Goal: Information Seeking & Learning: Learn about a topic

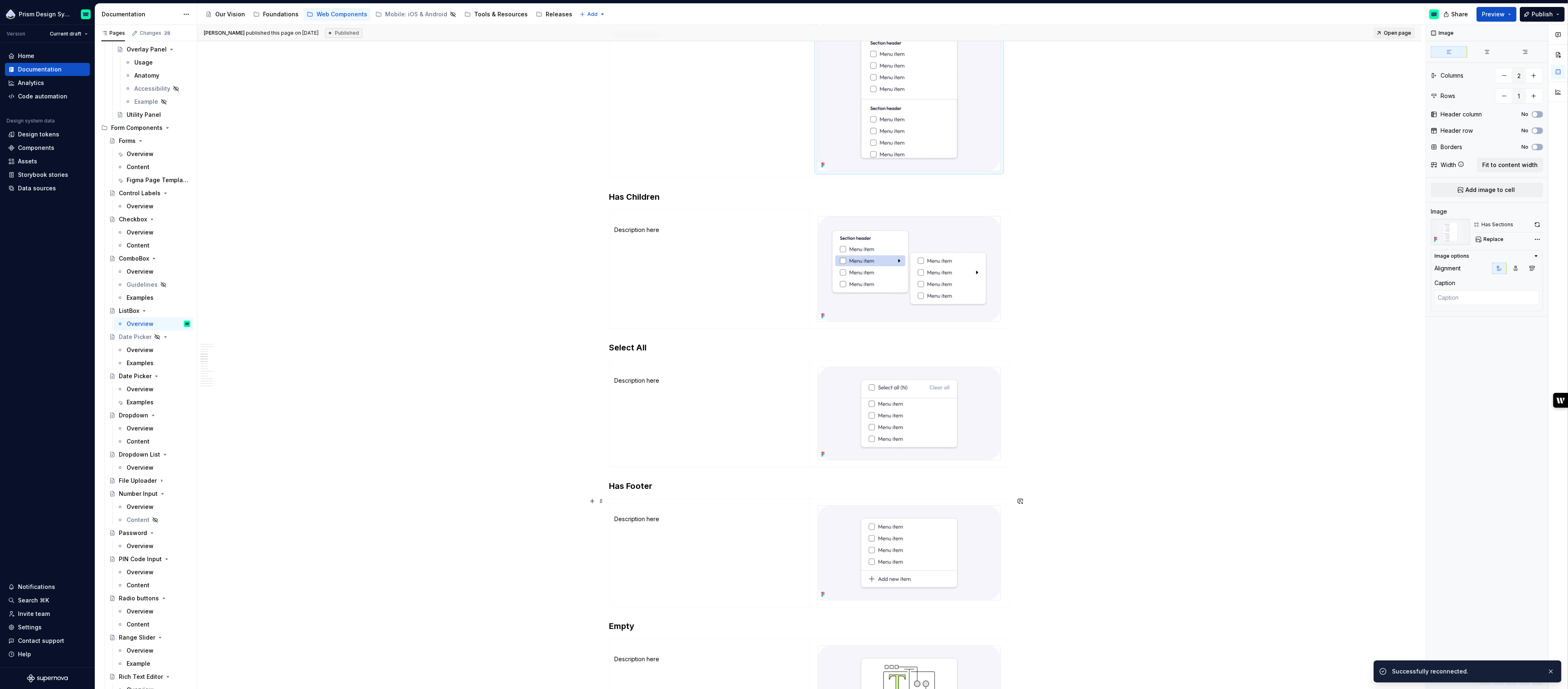
scroll to position [605, 0]
click at [278, 10] on div "Foundations" at bounding box center [281, 14] width 35 height 8
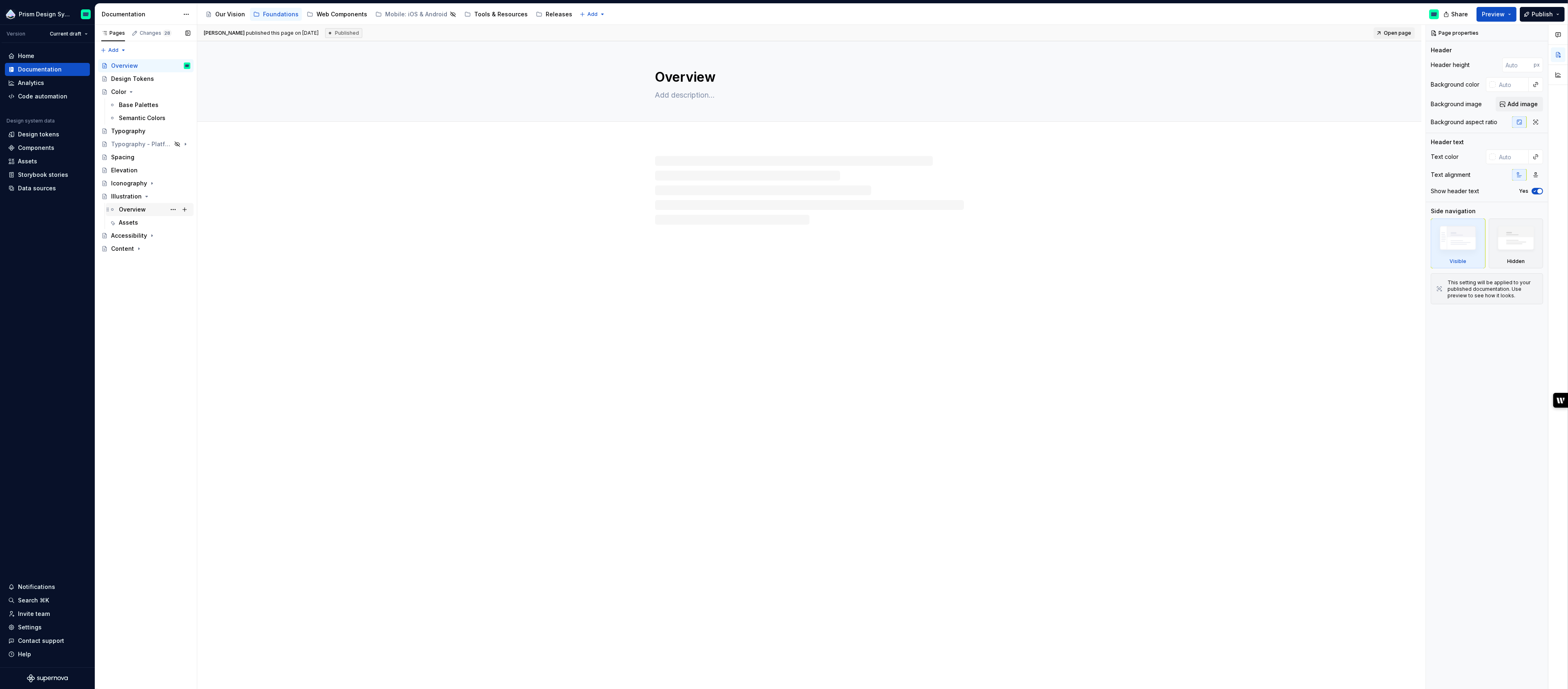
click at [133, 210] on div "Overview" at bounding box center [132, 209] width 27 height 8
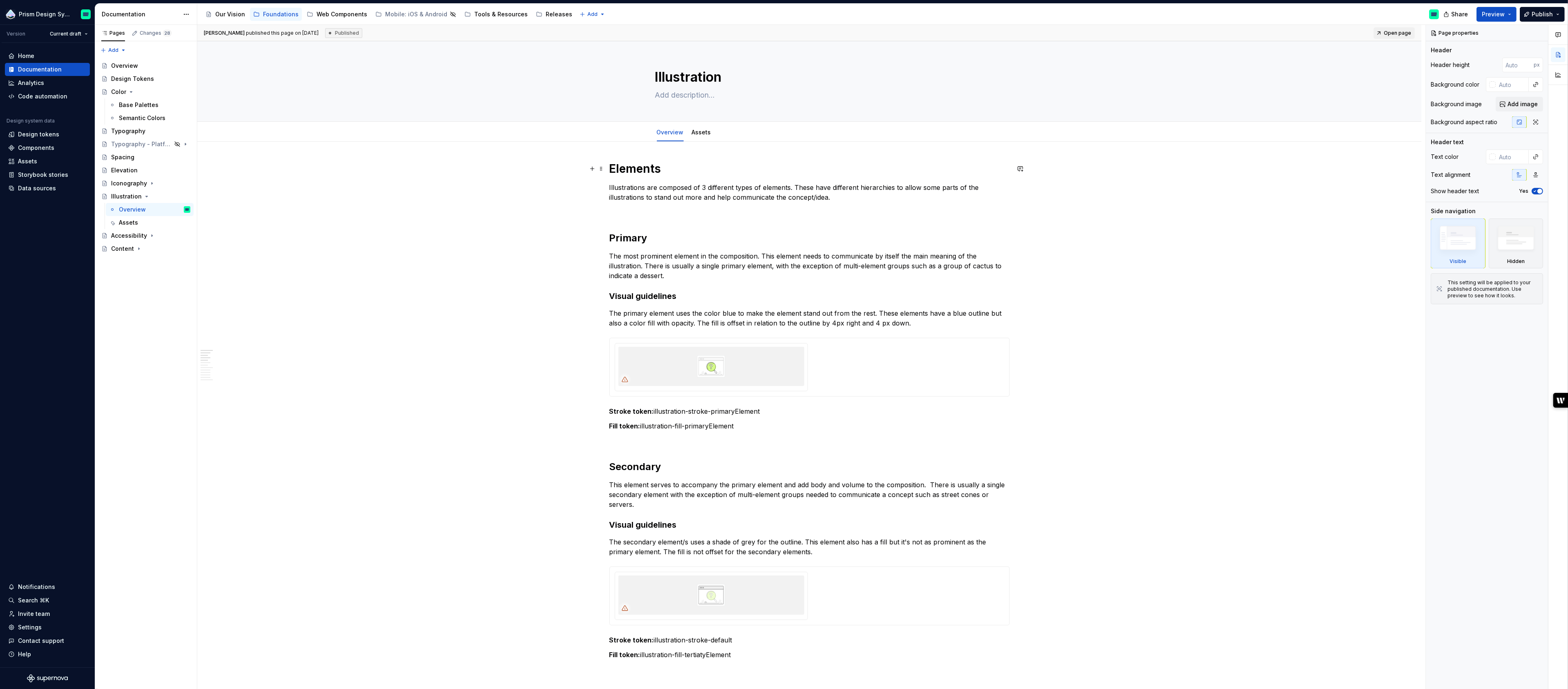
click at [615, 167] on h1 "Elements" at bounding box center [810, 169] width 401 height 15
type textarea "*"
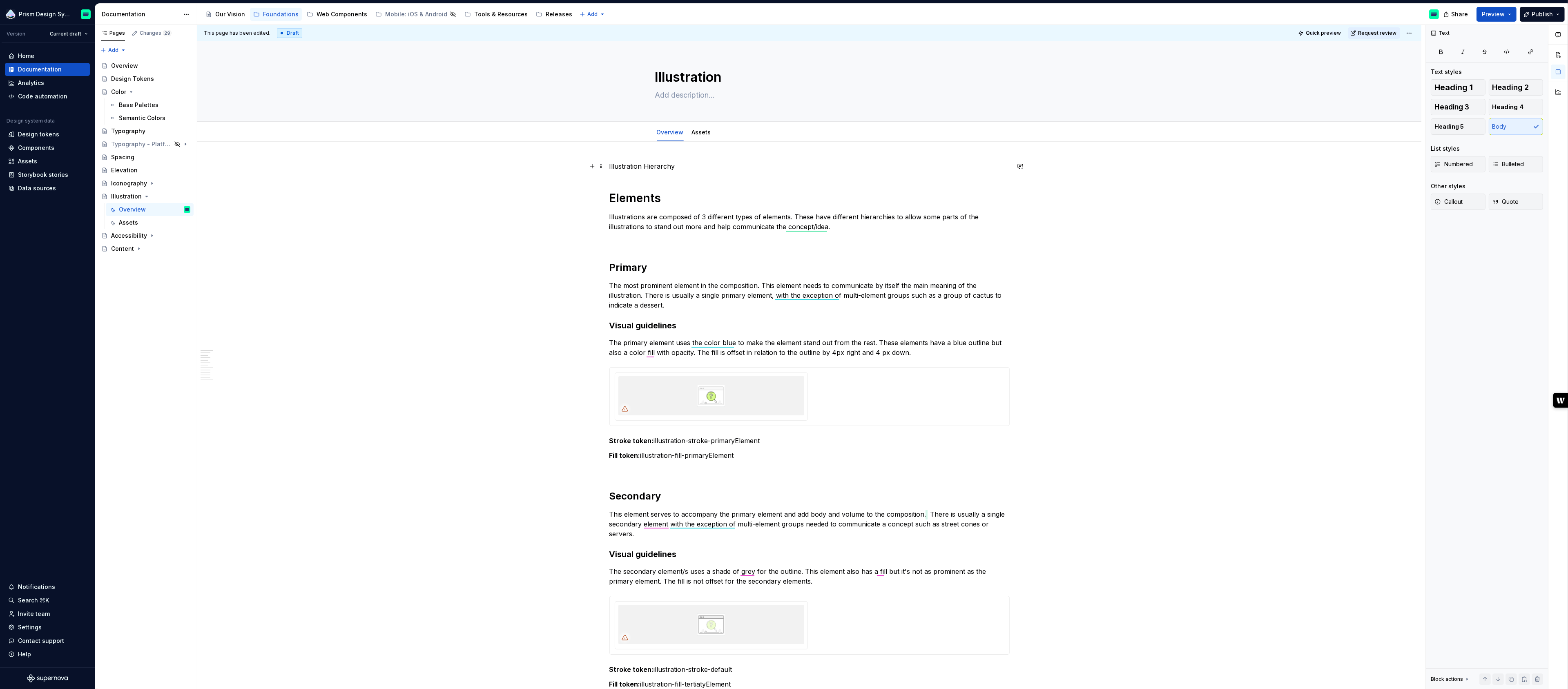
click at [623, 164] on p "Illustration Hierarchy" at bounding box center [810, 166] width 401 height 10
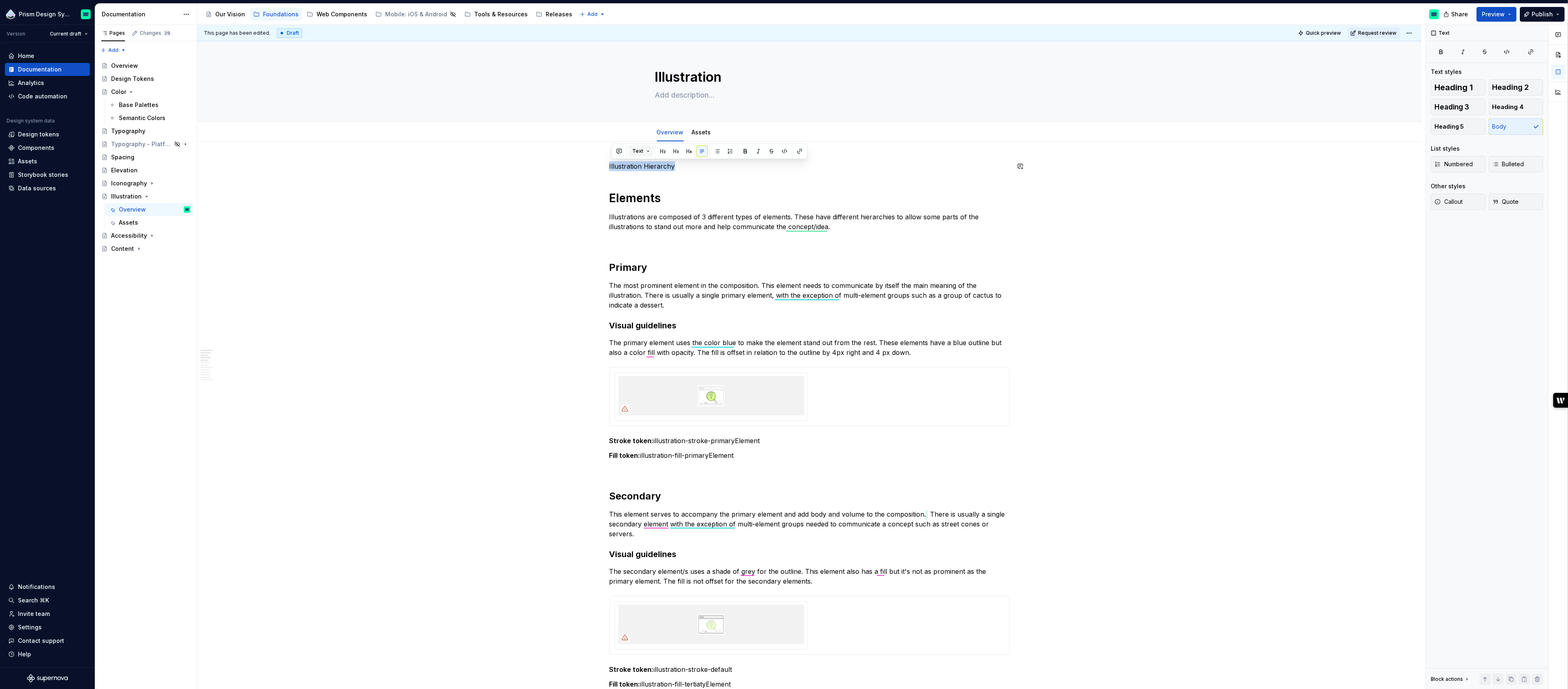
click at [646, 150] on button "Text" at bounding box center [641, 151] width 25 height 12
click at [658, 193] on div "Heading 1" at bounding box center [665, 195] width 28 height 8
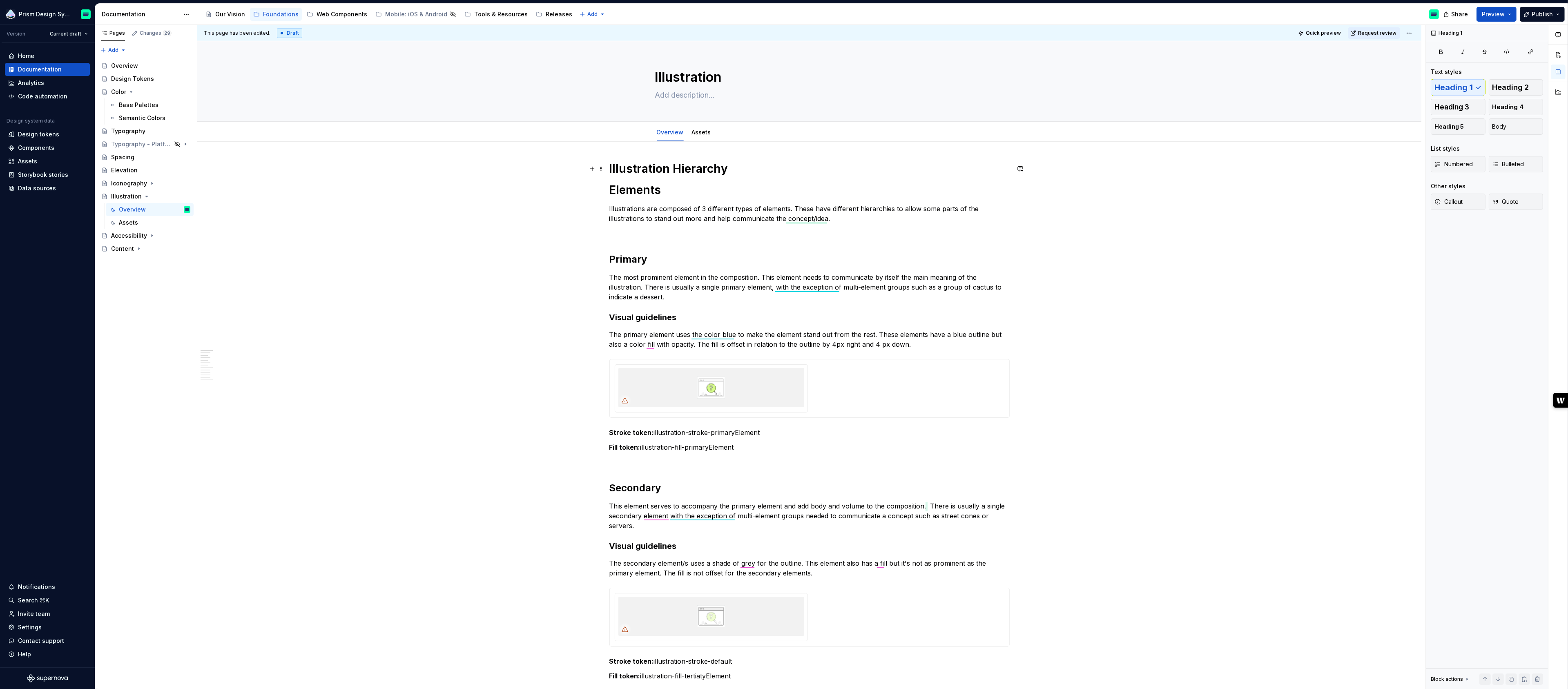
click at [727, 169] on h1 "Illustration Hierarchy" at bounding box center [810, 169] width 401 height 15
click at [739, 170] on h1 "Illustration Hierarchy" at bounding box center [810, 169] width 401 height 15
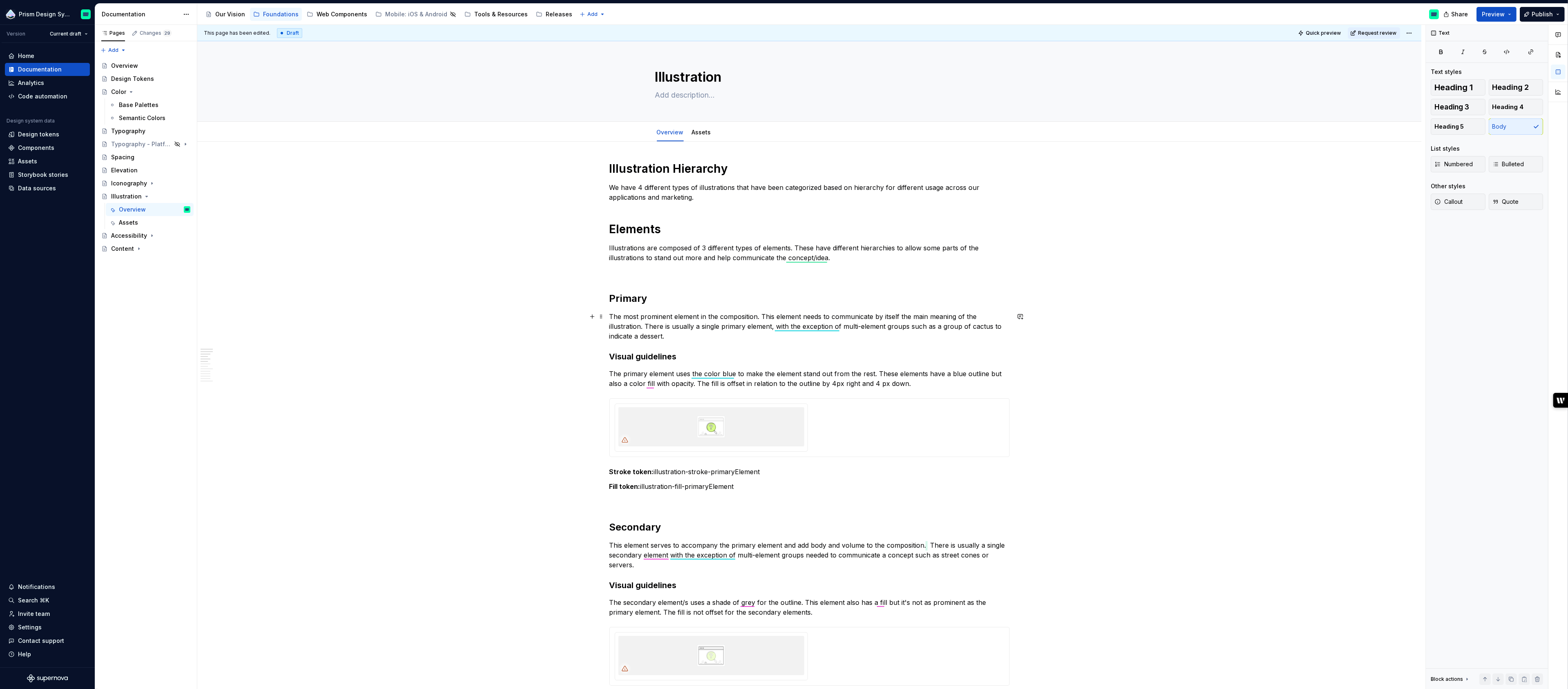
click at [710, 326] on p "The most prominent element in the composition. This element needs to communicat…" at bounding box center [810, 326] width 401 height 29
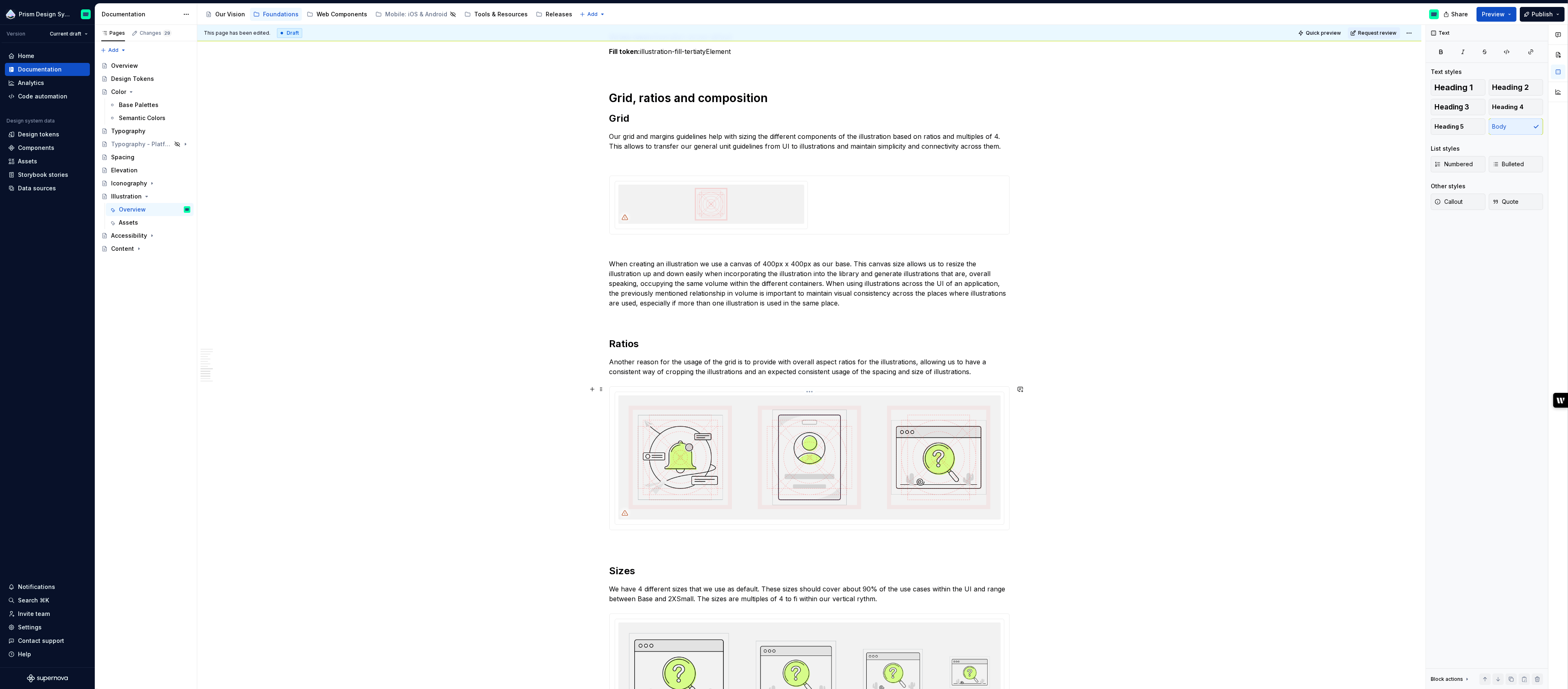
scroll to position [886, 0]
click at [666, 361] on p "Another reason for the usage of the grid is to provide with overall aspect rati…" at bounding box center [810, 364] width 401 height 19
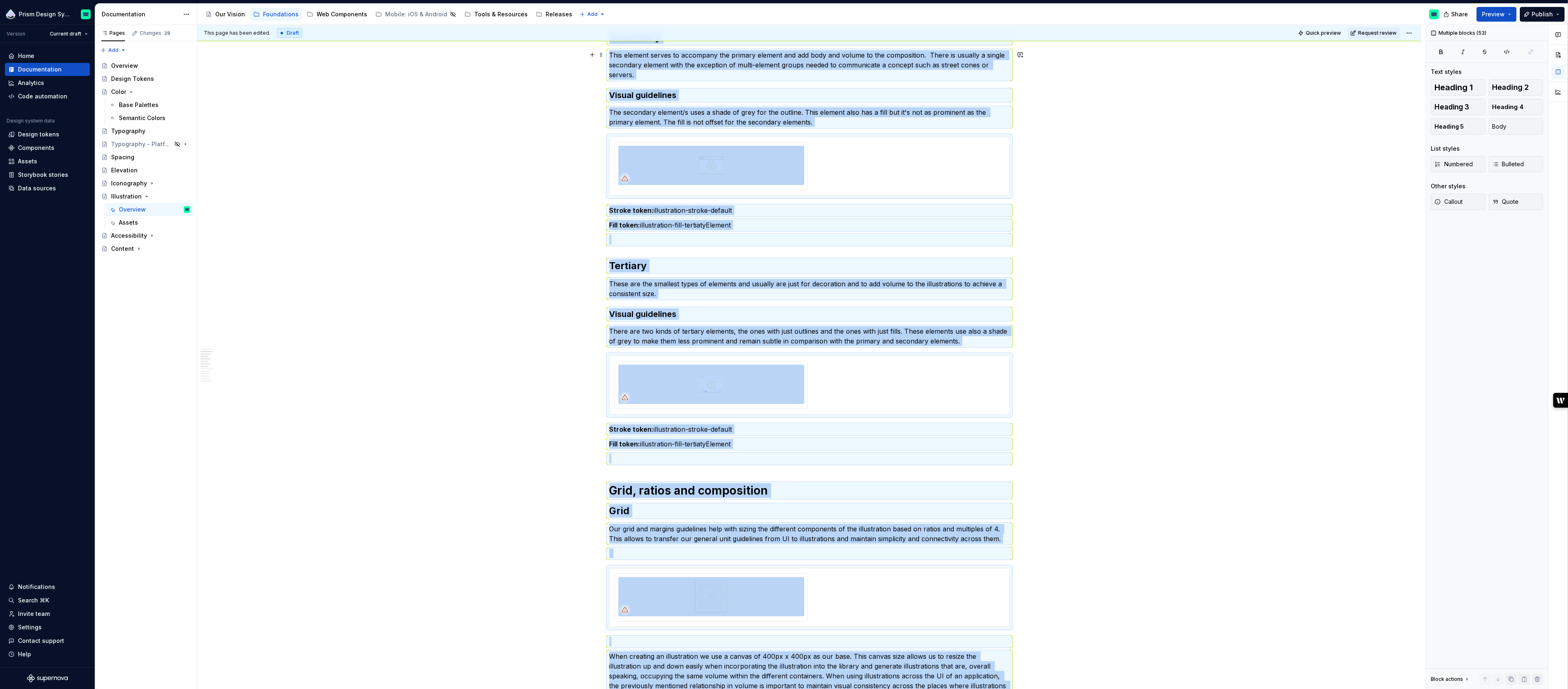
scroll to position [0, 0]
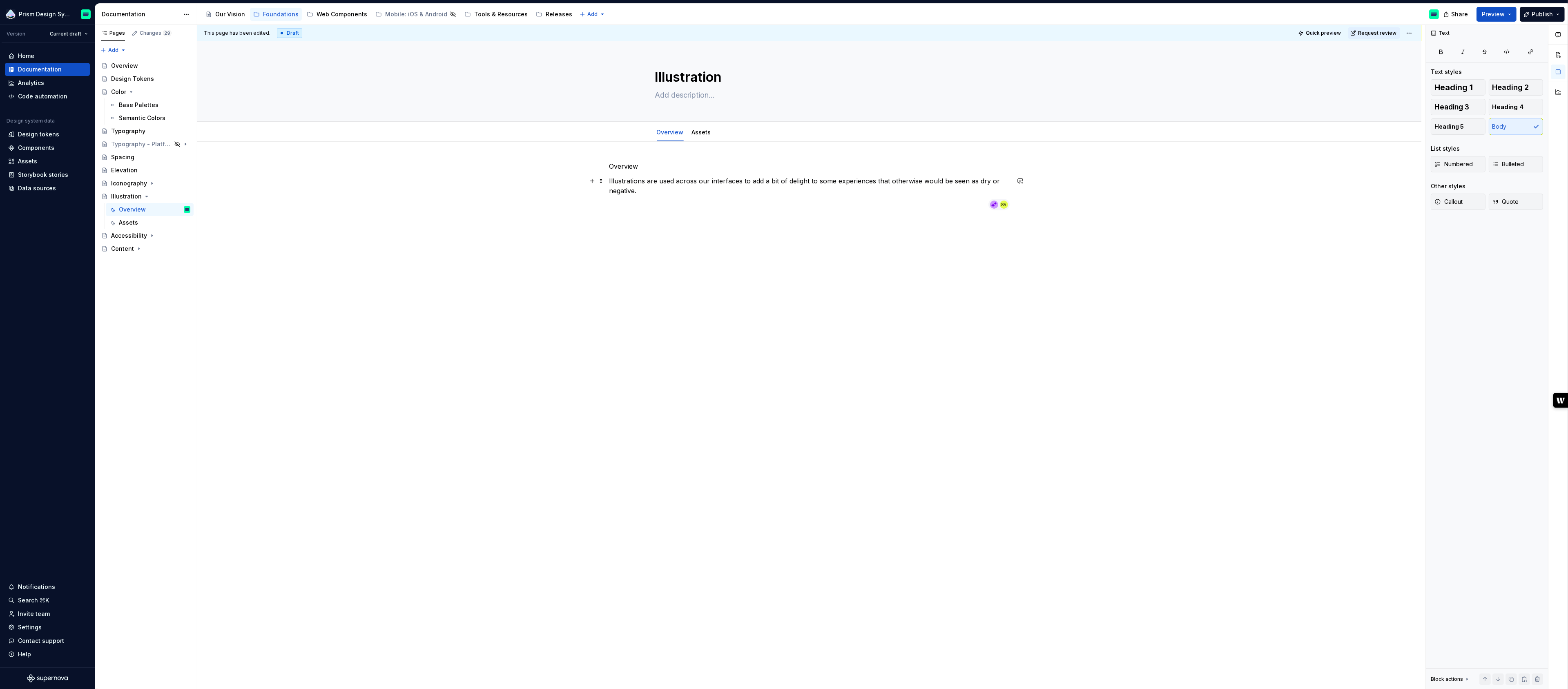
click at [656, 191] on p "Illustrations are used across our interfaces to add a bit of delight to some ex…" at bounding box center [810, 186] width 401 height 19
click at [1001, 203] on icon at bounding box center [1004, 204] width 8 height 8
click at [639, 191] on p "Illustrations are used across our interfaces to add a bit of delight to some ex…" at bounding box center [810, 186] width 401 height 19
click at [604, 166] on span at bounding box center [601, 166] width 7 height 12
click at [626, 166] on p "Overview" at bounding box center [810, 166] width 401 height 10
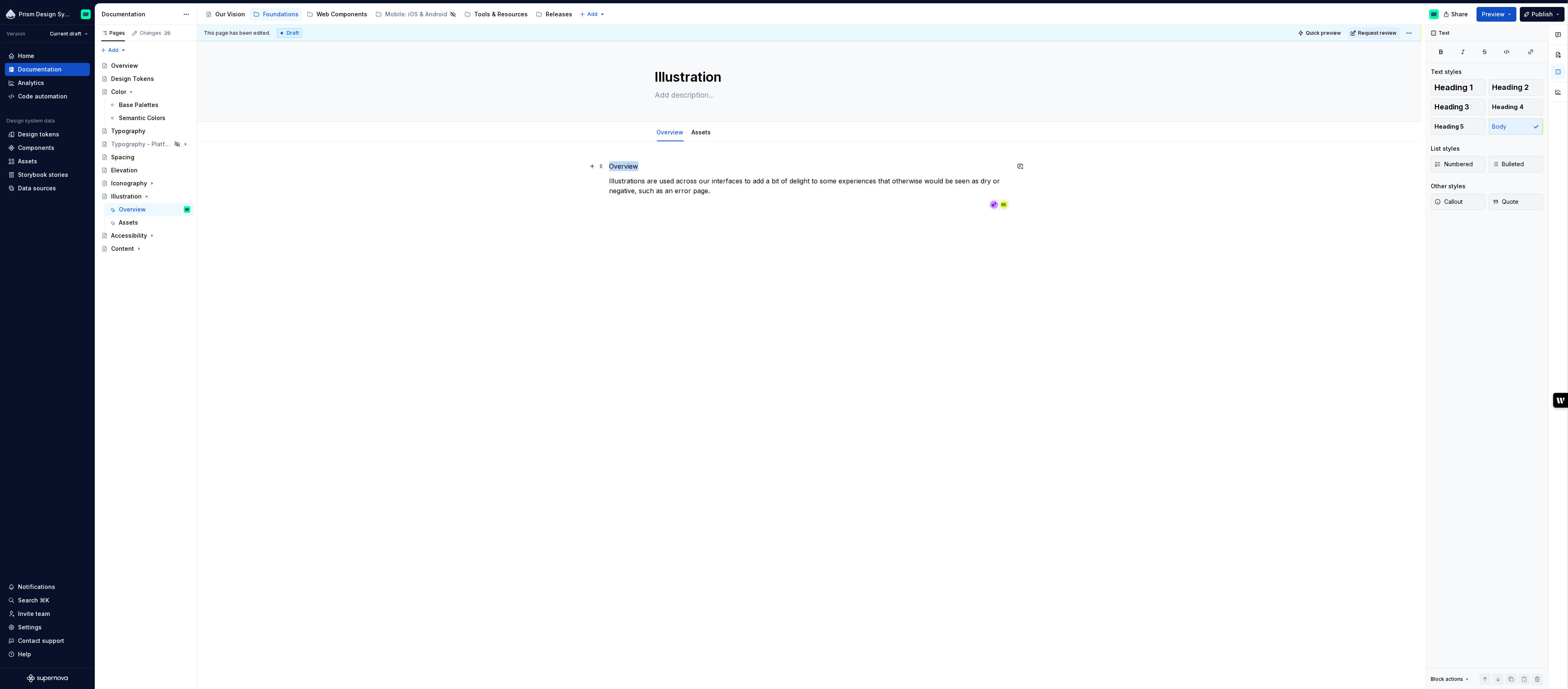
click at [626, 166] on p "Overview" at bounding box center [810, 166] width 401 height 10
click at [1470, 83] on span "Heading 1" at bounding box center [1454, 87] width 38 height 8
click at [676, 200] on p "Illustrations are used across our interfaces to add a bit of delight to some ex…" at bounding box center [810, 192] width 401 height 19
click at [682, 197] on p "Illustrations are used across our interfaces to add a bit of delight to some ex…" at bounding box center [810, 192] width 401 height 19
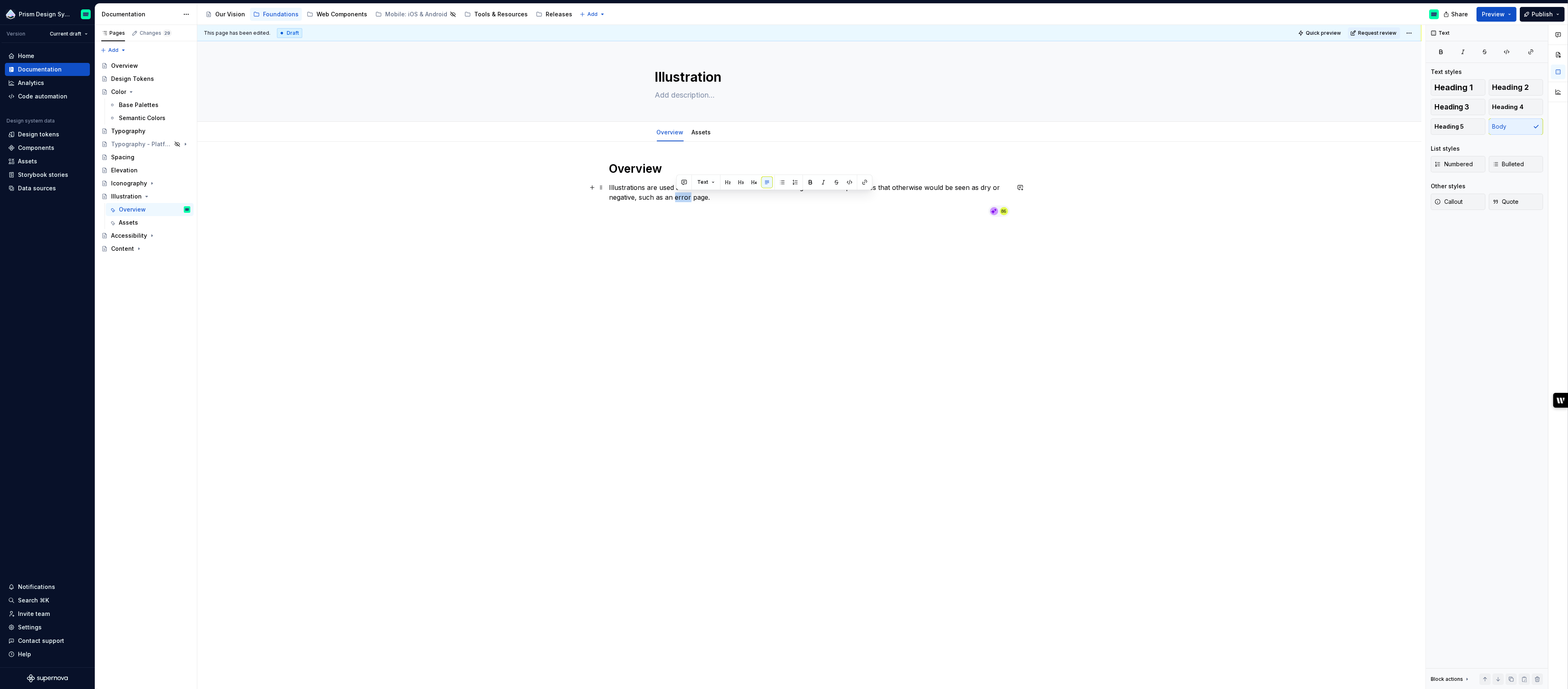
click at [682, 197] on p "Illustrations are used across our interfaces to add a bit of delight to some ex…" at bounding box center [810, 192] width 401 height 19
click at [720, 198] on span at bounding box center [717, 198] width 13 height 13
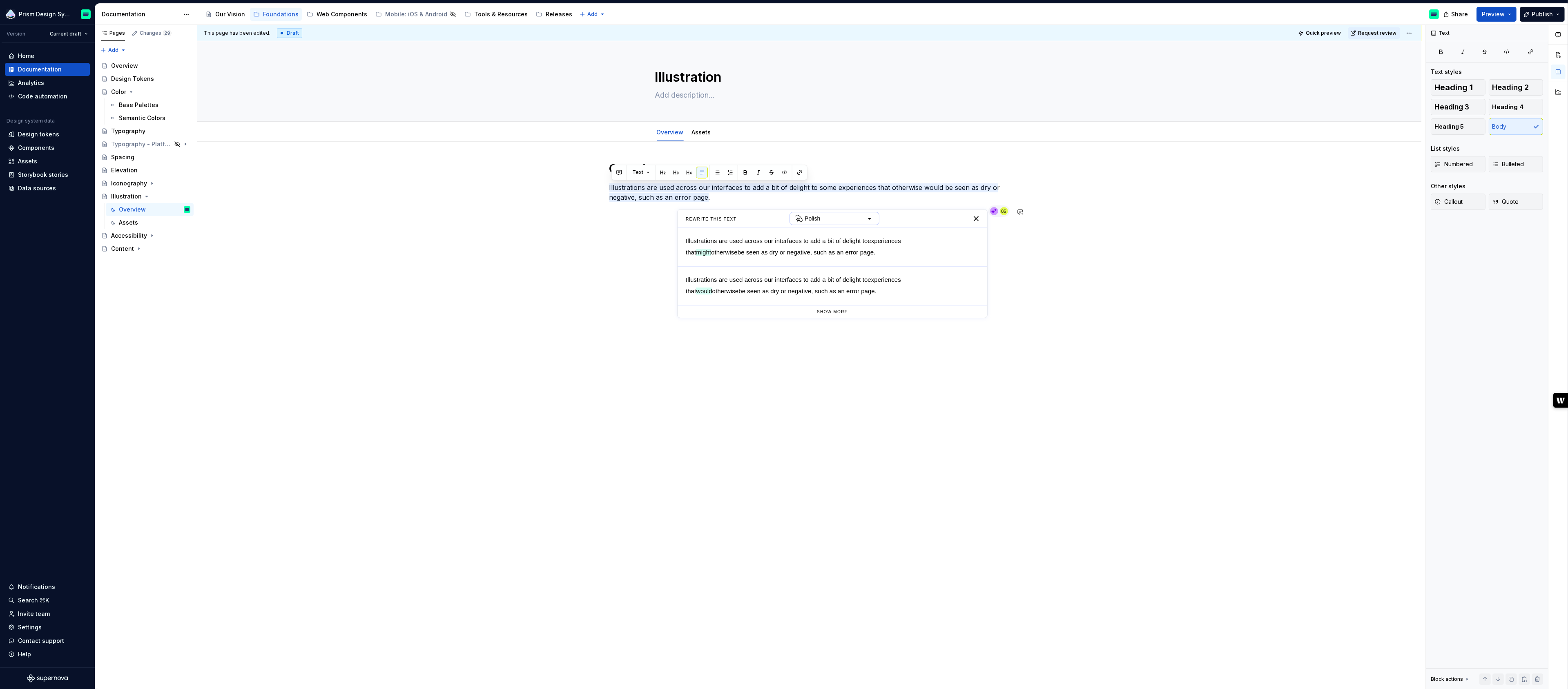
click at [824, 218] on div "Polish" at bounding box center [835, 218] width 90 height 13
click at [822, 234] on p "Prism docs" at bounding box center [819, 235] width 26 height 8
click at [975, 250] on button "button" at bounding box center [974, 247] width 13 height 13
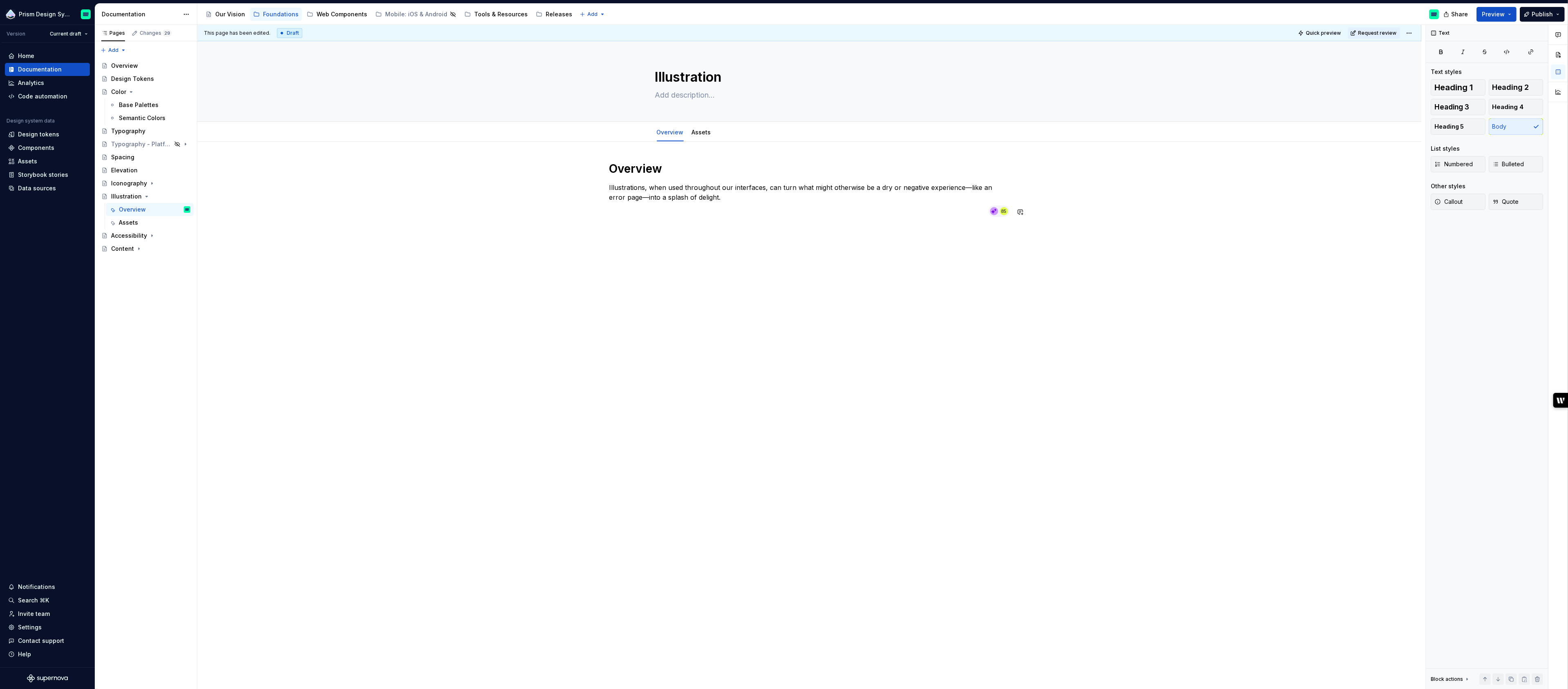
click at [872, 230] on div "Overview Illustrations, when used throughout our interfaces, can turn what migh…" at bounding box center [809, 287] width 1224 height 292
click at [640, 197] on p "Illustrations, when used throughout our interfaces, can turn what might otherwi…" at bounding box center [810, 192] width 401 height 19
click at [662, 212] on div "to" at bounding box center [680, 209] width 102 height 16
click at [734, 201] on p "Illustrations, when used throughout our interfaces, can turn what might otherwi…" at bounding box center [810, 192] width 401 height 19
click at [965, 186] on p "Illustrations, when used throughout our interfaces, can turn what might otherwi…" at bounding box center [810, 192] width 401 height 19
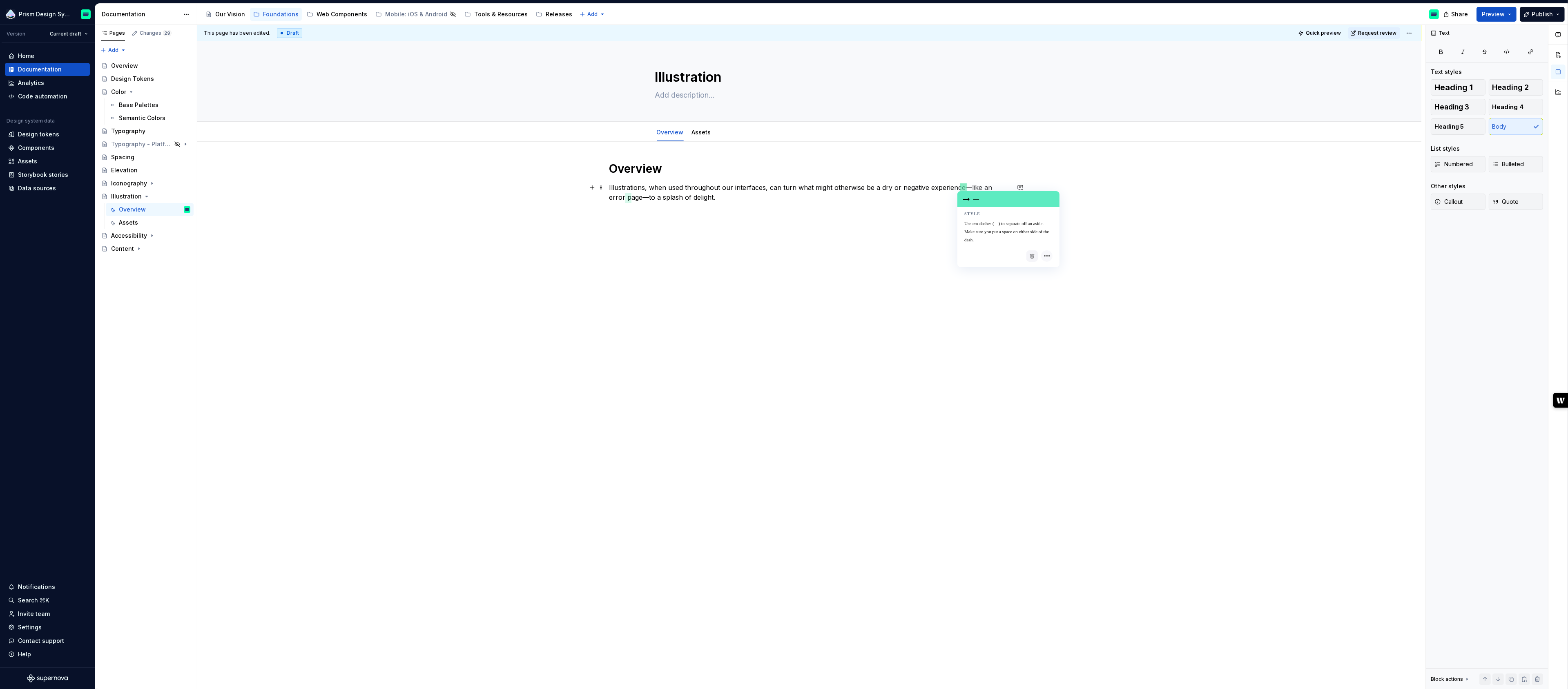
click at [977, 201] on div "—" at bounding box center [1009, 199] width 102 height 16
click at [629, 197] on p "Illustrations, when used throughout our interfaces, can turn what might otherwi…" at bounding box center [810, 192] width 401 height 19
click at [651, 212] on div "—" at bounding box center [673, 209] width 102 height 16
click at [717, 198] on p "Illustrations, when used throughout our interfaces, can turn what might otherwi…" at bounding box center [810, 192] width 401 height 19
click at [671, 226] on p "Illustration Hierarchy" at bounding box center [810, 226] width 401 height 10
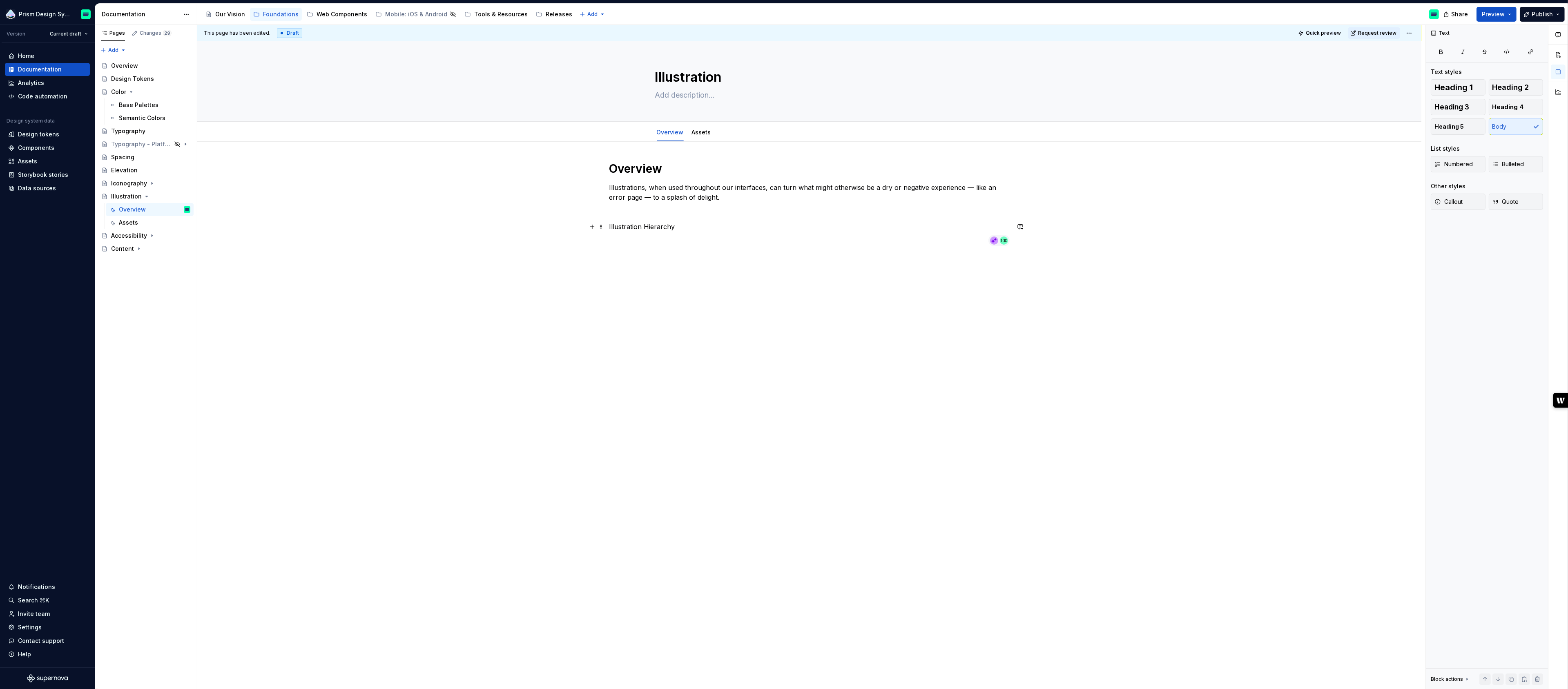
click at [679, 228] on p "Illustration Hierarchy" at bounding box center [810, 226] width 401 height 10
click at [646, 224] on p "Illustration Hierarchy and usage" at bounding box center [810, 226] width 401 height 10
click at [625, 226] on p "Illustration hierarchy and usage" at bounding box center [810, 226] width 401 height 10
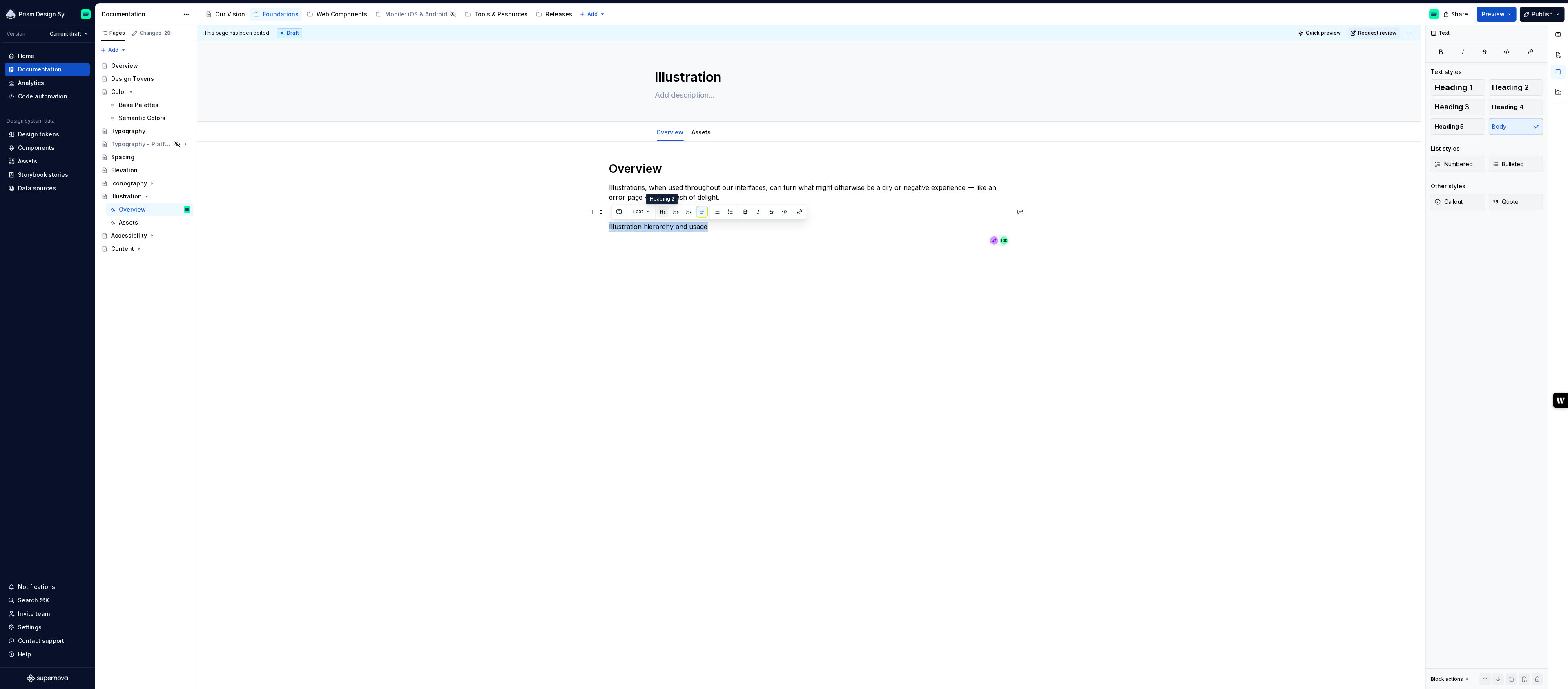
click at [660, 212] on button "button" at bounding box center [663, 211] width 12 height 12
click at [1466, 91] on span "Heading 1" at bounding box center [1454, 87] width 38 height 8
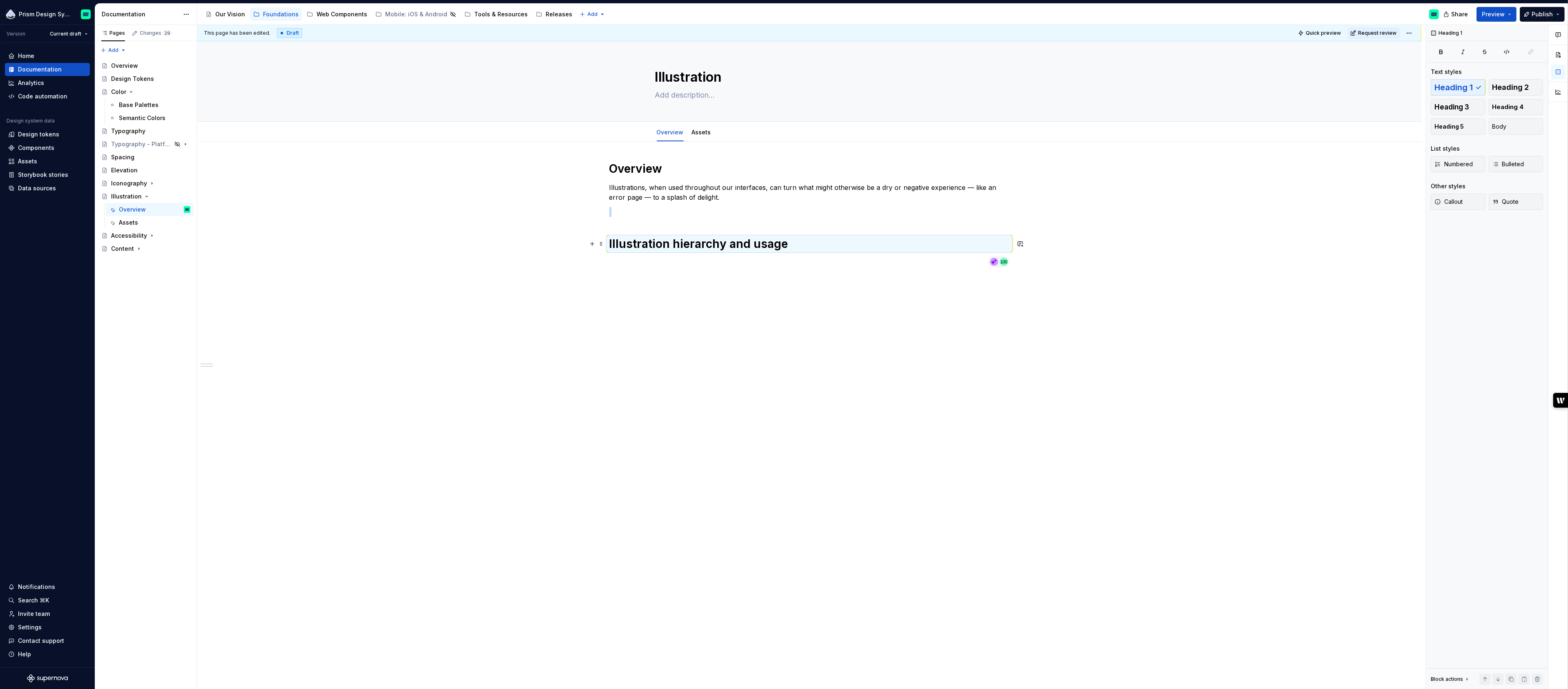
click at [816, 249] on h1 "Illustration hierarchy and usage" at bounding box center [810, 244] width 401 height 15
click at [813, 245] on h1 "Illustration hierarchy and usage" at bounding box center [810, 244] width 401 height 15
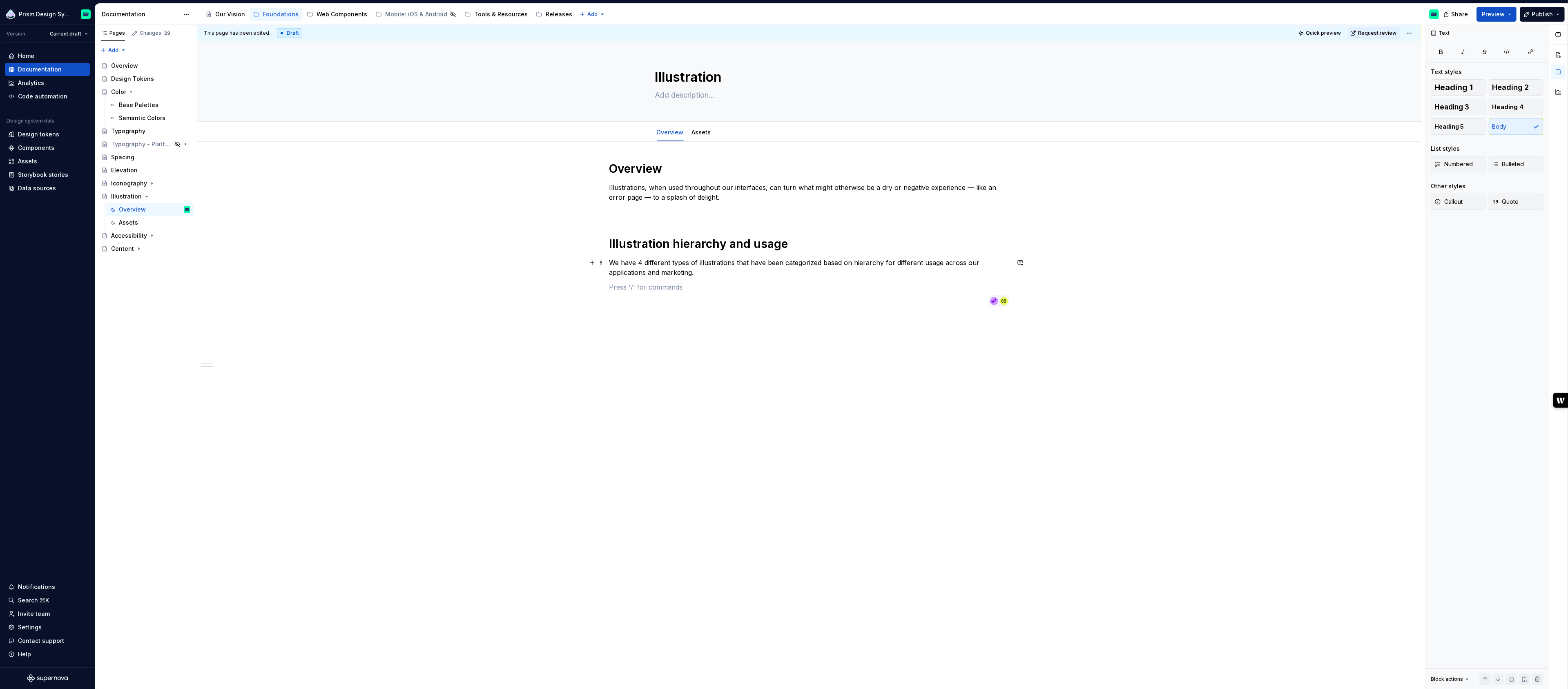
click at [800, 263] on p "We have 4 different types of illustrations that have been categorized based on …" at bounding box center [810, 267] width 401 height 19
click at [800, 262] on p "We have 4 different types of illustrations that have been categorized based on …" at bounding box center [810, 267] width 401 height 19
click at [1004, 302] on circle at bounding box center [1004, 301] width 8 height 8
click at [868, 290] on p at bounding box center [810, 287] width 401 height 10
click at [863, 259] on p "We have 4 different types of illustrations that have been categorized based on …" at bounding box center [810, 267] width 401 height 19
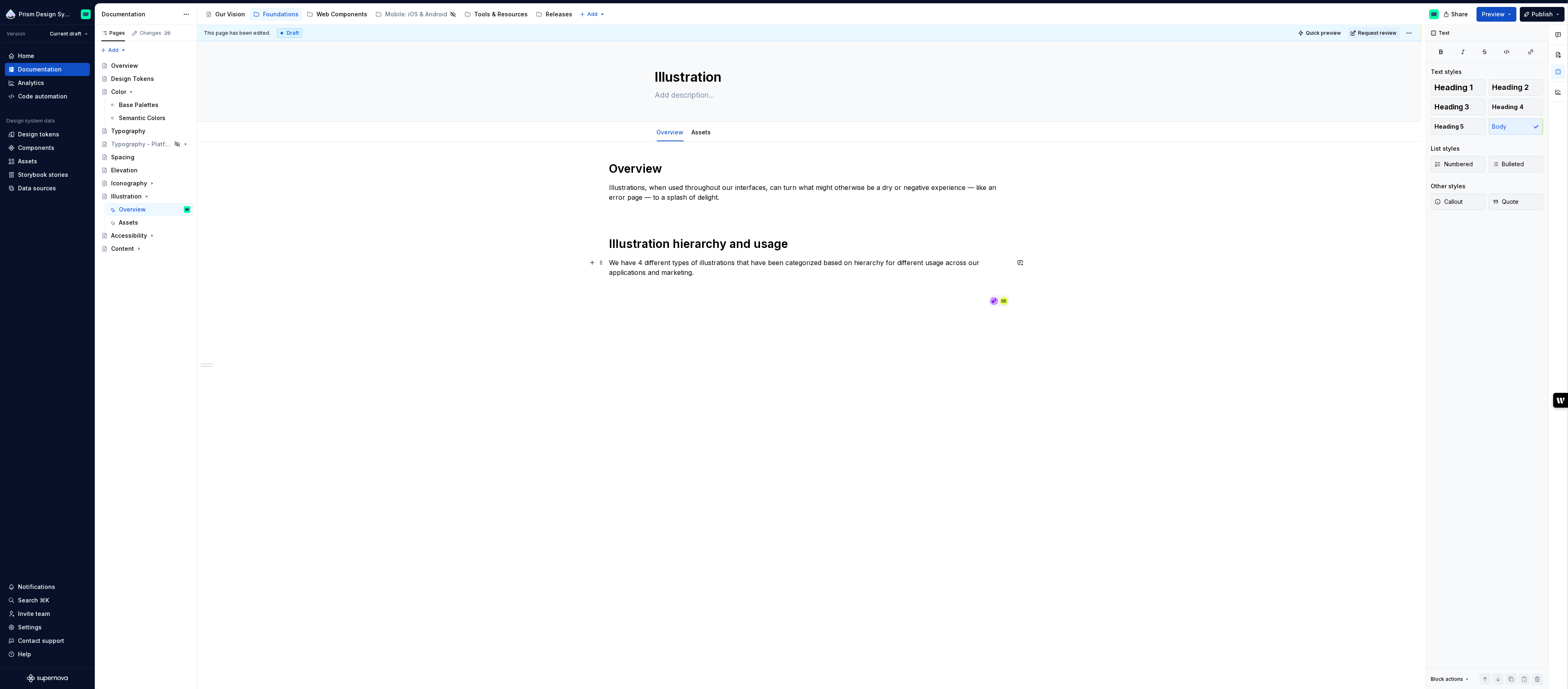
click at [863, 259] on p "We have 4 different types of illustrations that have been categorized based on …" at bounding box center [810, 267] width 401 height 19
click at [1006, 300] on rect at bounding box center [1004, 299] width 3 height 1
click at [995, 301] on icon at bounding box center [993, 302] width 4 height 4
click at [1007, 301] on circle at bounding box center [1004, 301] width 8 height 8
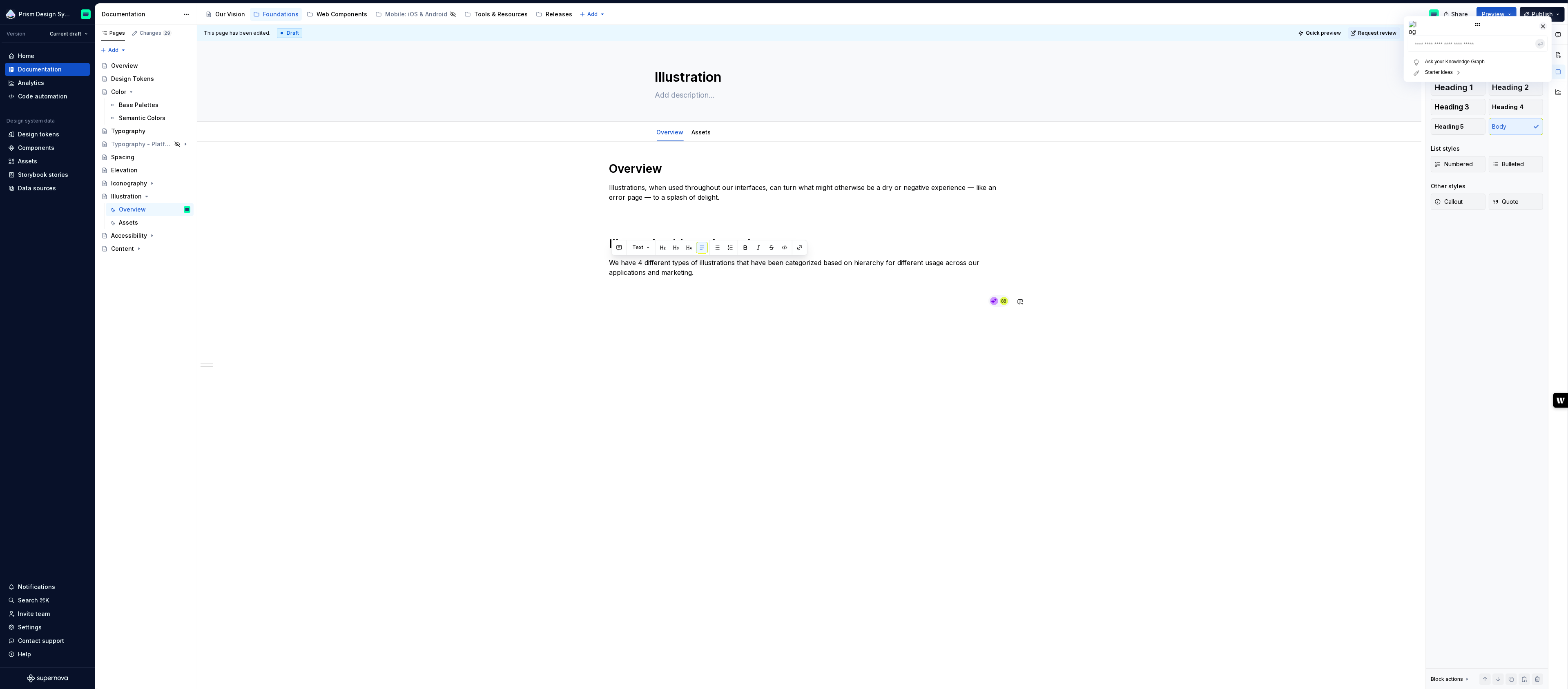
click at [800, 313] on div "Overview Illustrations, when used throughout our interfaces, can turn what migh…" at bounding box center [810, 239] width 401 height 155
click at [764, 265] on p "We have 4 different types of illustrations that have been categorized based on …" at bounding box center [810, 267] width 401 height 19
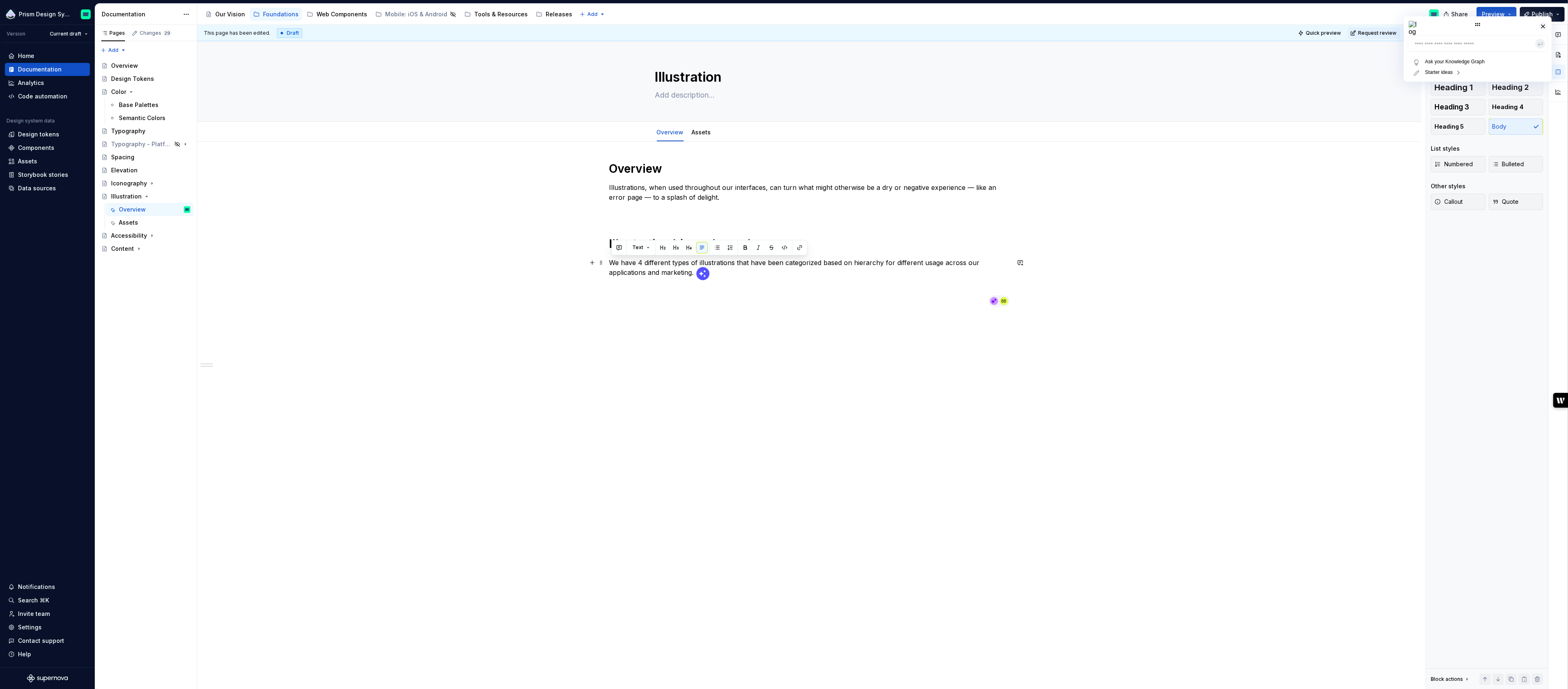
click at [702, 271] on span at bounding box center [702, 273] width 13 height 13
click at [821, 289] on div "Polish" at bounding box center [835, 293] width 90 height 13
click at [820, 312] on p "Prism docs" at bounding box center [819, 310] width 26 height 8
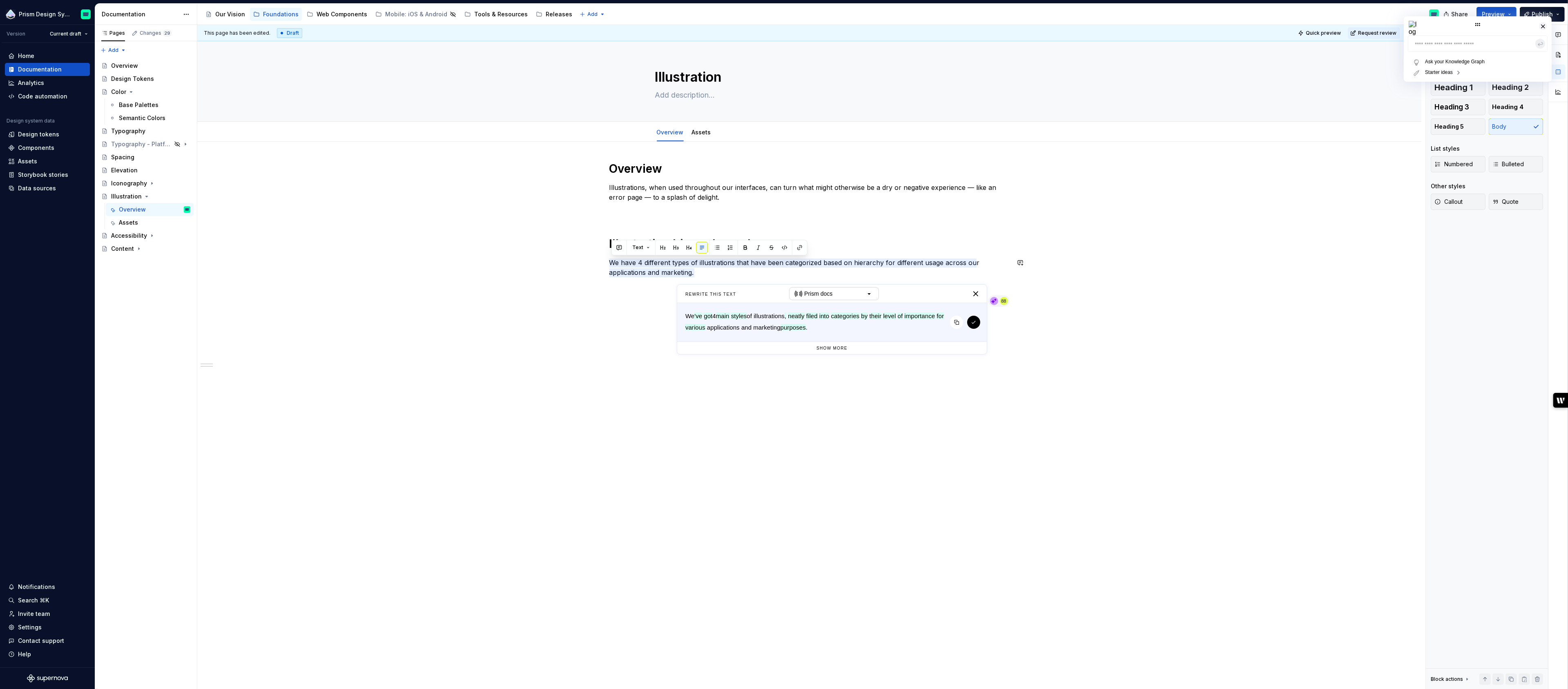
click at [780, 329] on span "applications and marketing" at bounding box center [744, 327] width 74 height 7
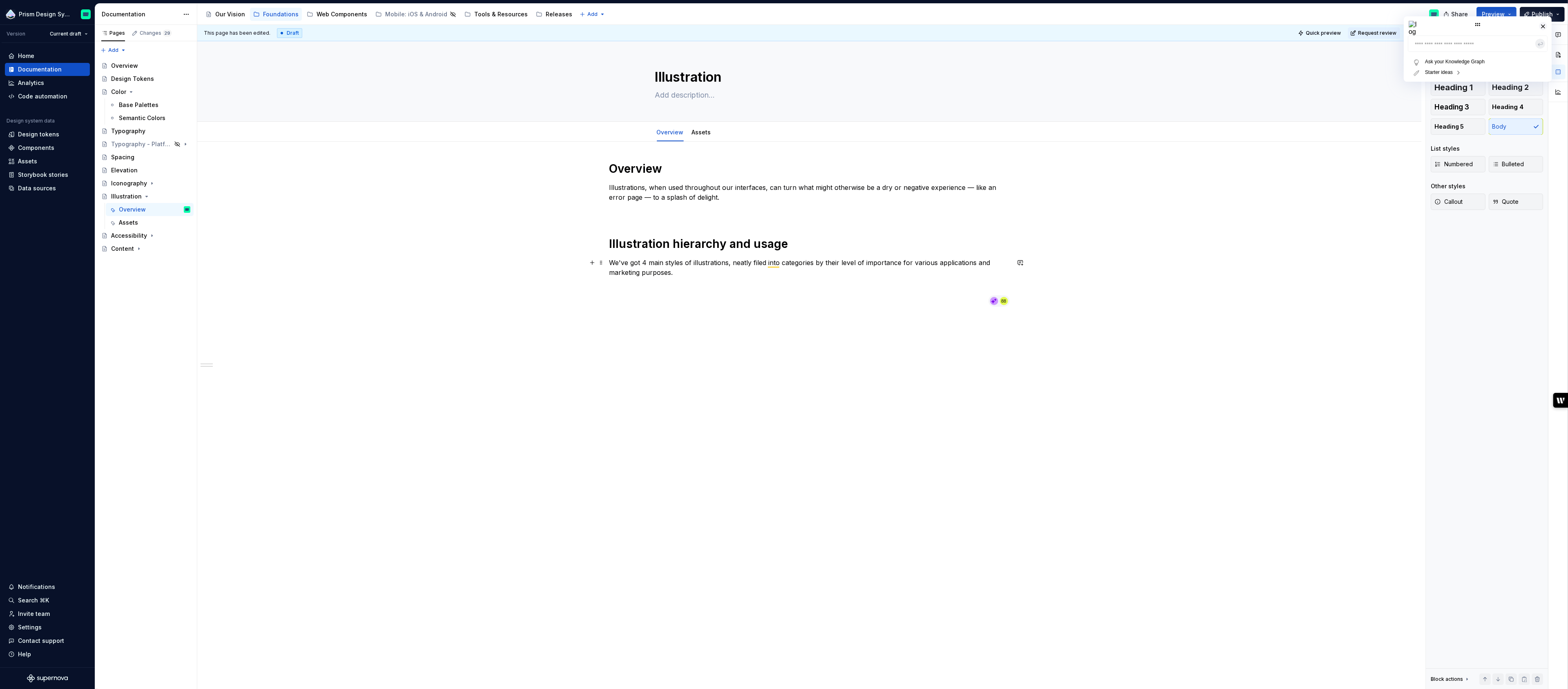
click at [680, 261] on p "We've got 4 main styles of illustrations, neatly filed into categories by their…" at bounding box center [810, 267] width 401 height 19
click at [756, 261] on p "We've got 4sizes of illustrations, neatly filed into categories by their level …" at bounding box center [810, 267] width 401 height 19
click at [760, 273] on div "to" at bounding box center [796, 274] width 102 height 16
click at [794, 274] on p "We've got 4sizes of illustrations, neatly filed into categories by their level …" at bounding box center [810, 267] width 401 height 19
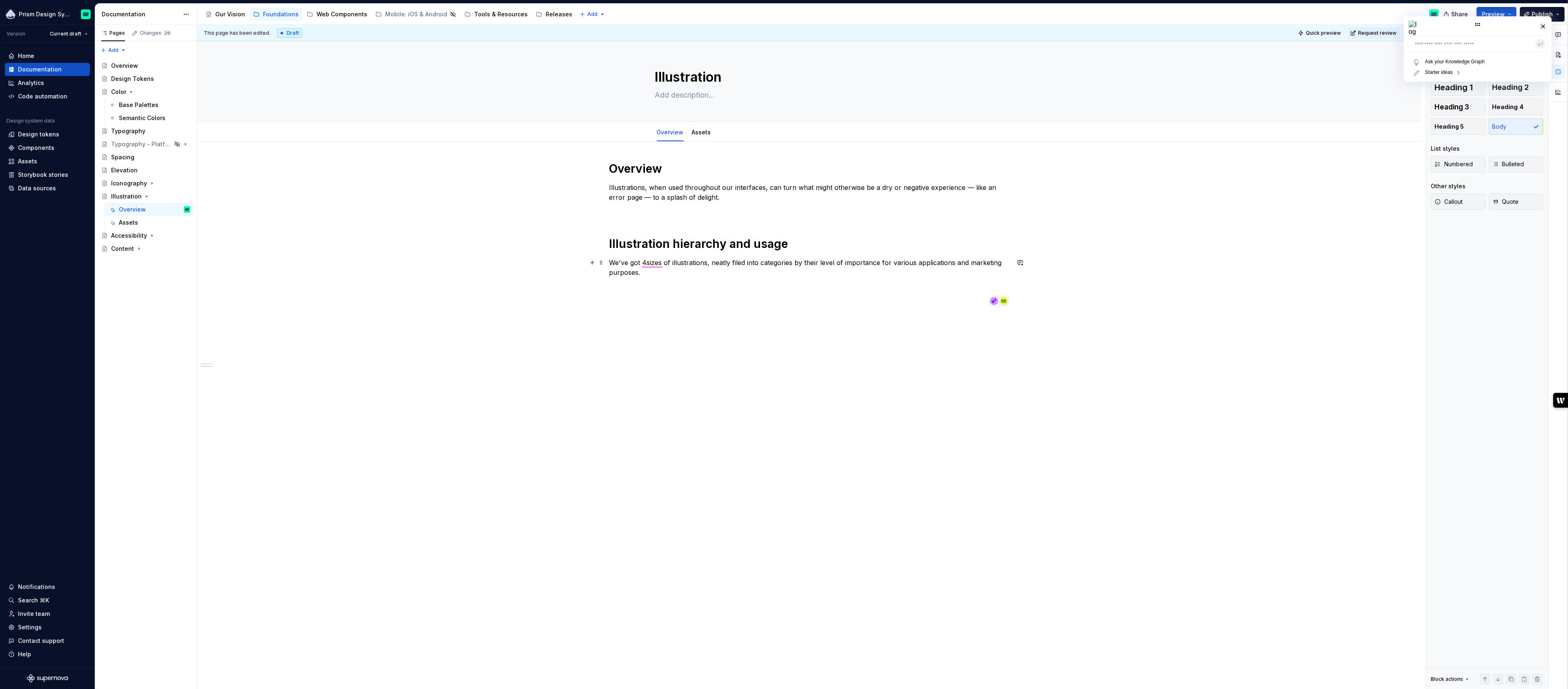
click at [654, 262] on p "We've got 4sizes of illustrations, neatly filed into categories by their level …" at bounding box center [810, 267] width 401 height 19
click at [666, 273] on div "sizes Spelling" at bounding box center [668, 278] width 59 height 23
click at [645, 262] on p "We've got sizes of illustrations, neatly filed into categories by their level o…" at bounding box center [810, 267] width 401 height 19
click at [752, 361] on div "Overview Illustrations, when used throughout our interfaces, can turn what migh…" at bounding box center [809, 332] width 1224 height 382
click at [777, 285] on p at bounding box center [810, 287] width 401 height 10
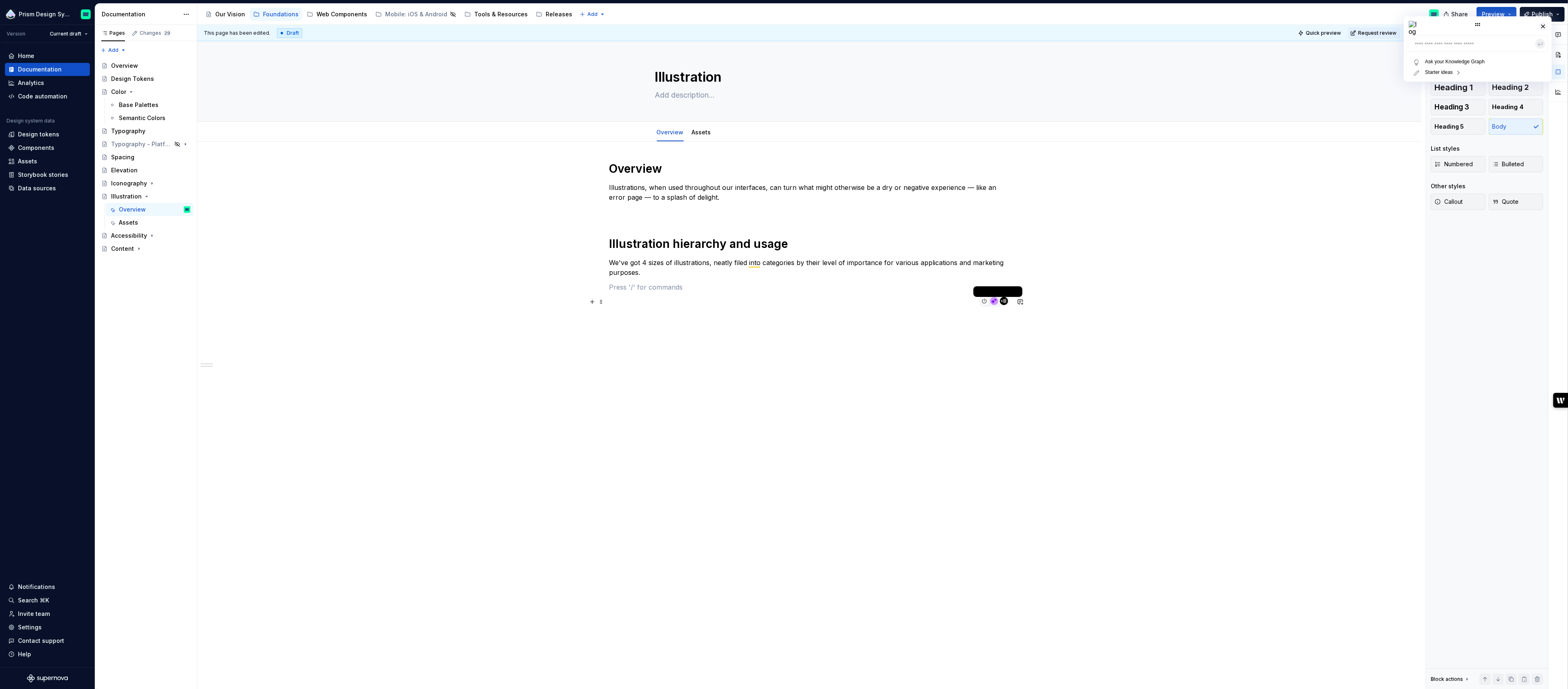
click at [1008, 301] on circle at bounding box center [1004, 301] width 8 height 8
click at [1006, 303] on rect at bounding box center [1004, 302] width 3 height 1
click at [1006, 302] on rect at bounding box center [1004, 302] width 3 height 1
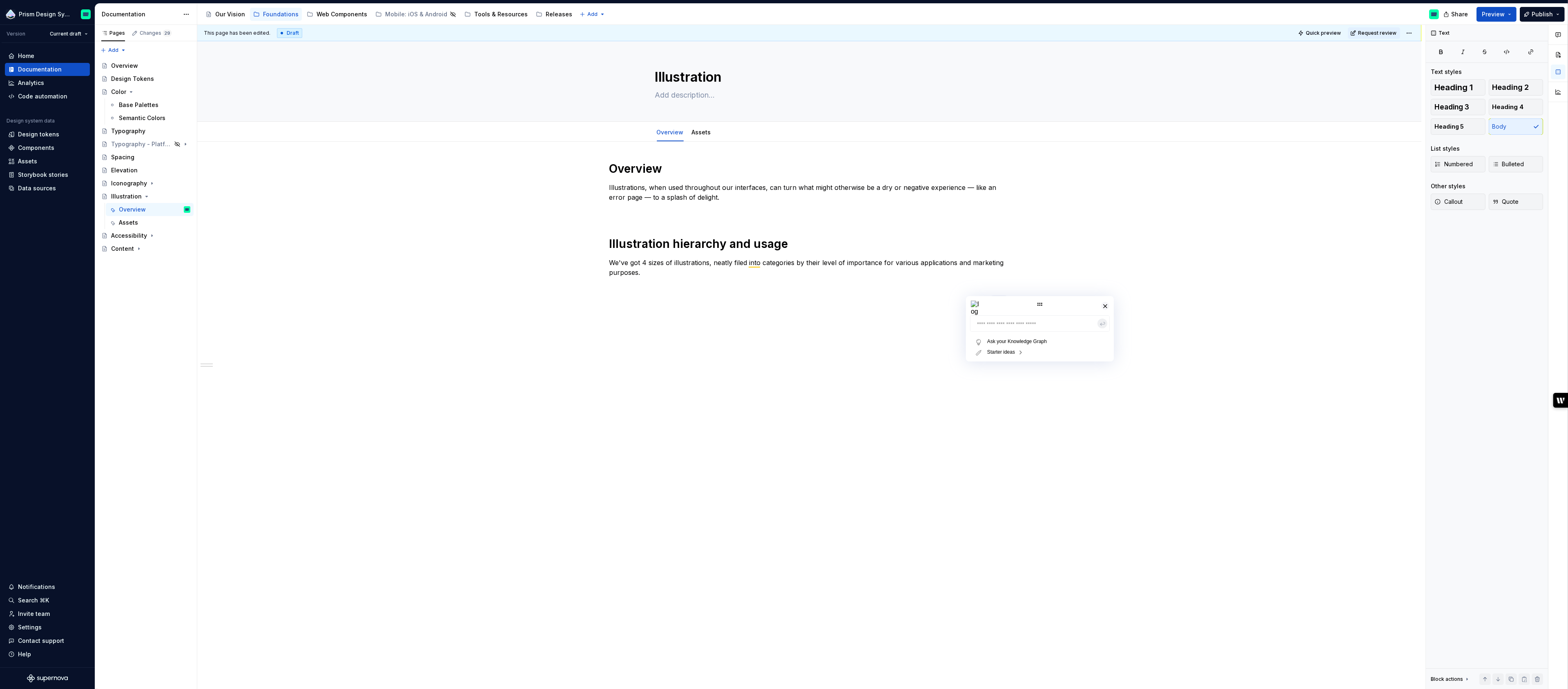
drag, startPoint x: 1478, startPoint y: 24, endPoint x: 1122, endPoint y: 262, distance: 428.2
drag, startPoint x: 1036, startPoint y: 312, endPoint x: 1124, endPoint y: 275, distance: 95.5
click at [1124, 275] on div "Ask your Knowledge Graph Starter ideas GENERATE SHORTFORM CONTENT Headlines Out…" at bounding box center [1141, 295] width 148 height 65
click at [1205, 284] on button "button" at bounding box center [1206, 285] width 10 height 10
click at [1208, 270] on button "button" at bounding box center [1208, 267] width 8 height 8
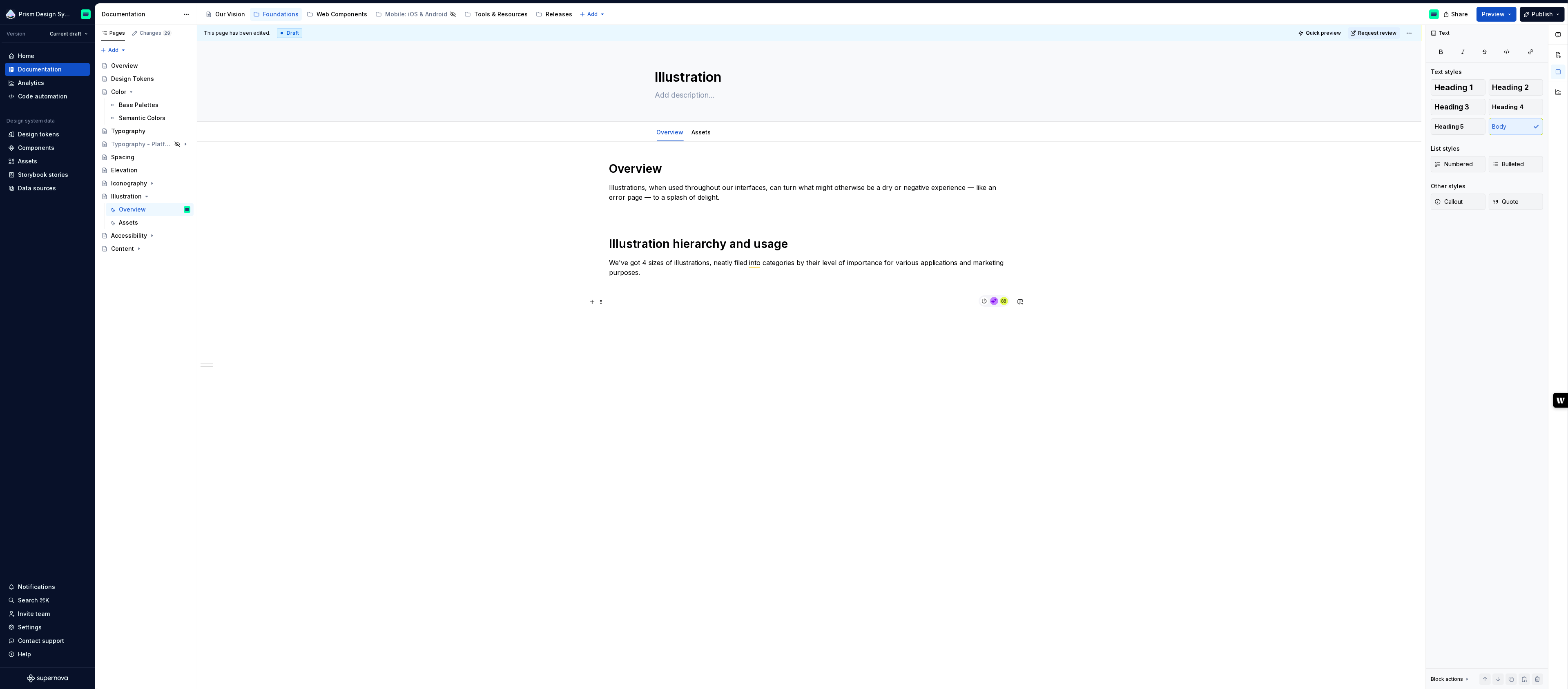
click at [995, 301] on icon at bounding box center [993, 302] width 4 height 4
click at [904, 334] on div "Overview Illustrations, when used throughout our interfaces, can turn what migh…" at bounding box center [809, 332] width 1224 height 382
click at [657, 315] on div "Overview Illustrations, when used throughout our interfaces, can turn what migh…" at bounding box center [810, 239] width 401 height 155
click at [673, 303] on p "Base Illustrations" at bounding box center [810, 302] width 401 height 10
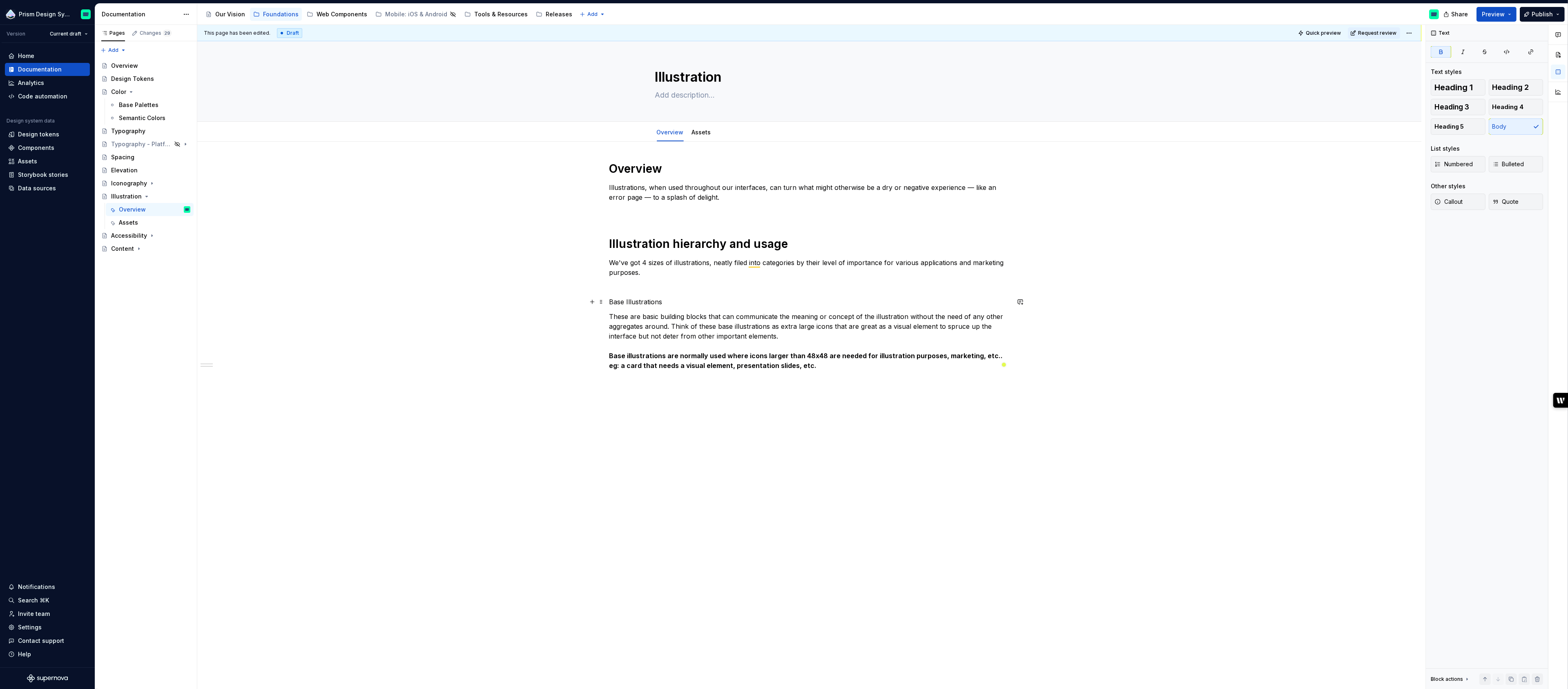
click at [629, 302] on p "Base Illustrations" at bounding box center [810, 302] width 401 height 10
click at [660, 286] on button "button" at bounding box center [663, 287] width 12 height 12
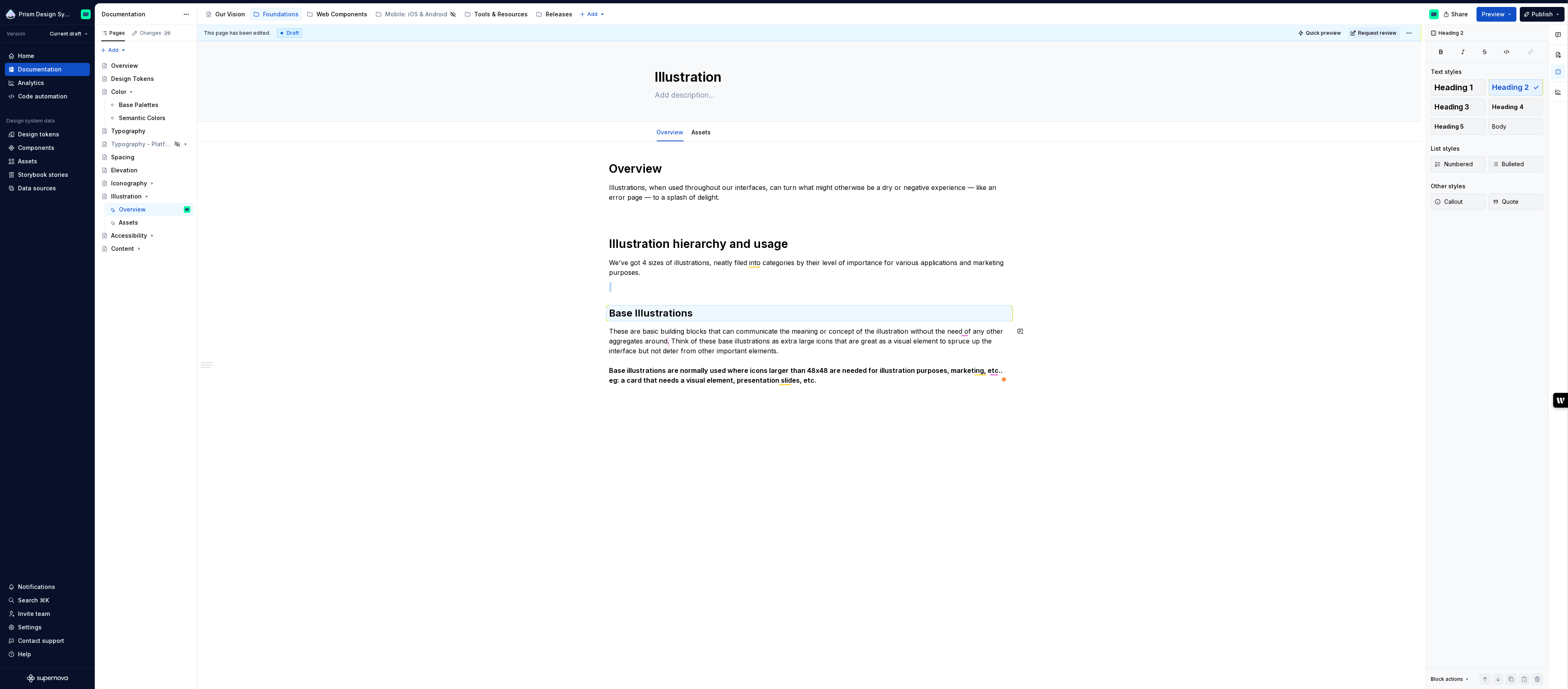
click at [662, 422] on div "Overview Illustrations, when used throughout our interfaces, can turn what migh…" at bounding box center [809, 372] width 1224 height 460
click at [662, 314] on h2 "Base Illustrations" at bounding box center [810, 313] width 401 height 13
click at [622, 425] on div "Overview Illustrations, when used throughout our interfaces, can turn what migh…" at bounding box center [809, 386] width 1224 height 489
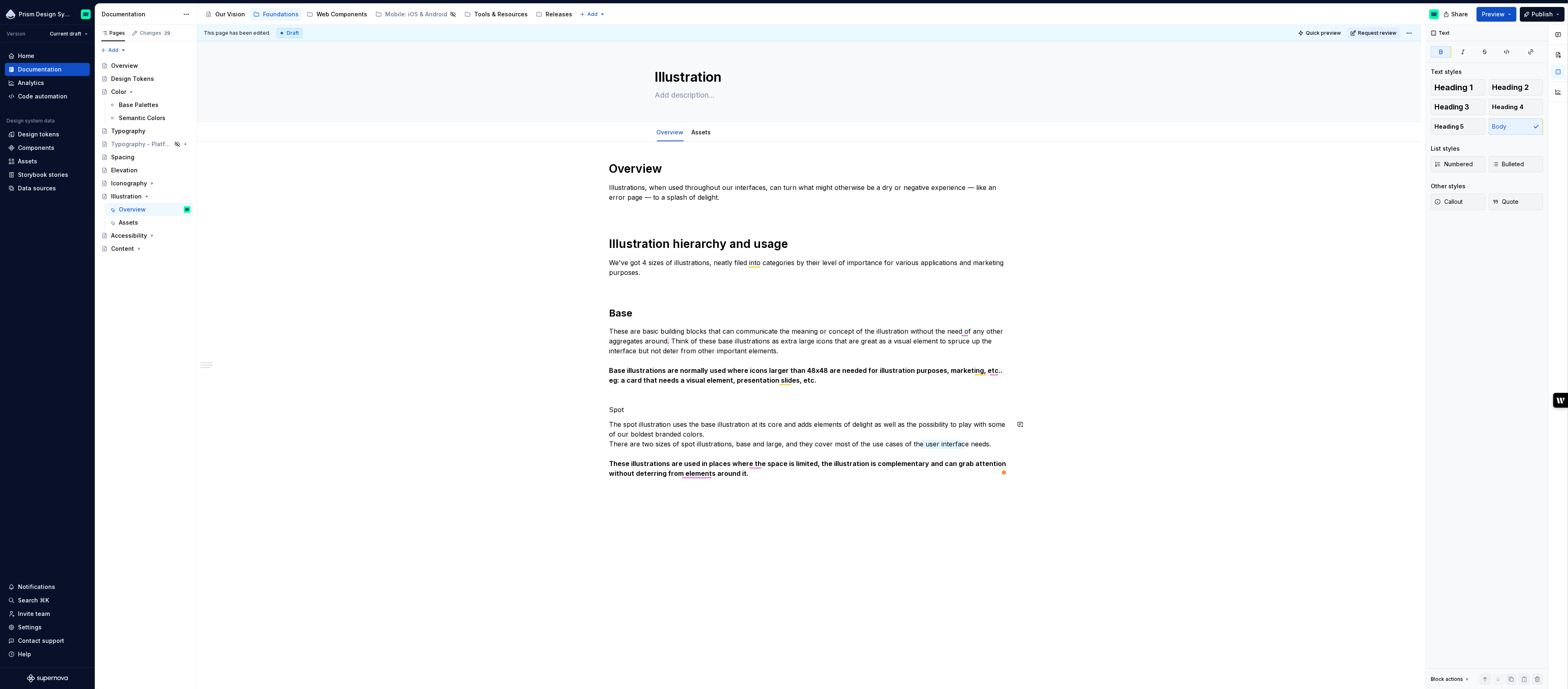
click at [688, 516] on div "This page has been edited. Draft Quick preview Request review Illustration Edit…" at bounding box center [811, 357] width 1228 height 665
click at [775, 476] on p "The spot illustration uses the base illustration at its core and adds elements …" at bounding box center [810, 449] width 401 height 59
click at [773, 478] on div "Overview Illustrations, when used throughout our interfaces, can turn what migh…" at bounding box center [810, 324] width 401 height 327
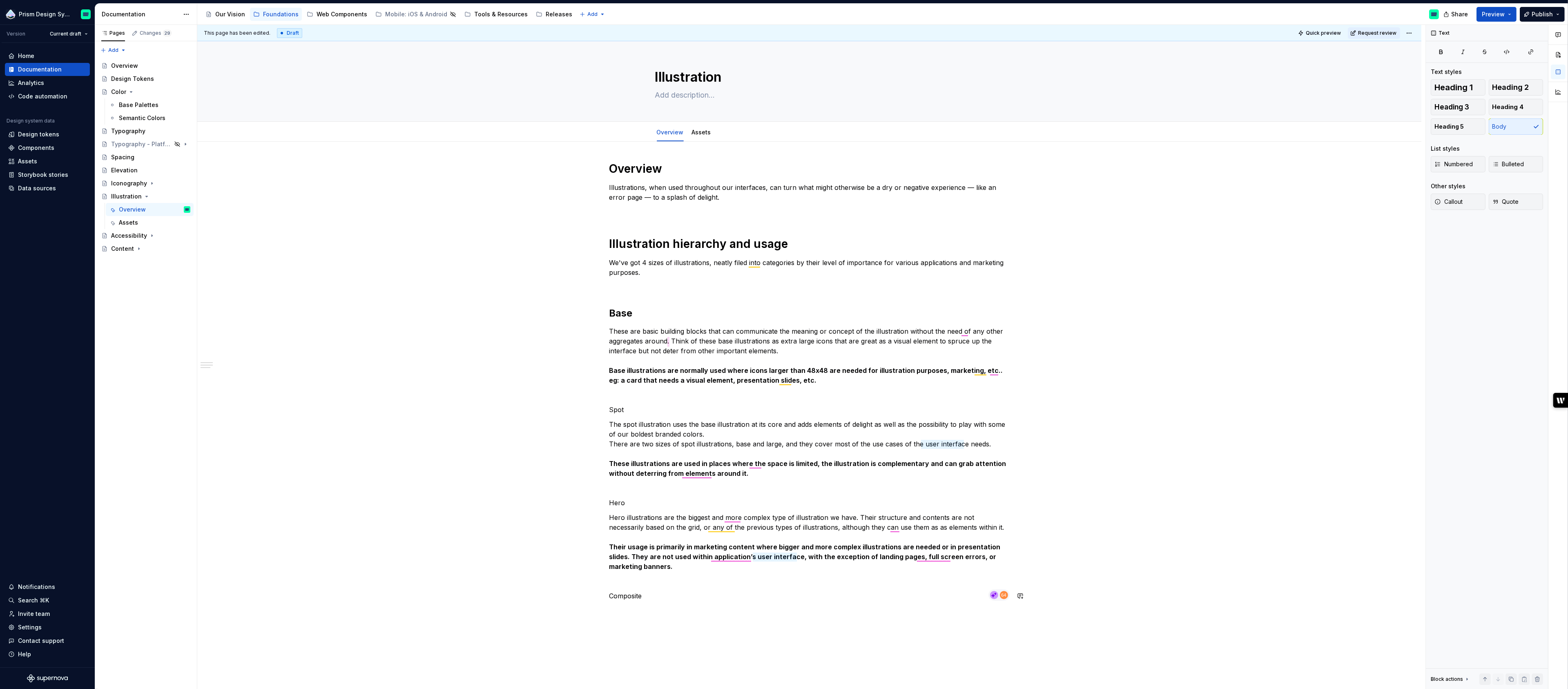
click at [630, 617] on div "This page has been edited. Draft Quick preview Request review Illustration Edit…" at bounding box center [811, 357] width 1228 height 665
click at [630, 614] on div "This page has been edited. Draft Quick preview Request review Illustration Edit…" at bounding box center [811, 357] width 1228 height 665
click at [648, 597] on p "Composite" at bounding box center [810, 596] width 401 height 10
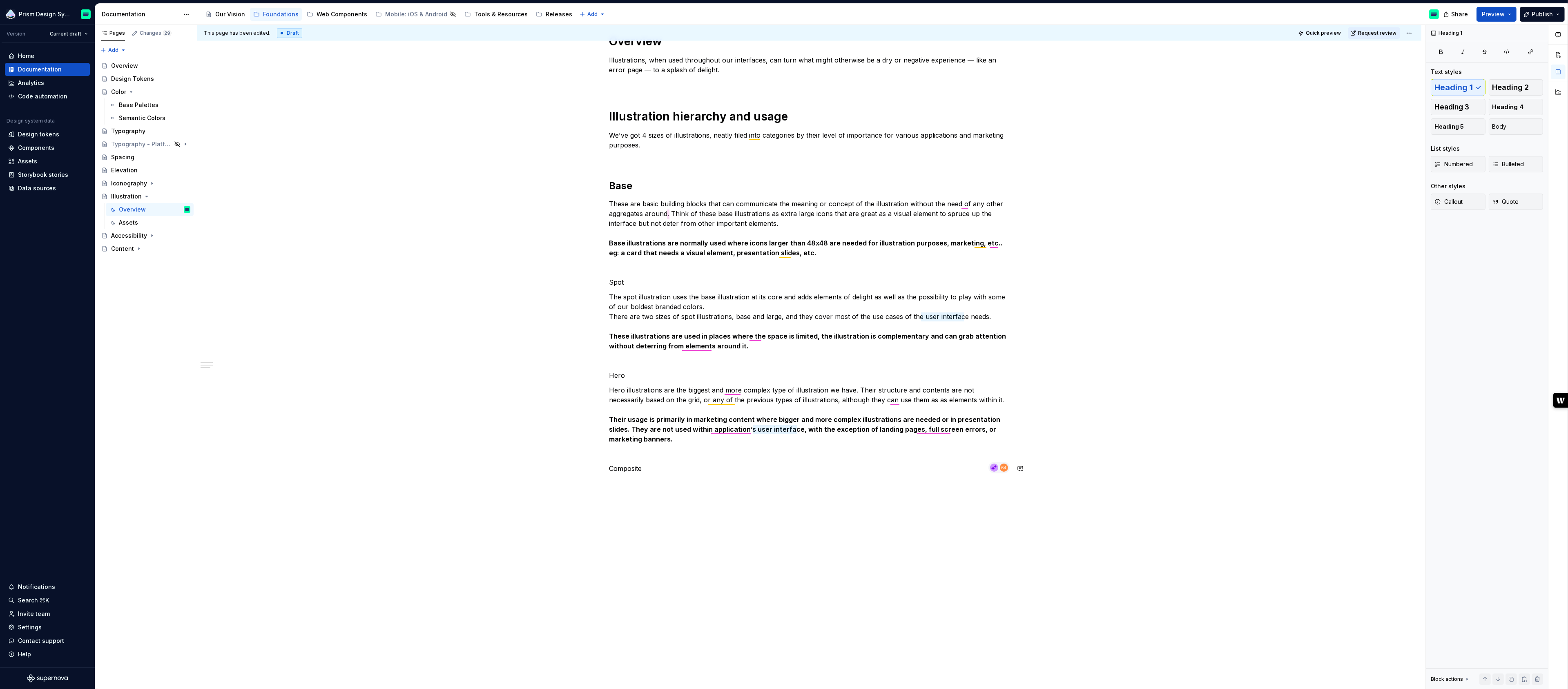
scroll to position [127, 0]
click at [653, 497] on div "Overview Illustrations, when used throughout our interfaces, can turn what migh…" at bounding box center [809, 352] width 1224 height 676
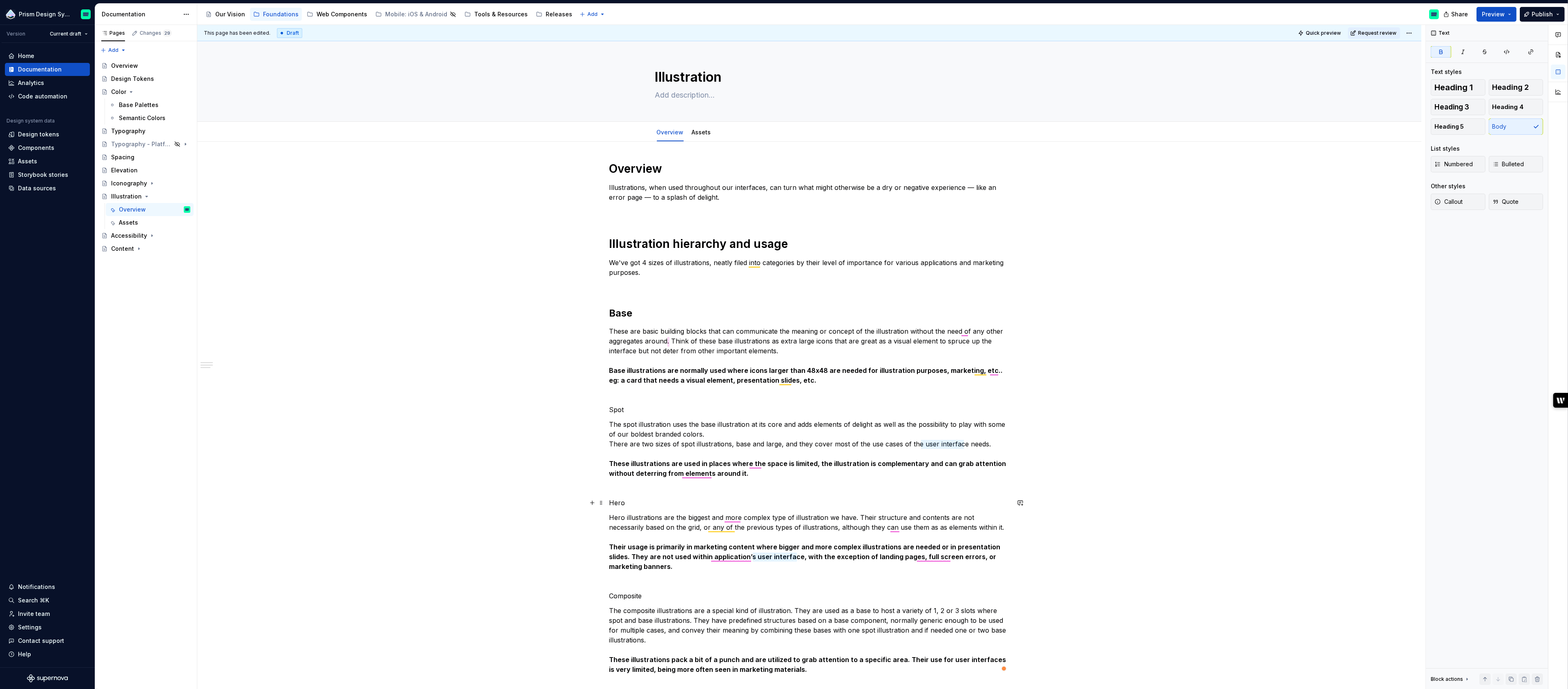
scroll to position [168, 0]
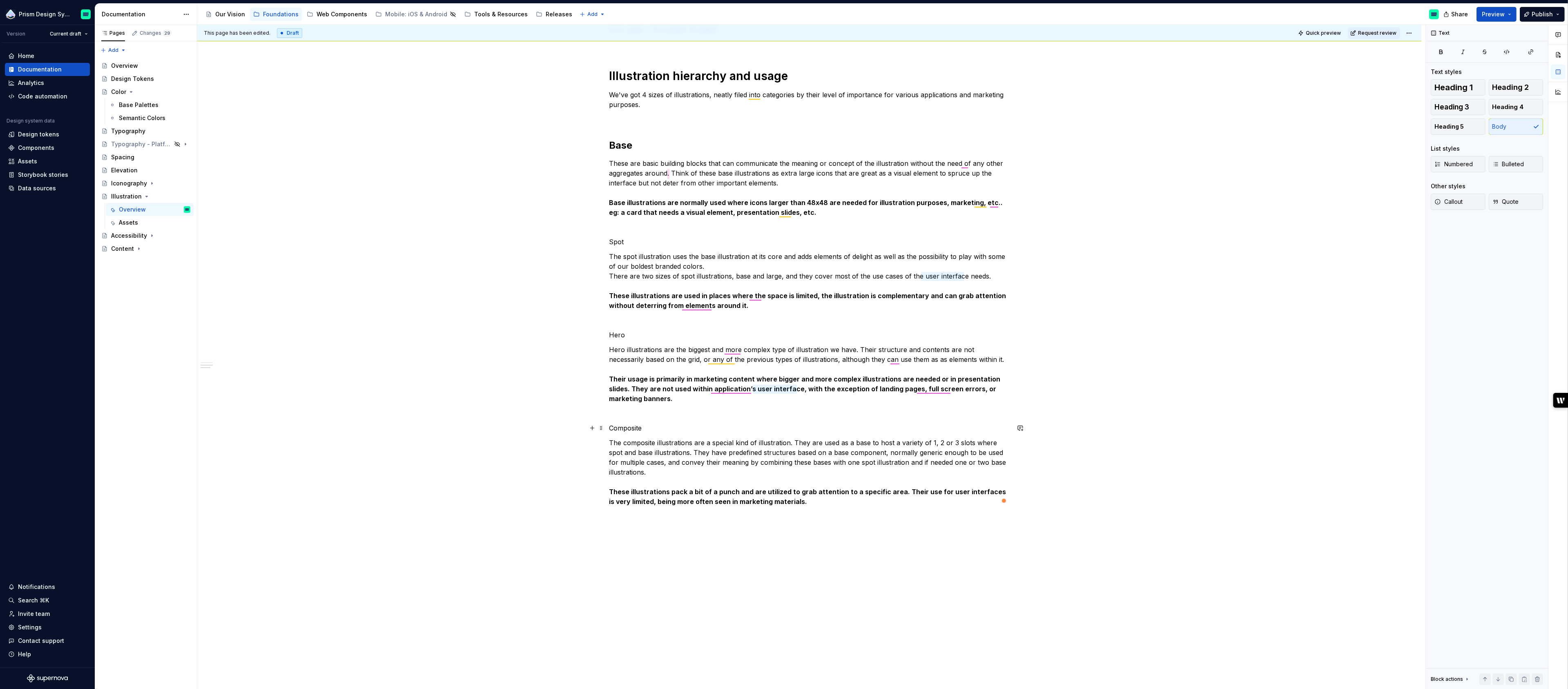
click at [623, 425] on p "Composite" at bounding box center [810, 428] width 401 height 10
click at [659, 411] on button "button" at bounding box center [663, 413] width 12 height 12
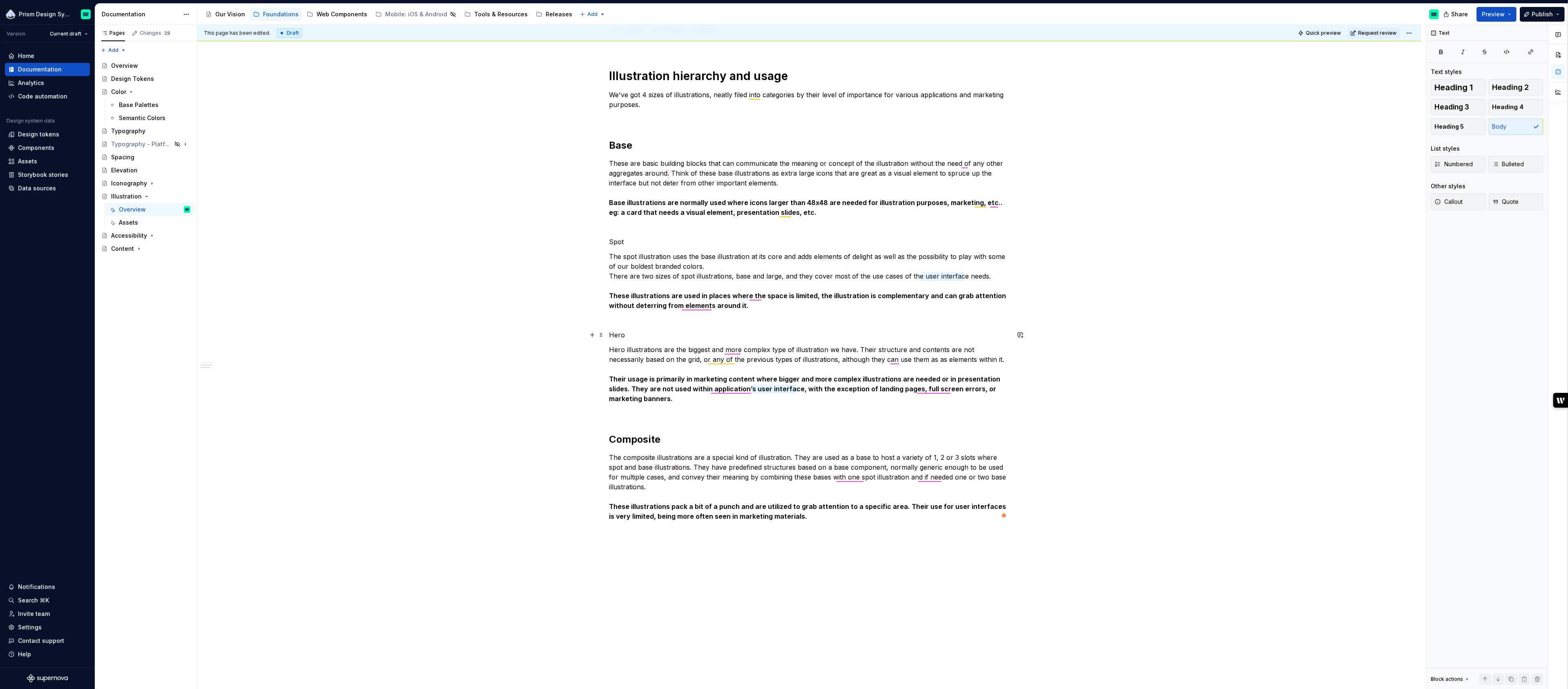
click at [622, 334] on p "Hero" at bounding box center [810, 335] width 401 height 10
click at [665, 319] on button "button" at bounding box center [663, 320] width 12 height 12
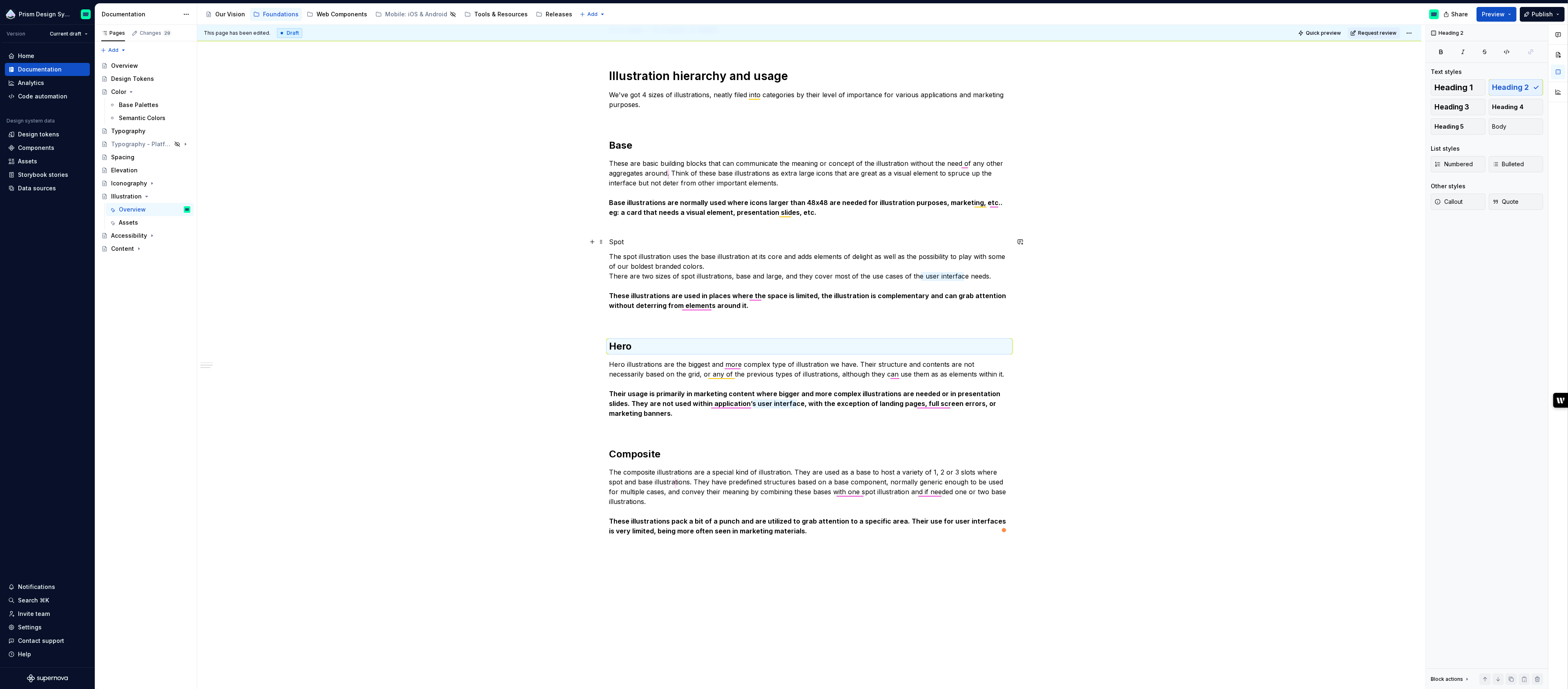
click at [621, 239] on p "Spot" at bounding box center [810, 242] width 401 height 10
click at [657, 225] on button "button" at bounding box center [663, 226] width 12 height 12
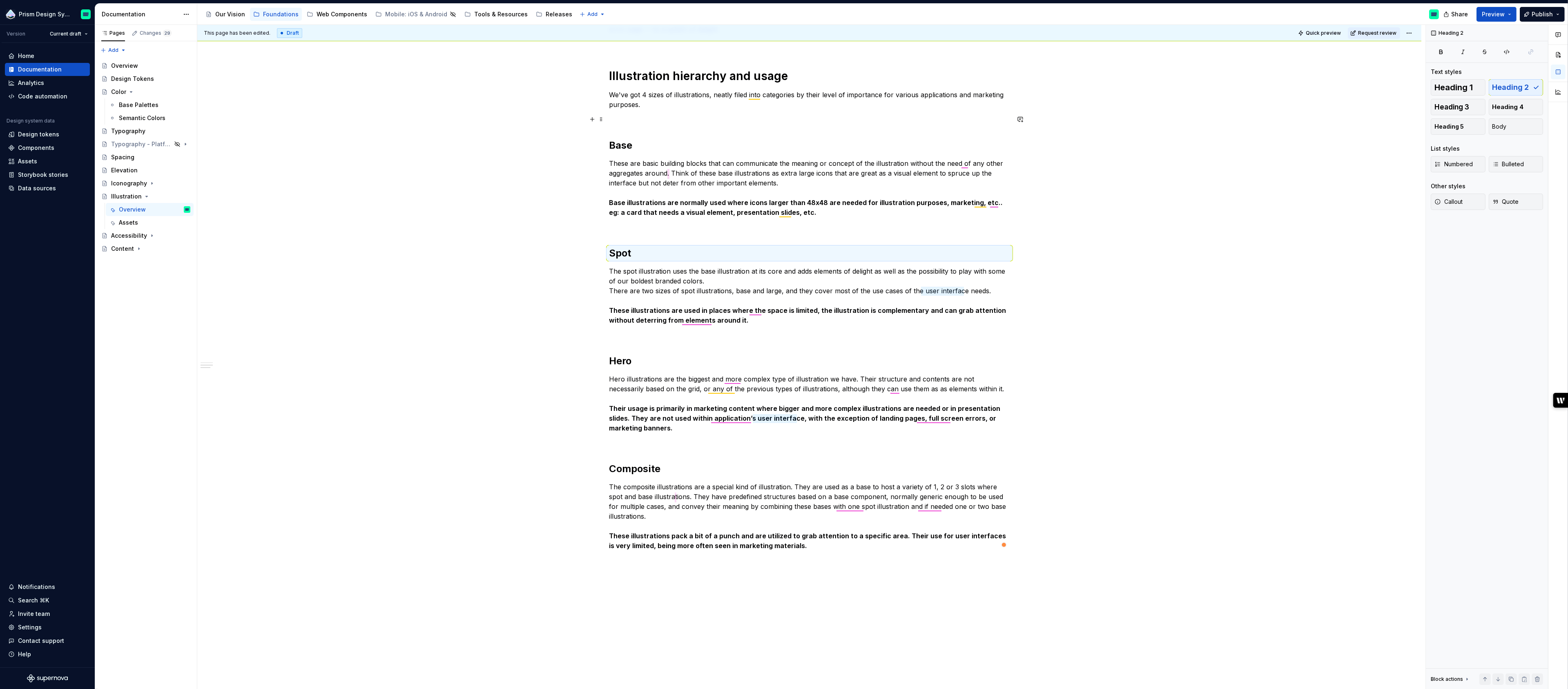
click at [642, 119] on p at bounding box center [810, 119] width 401 height 10
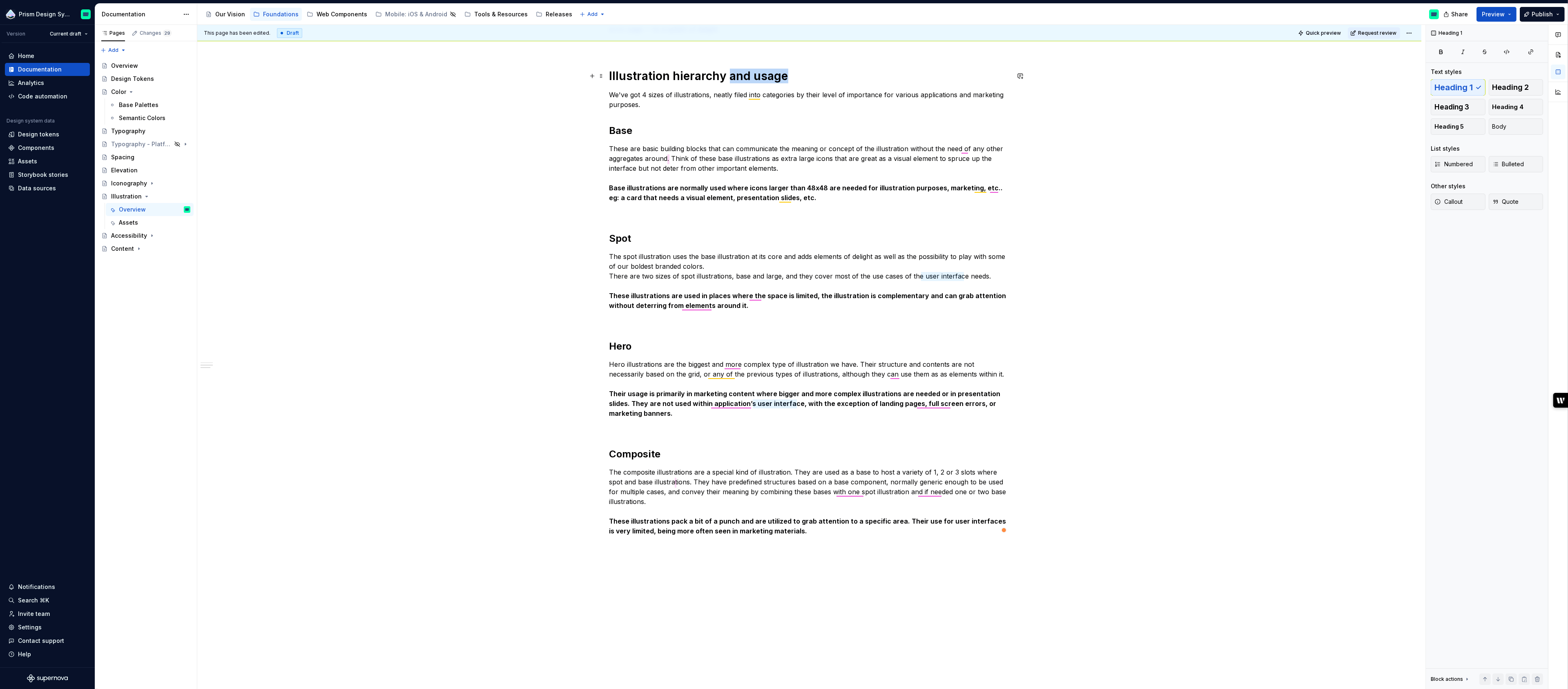
drag, startPoint x: 727, startPoint y: 73, endPoint x: 789, endPoint y: 76, distance: 62.1
click at [789, 76] on h1 "Illustration hierarchy and usage" at bounding box center [810, 76] width 401 height 15
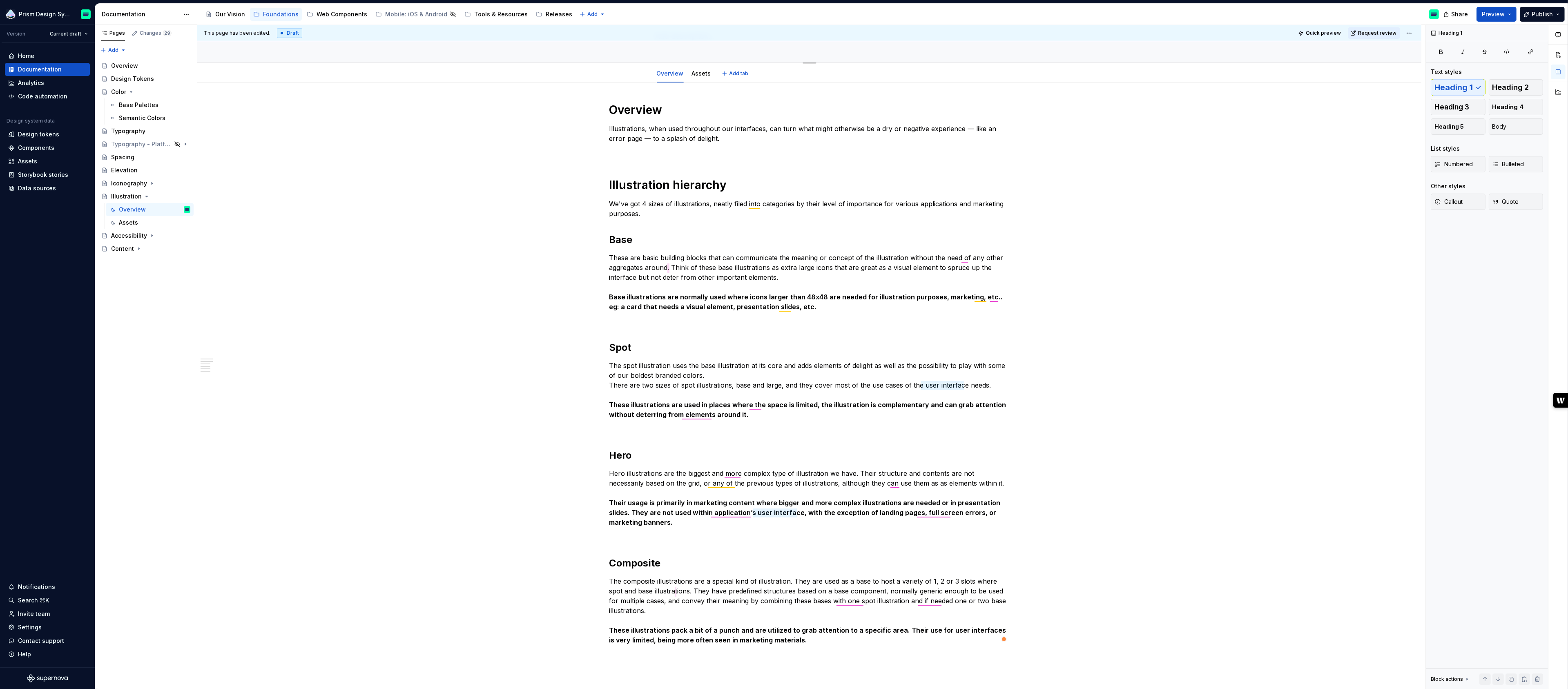
scroll to position [47, 0]
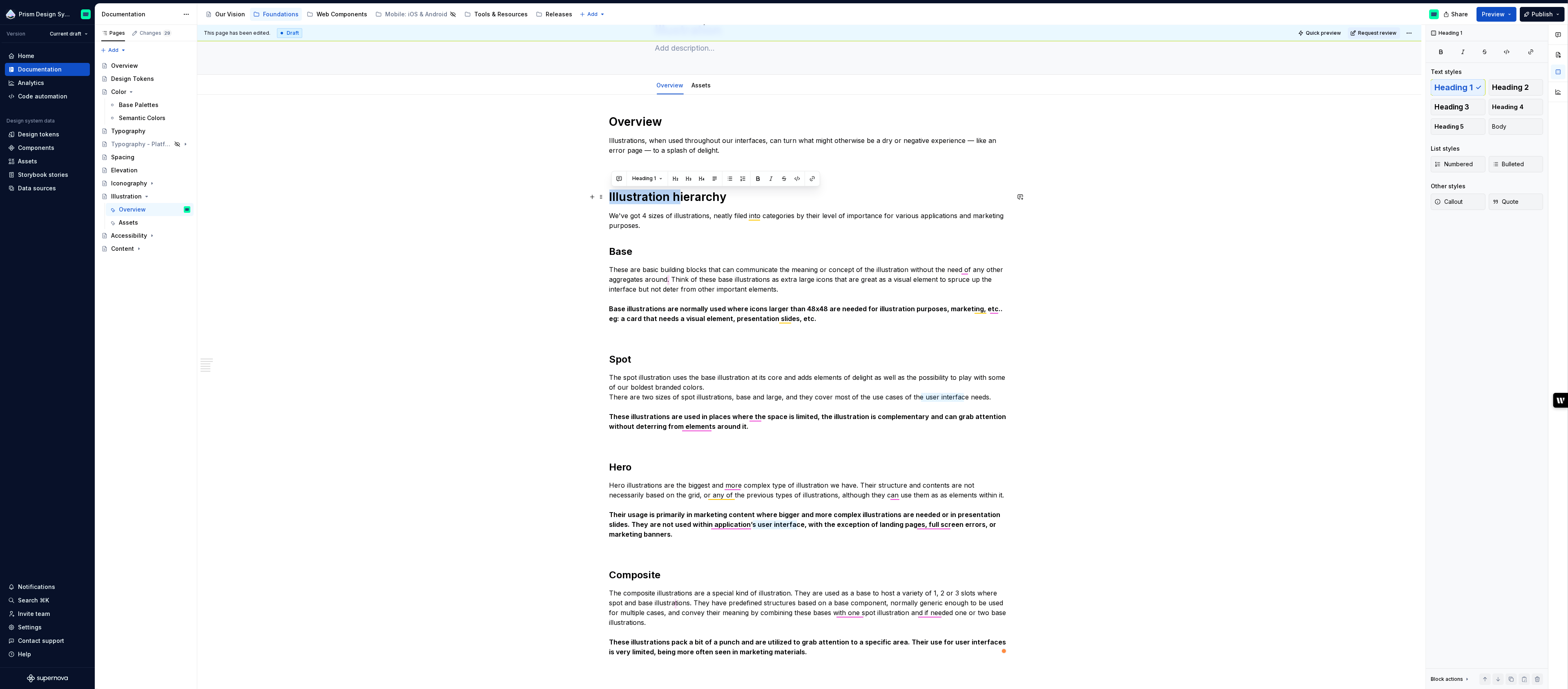
drag, startPoint x: 680, startPoint y: 197, endPoint x: 611, endPoint y: 197, distance: 69.0
click at [611, 197] on h1 "Illustration hierarchy" at bounding box center [810, 197] width 401 height 15
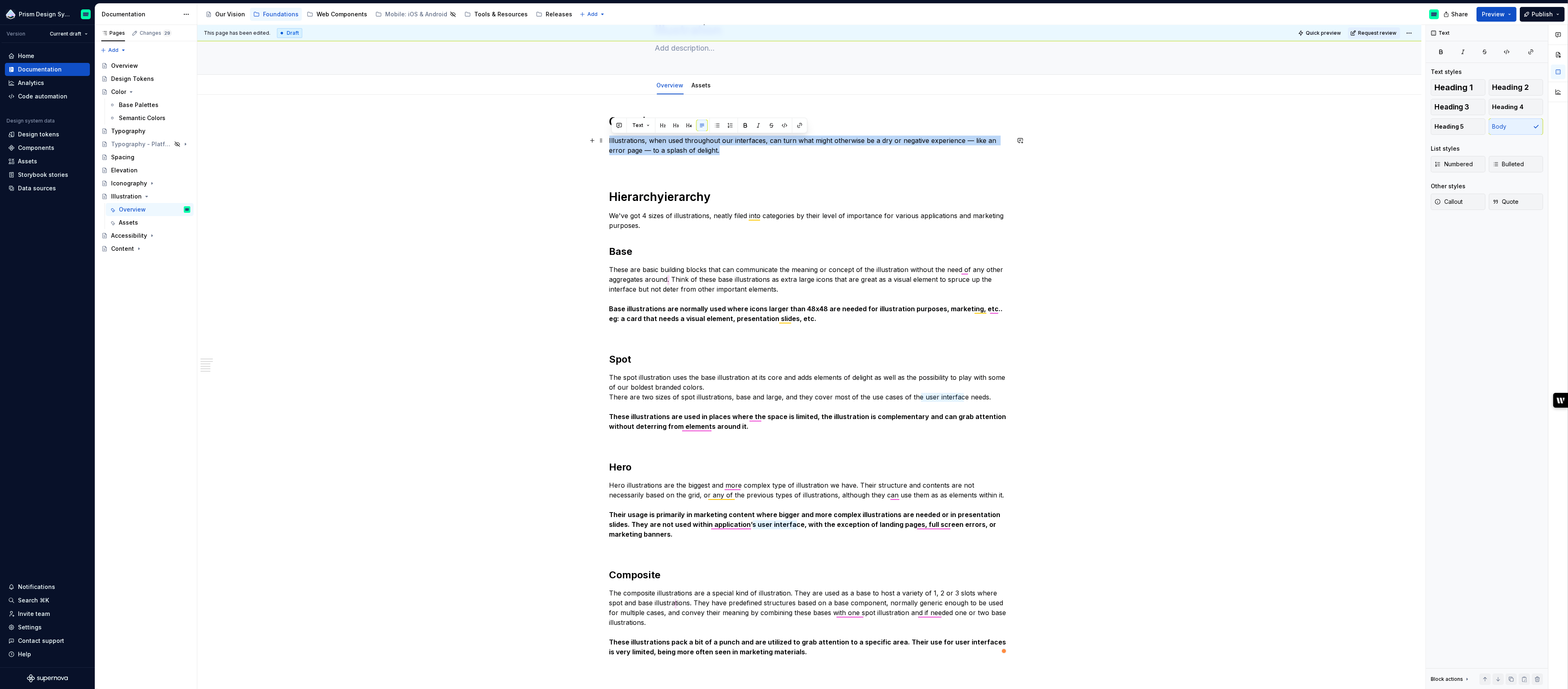
drag, startPoint x: 719, startPoint y: 149, endPoint x: 611, endPoint y: 142, distance: 108.2
click at [611, 142] on p "Illustrations, when used throughout our interfaces, can turn what might otherwi…" at bounding box center [810, 145] width 401 height 19
copy p "Illustrations, when used throughout our interfaces, can turn what might otherwi…"
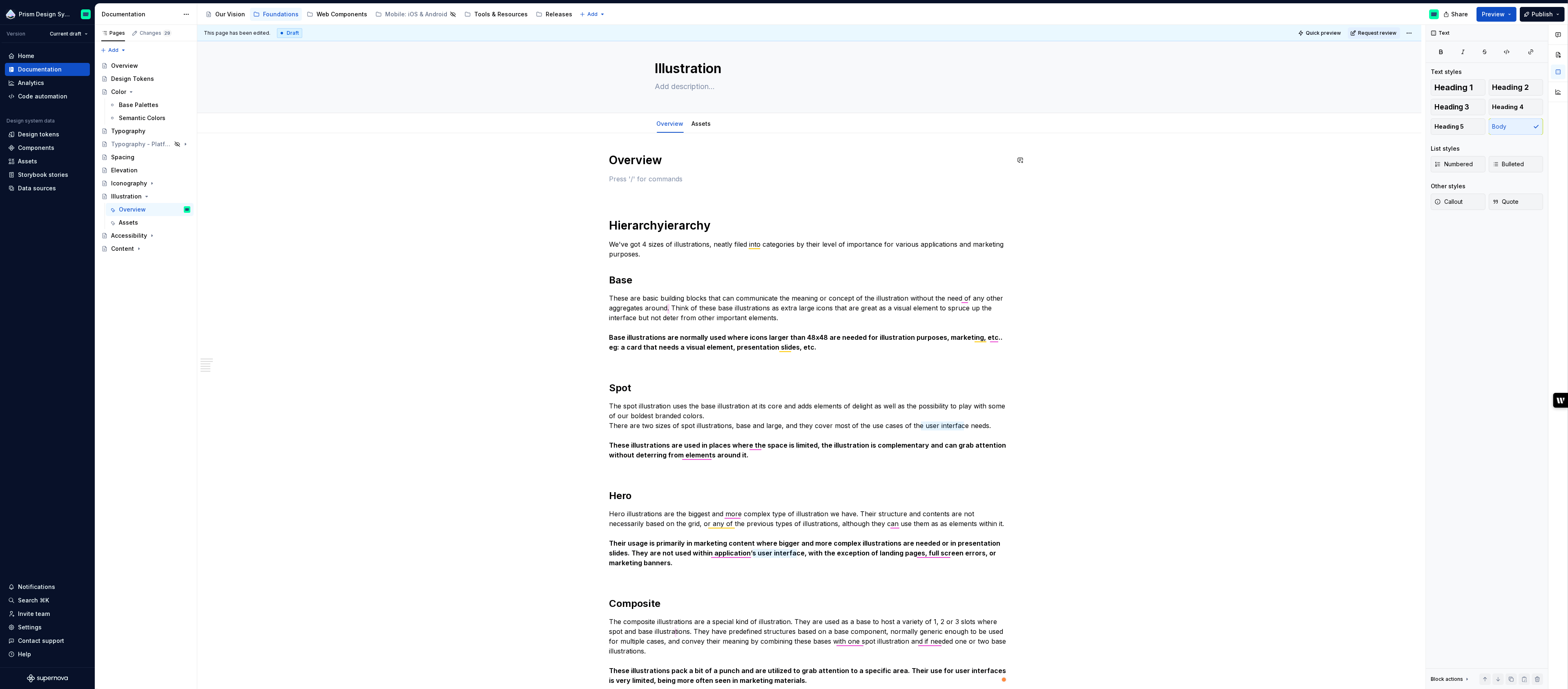
scroll to position [0, 0]
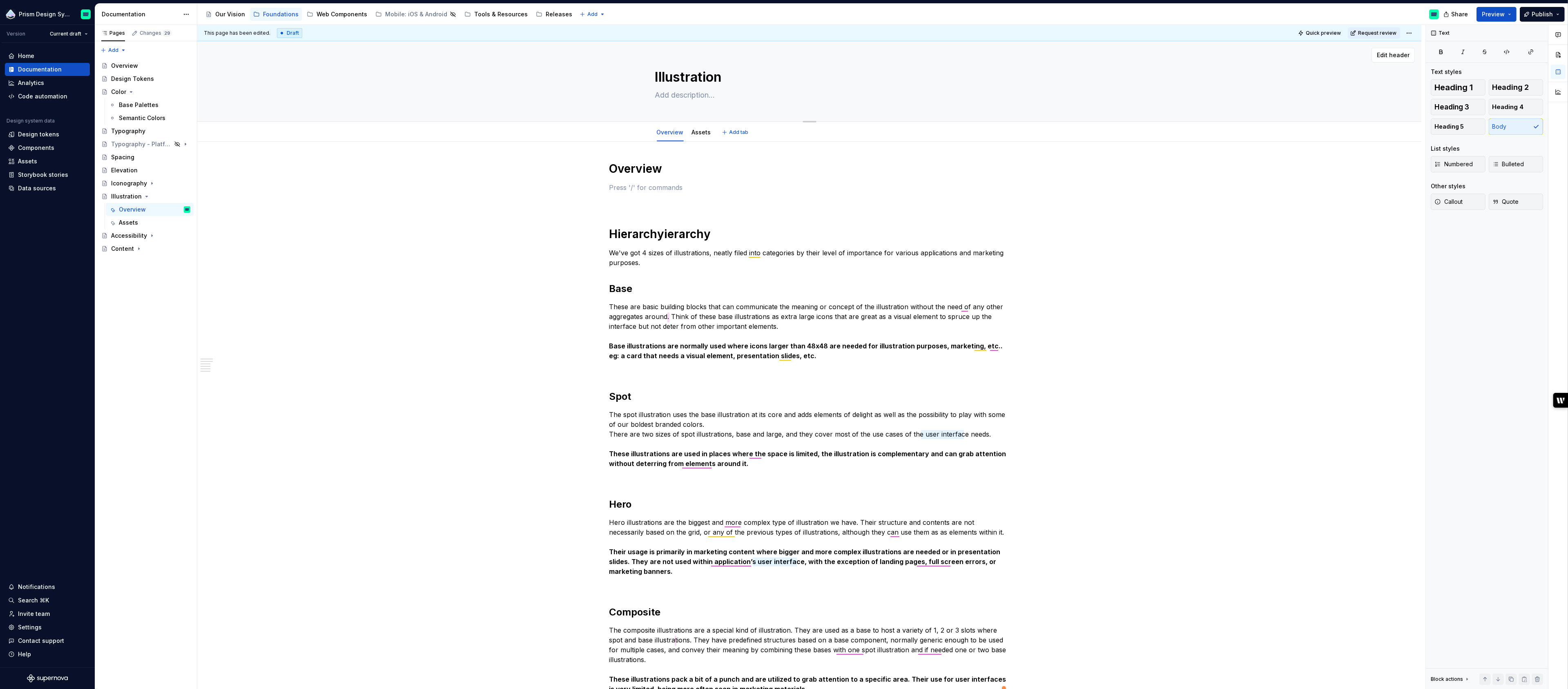
click at [681, 96] on textarea at bounding box center [808, 95] width 309 height 13
paste textarea "Illustrations, when used throughout our interfaces, can turn what might otherwi…"
type textarea "*"
type textarea "Illustrations, when used throughout our interfaces, can turn what might otherwi…"
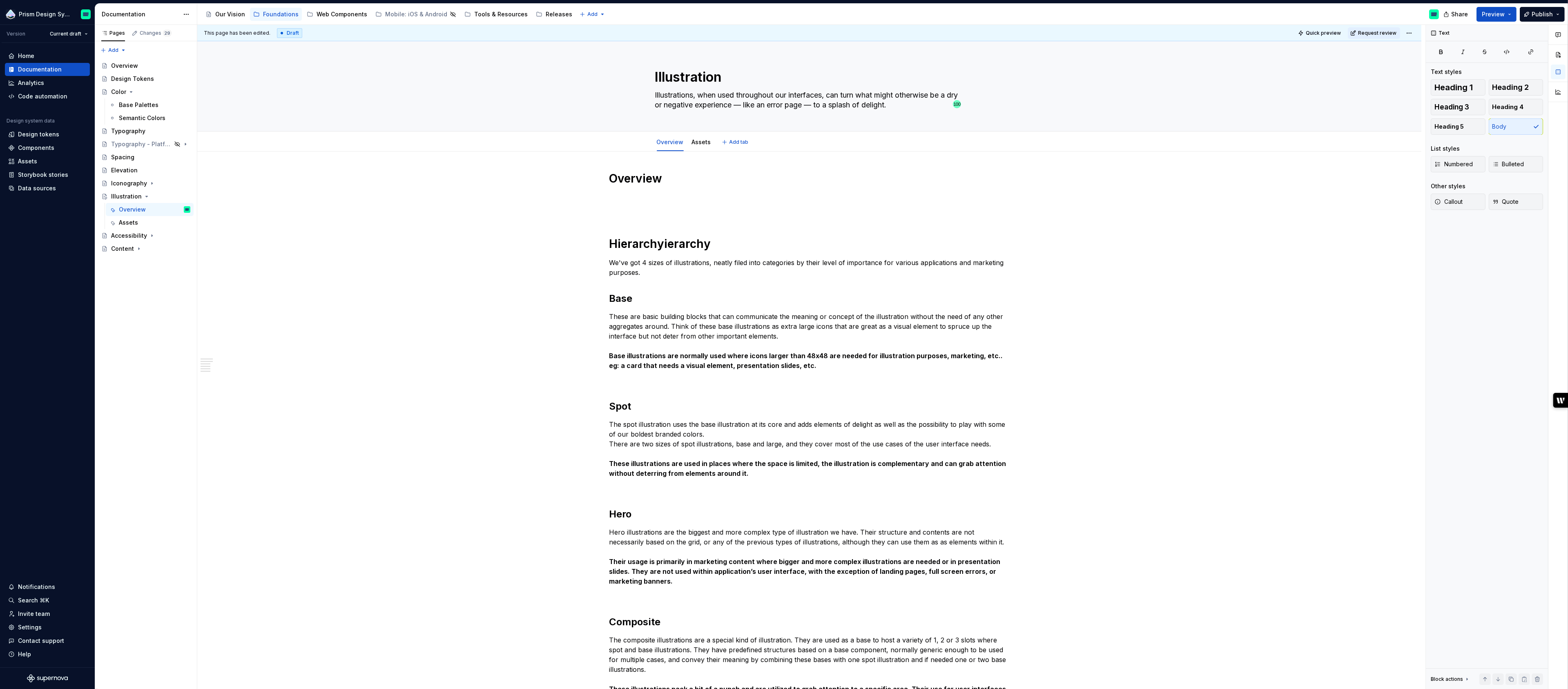
type textarea "*"
type textarea "Illustrations, when used throughout our interfaces, can turn what might otherwi…"
drag, startPoint x: 644, startPoint y: 181, endPoint x: 623, endPoint y: 181, distance: 21.0
click at [623, 181] on h1 "Overview" at bounding box center [810, 178] width 401 height 15
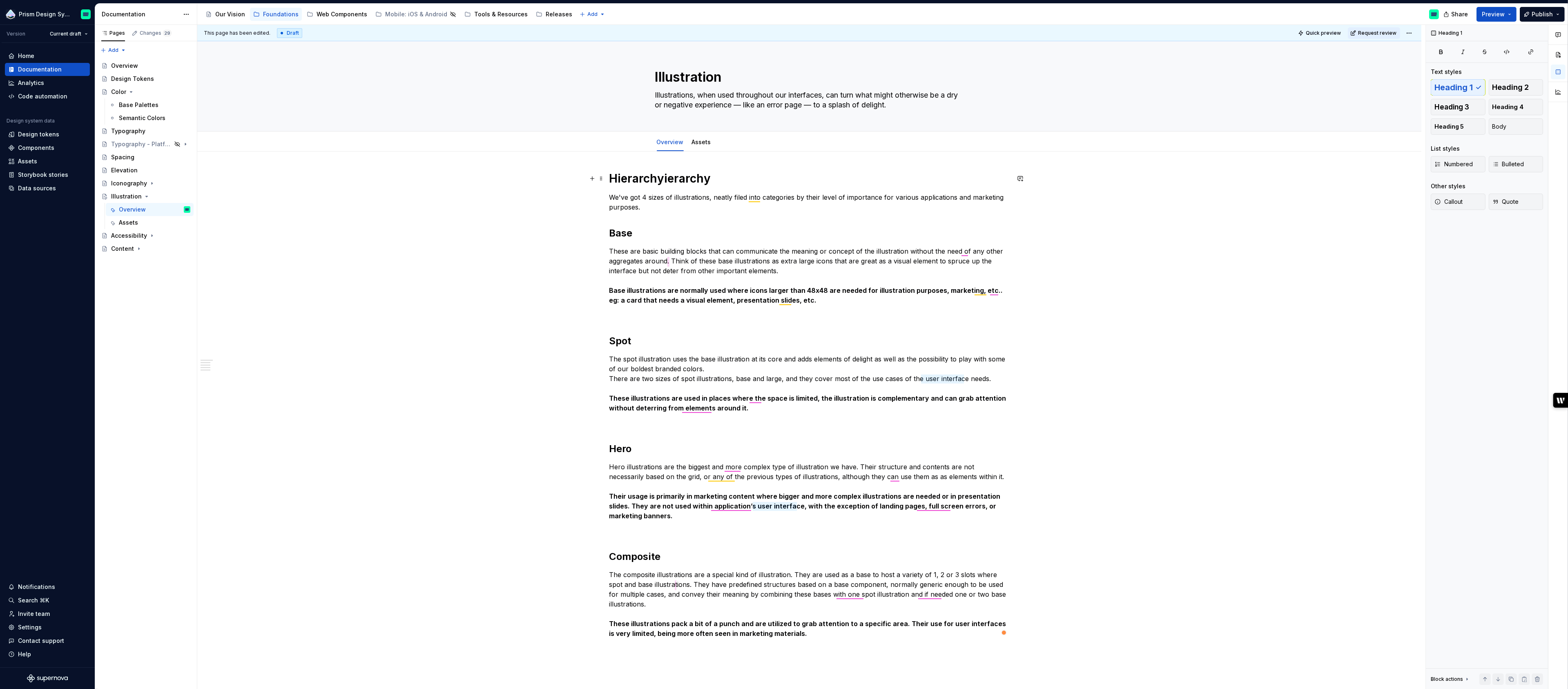
click at [656, 177] on h1 "Hierarchyierarchy" at bounding box center [810, 178] width 401 height 15
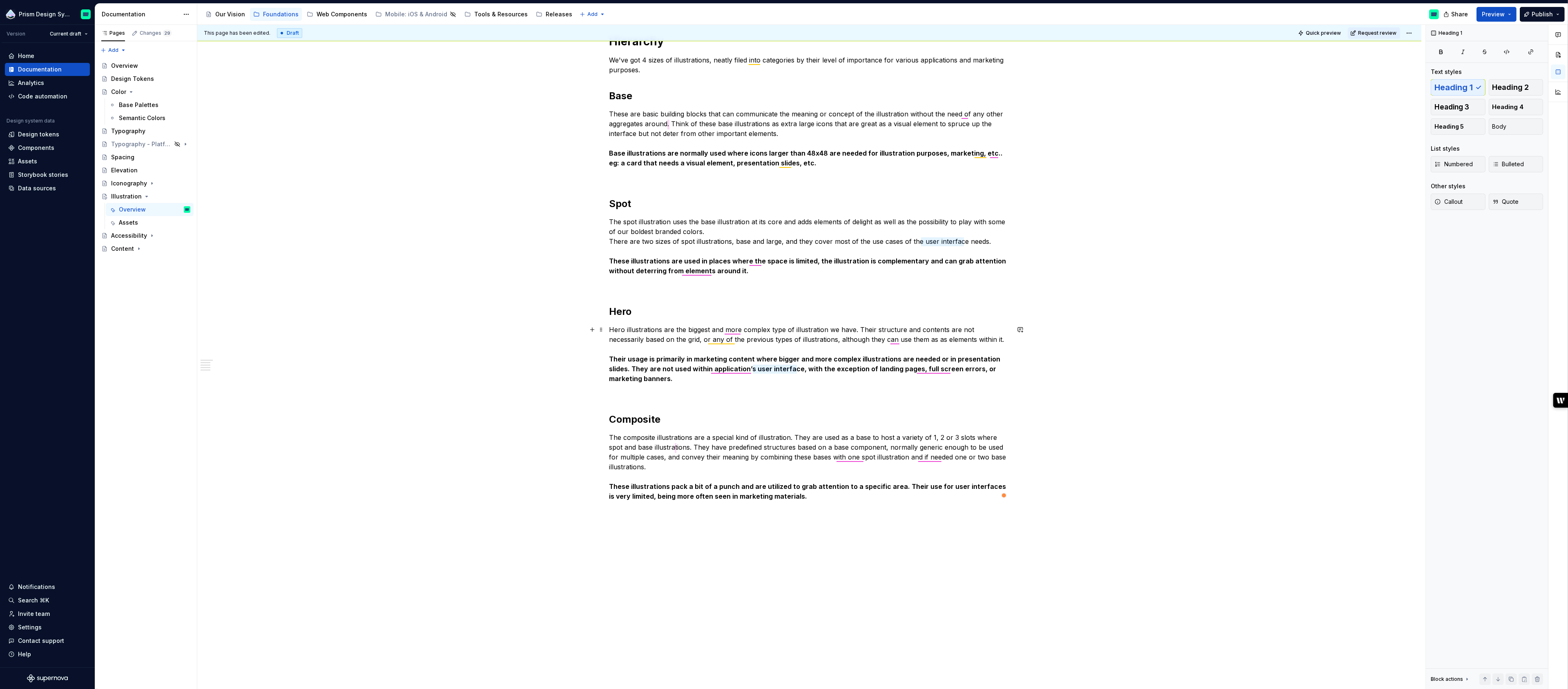
scroll to position [165, 0]
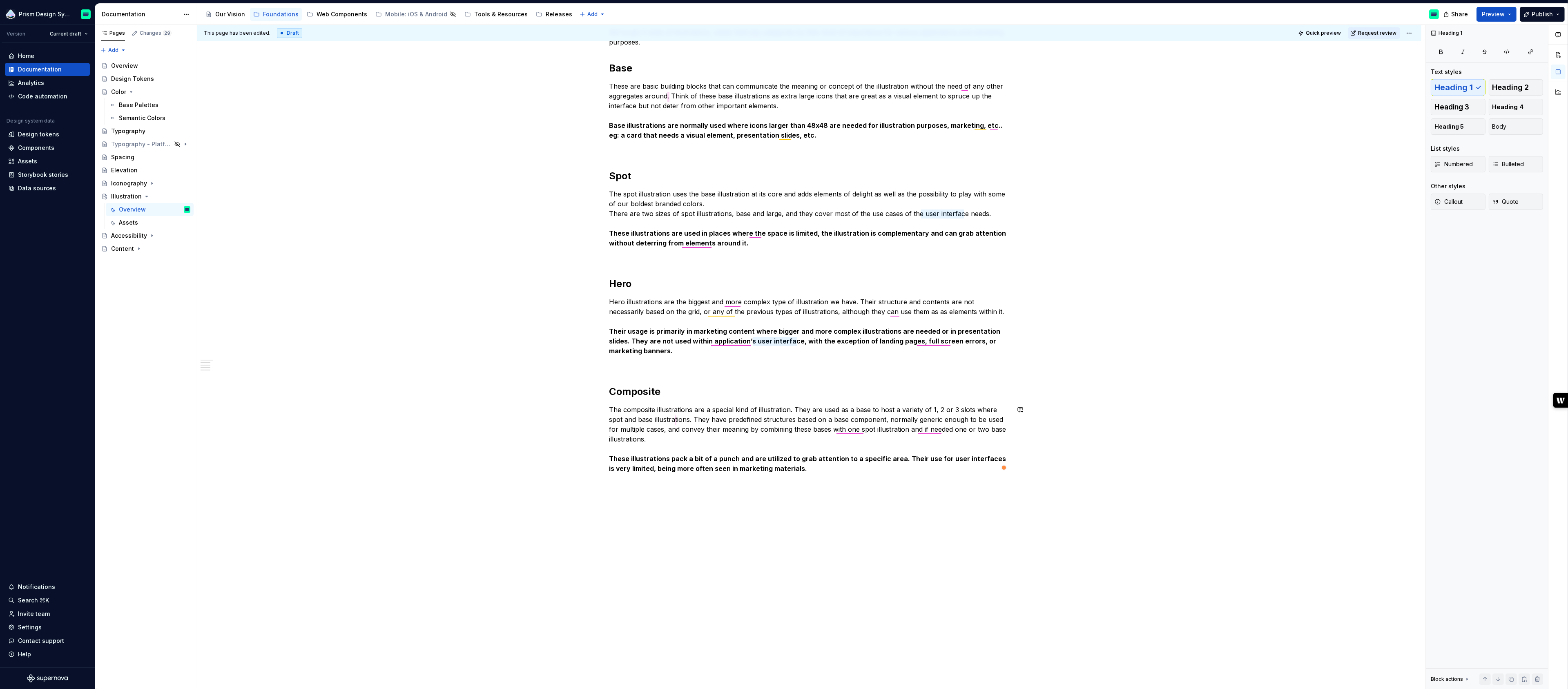
click at [660, 541] on div "This page has been edited. Draft Quick preview Request review Illustration Illu…" at bounding box center [811, 357] width 1228 height 665
click at [768, 476] on div "Hierarchy We've got 4 sizes of illustrations, neatly filed into categories by t…" at bounding box center [810, 245] width 401 height 477
click at [604, 497] on span at bounding box center [601, 498] width 7 height 12
click at [1462, 83] on span "Heading 1" at bounding box center [1454, 87] width 38 height 8
click at [850, 494] on div "Hierarchy We've got 4 sizes of illustrations, neatly filed into categories by t…" at bounding box center [810, 264] width 401 height 516
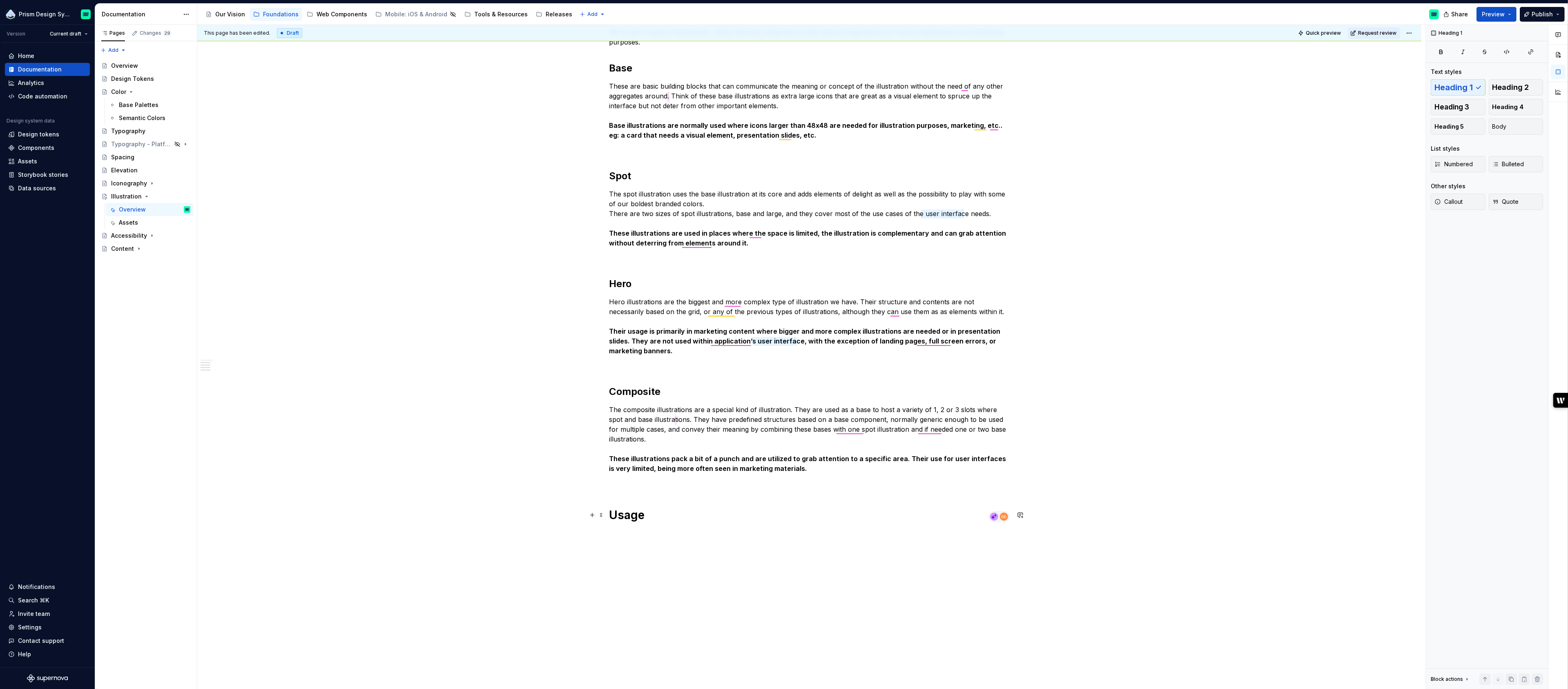
click at [639, 516] on h1 "Usage" at bounding box center [810, 515] width 401 height 15
click at [645, 390] on h2 "Composite" at bounding box center [810, 391] width 401 height 13
click at [772, 342] on strong "Their usage is primarily in marketing content where bigger and more complex ill…" at bounding box center [806, 341] width 393 height 28
click at [821, 376] on div "Hierarchy We've got 4 sizes of illustrations, neatly filed into categories by t…" at bounding box center [810, 264] width 401 height 516
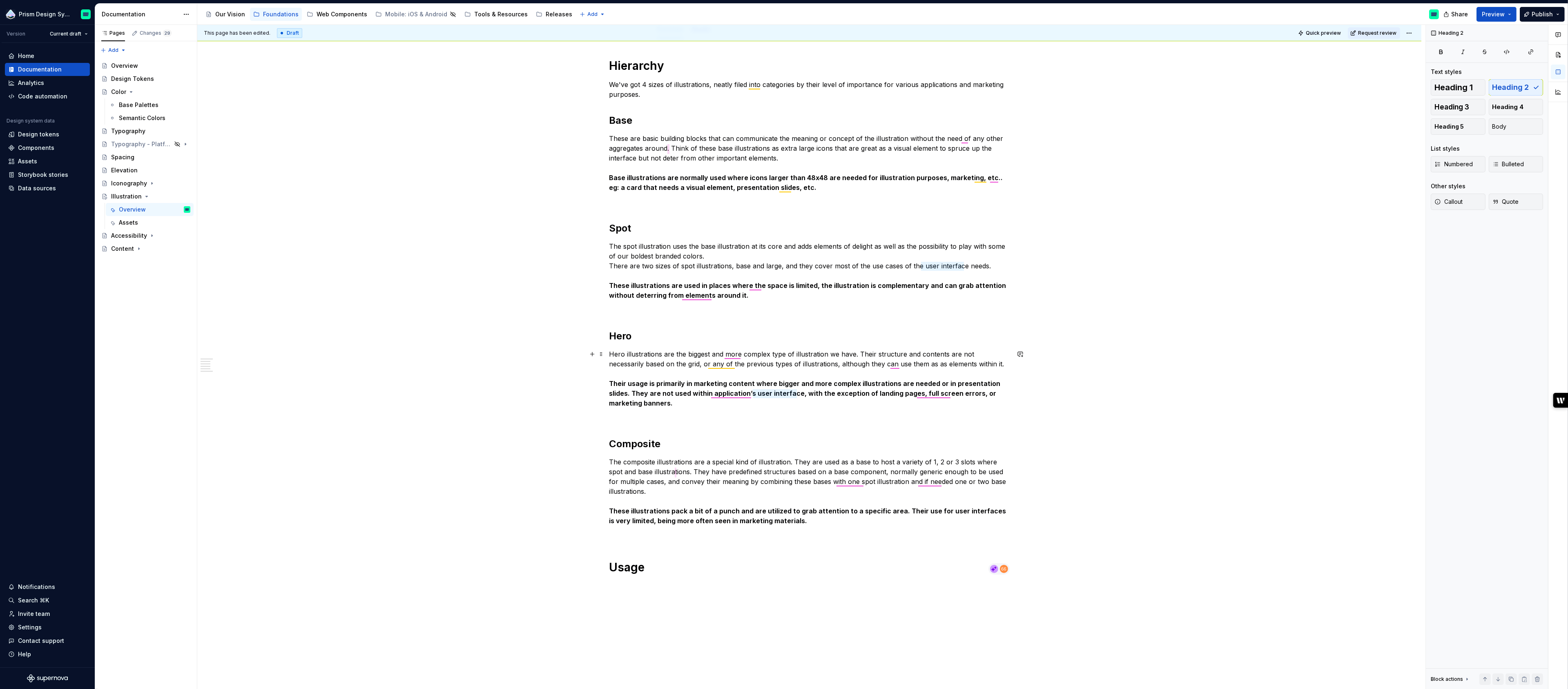
scroll to position [108, 0]
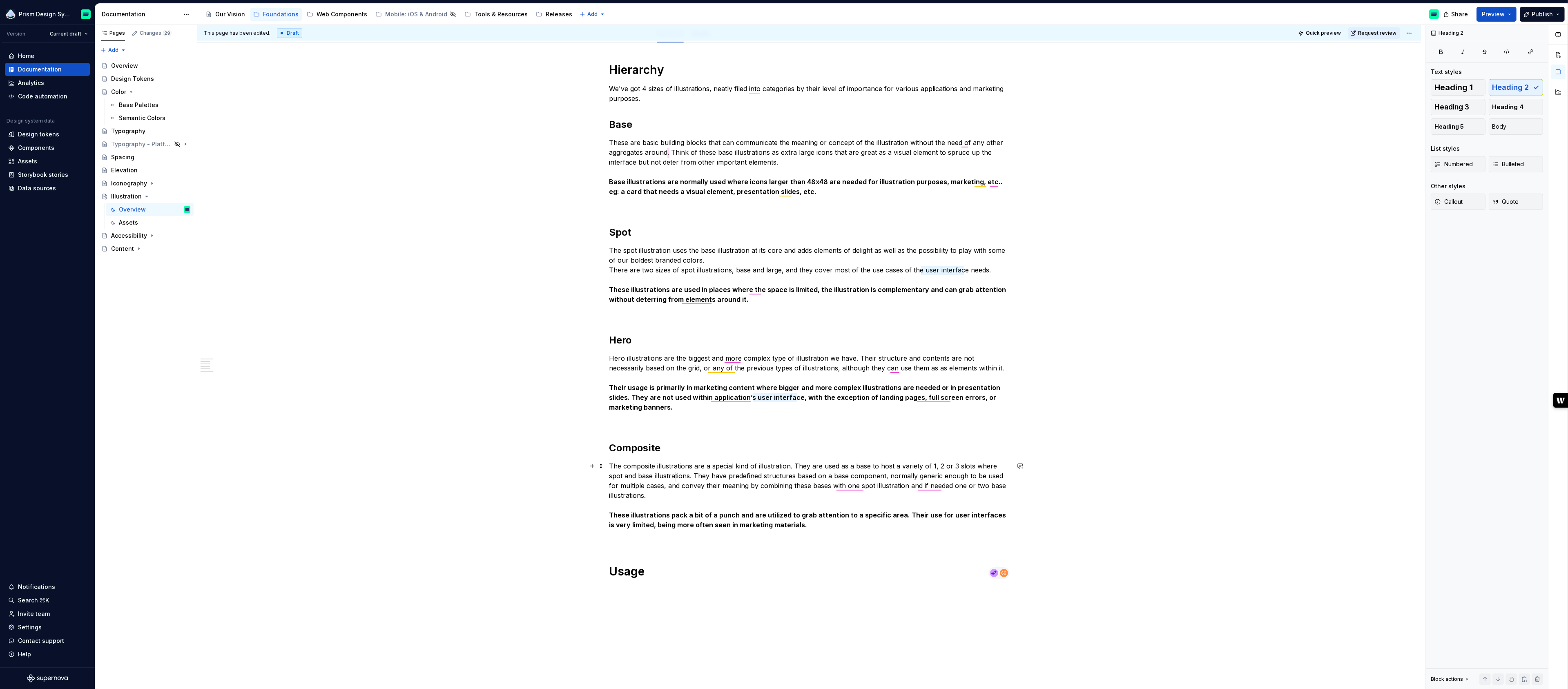
click at [854, 487] on p "The composite illustrations are a special kind of illustration. They are used a…" at bounding box center [810, 495] width 401 height 69
click at [881, 444] on h2 "Composite" at bounding box center [810, 447] width 401 height 13
click at [930, 485] on p "The composite illustrations are a special kind of illustration. They are used a…" at bounding box center [810, 495] width 401 height 69
click at [936, 497] on span "needed," at bounding box center [943, 498] width 24 height 13
click at [678, 477] on p "The composite illustrations are a special kind of illustration. They are used a…" at bounding box center [810, 495] width 401 height 69
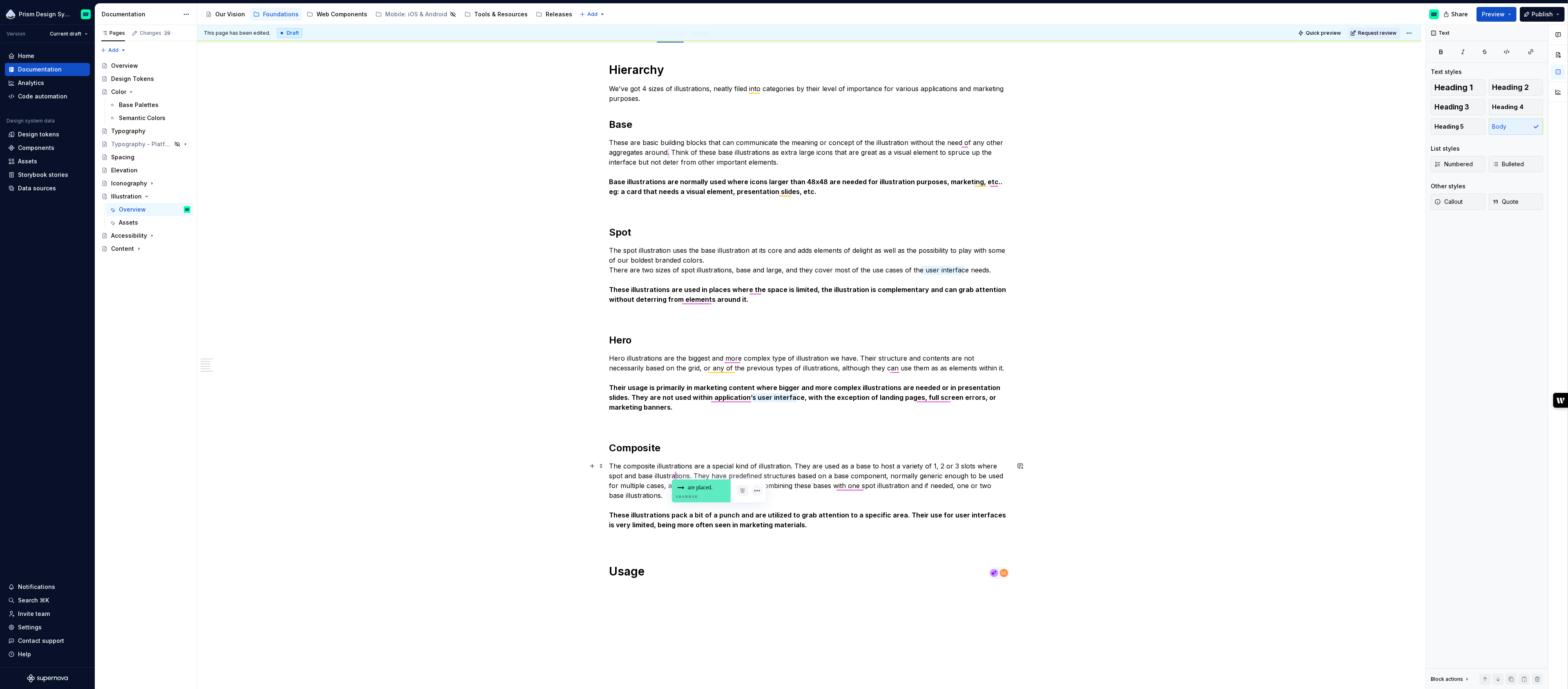
click at [699, 491] on div "are placed. Grammar" at bounding box center [701, 491] width 59 height 23
click at [732, 358] on p "Hero illustrations are the biggest and more complex type of illustration we hav…" at bounding box center [810, 382] width 401 height 59
click at [751, 371] on div "most Grammar" at bounding box center [751, 374] width 59 height 23
click at [721, 368] on p "Hero illustrations are the biggest and most complex type of illustration we hav…" at bounding box center [810, 382] width 401 height 59
click at [810, 352] on div "Hierarchy We've got 4 sizes of illustrations, neatly filed into categories by t…" at bounding box center [810, 321] width 401 height 516
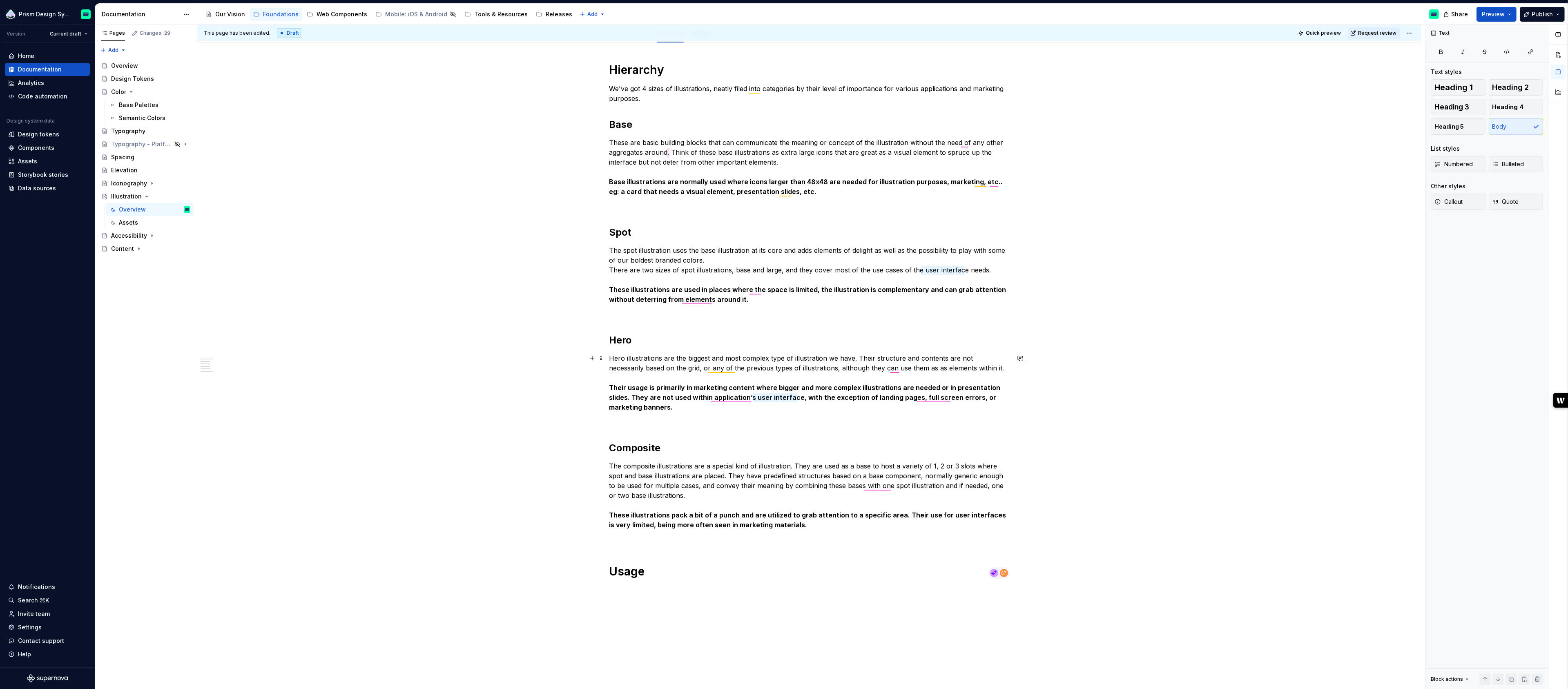
click at [897, 369] on p "Hero illustrations are the biggest and most complex type of illustration we hav…" at bounding box center [810, 382] width 401 height 59
click at [909, 383] on div "as Grammar" at bounding box center [917, 385] width 59 height 27
click at [128, 219] on div "Assets" at bounding box center [128, 222] width 19 height 8
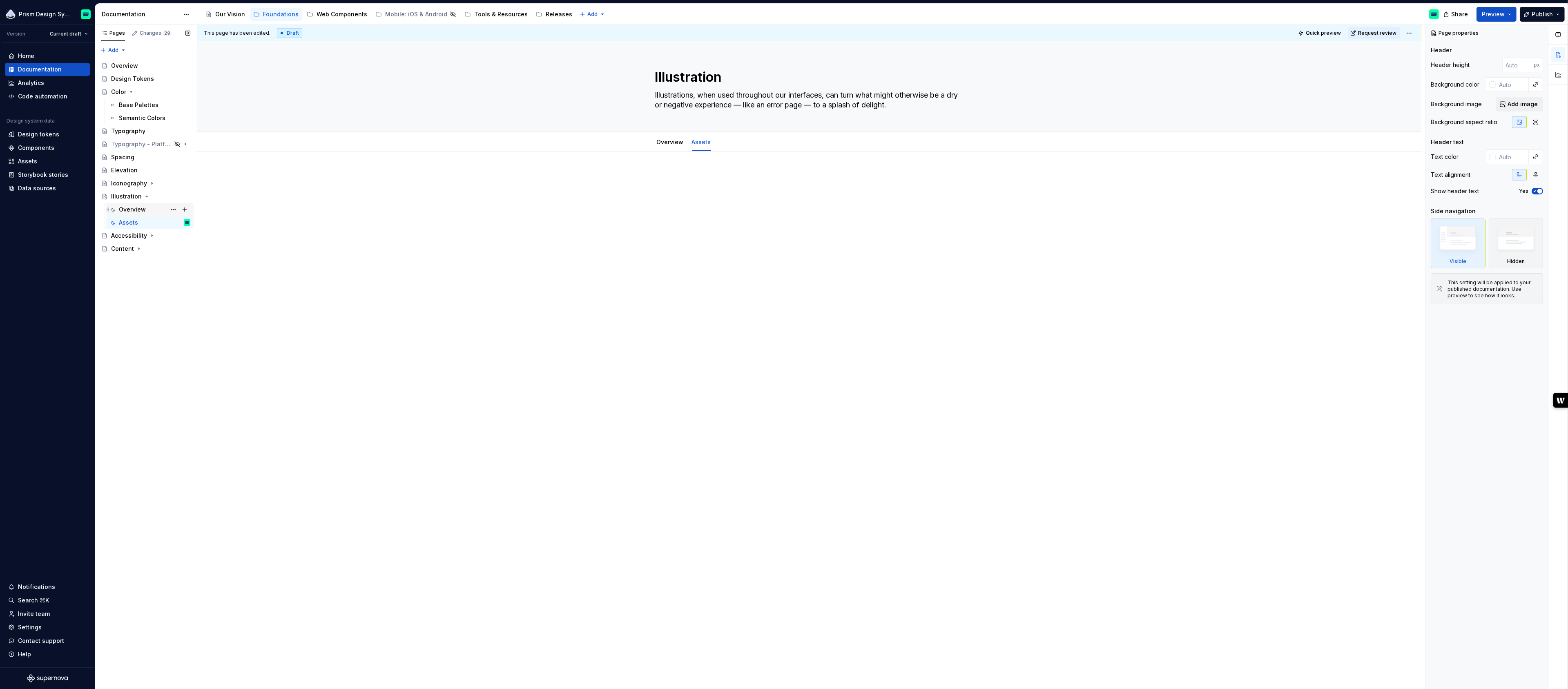
click at [131, 209] on div "Overview" at bounding box center [132, 209] width 27 height 8
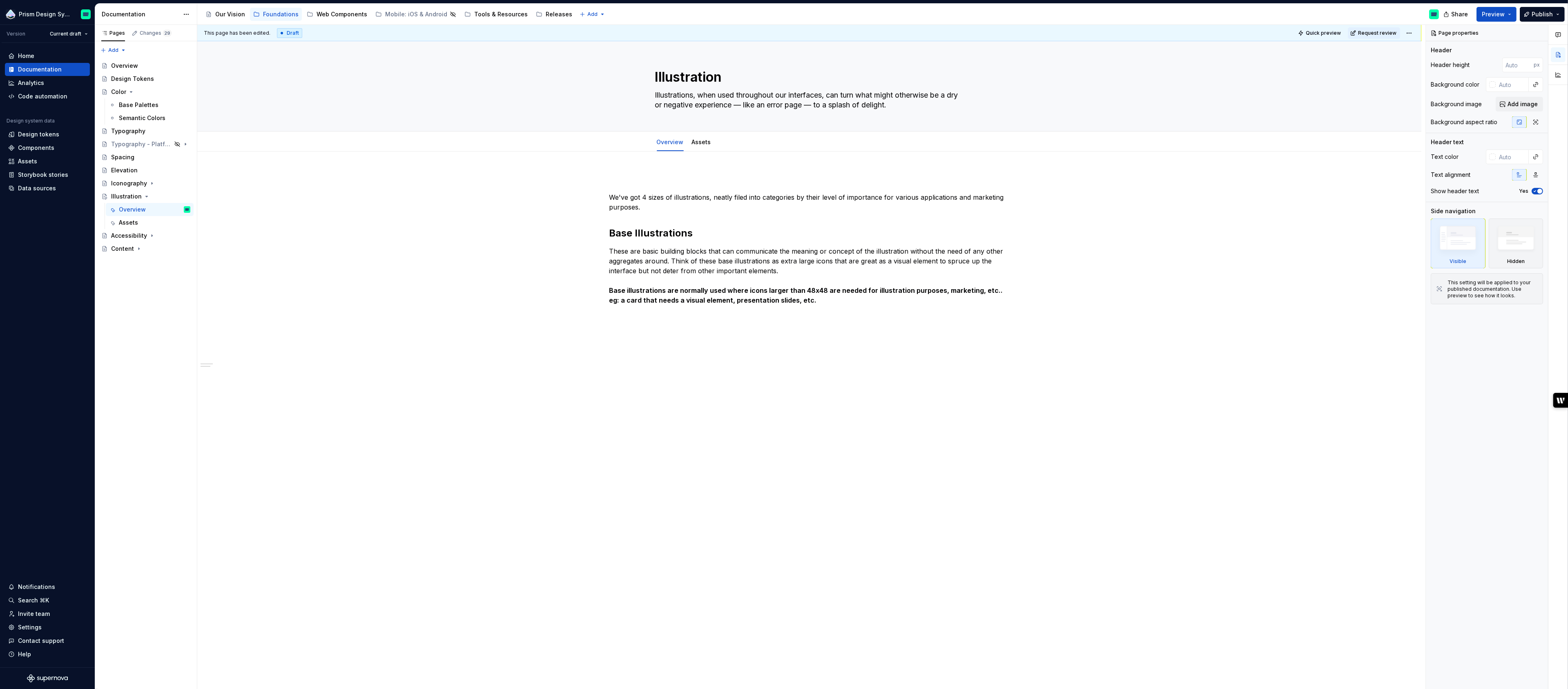
click at [676, 342] on div "We've got 4 sizes of illustrations, neatly filed into categories by their level…" at bounding box center [809, 337] width 1224 height 370
click at [683, 356] on div "This page has been edited. Draft Quick preview Request review Illustration Illu…" at bounding box center [811, 357] width 1228 height 665
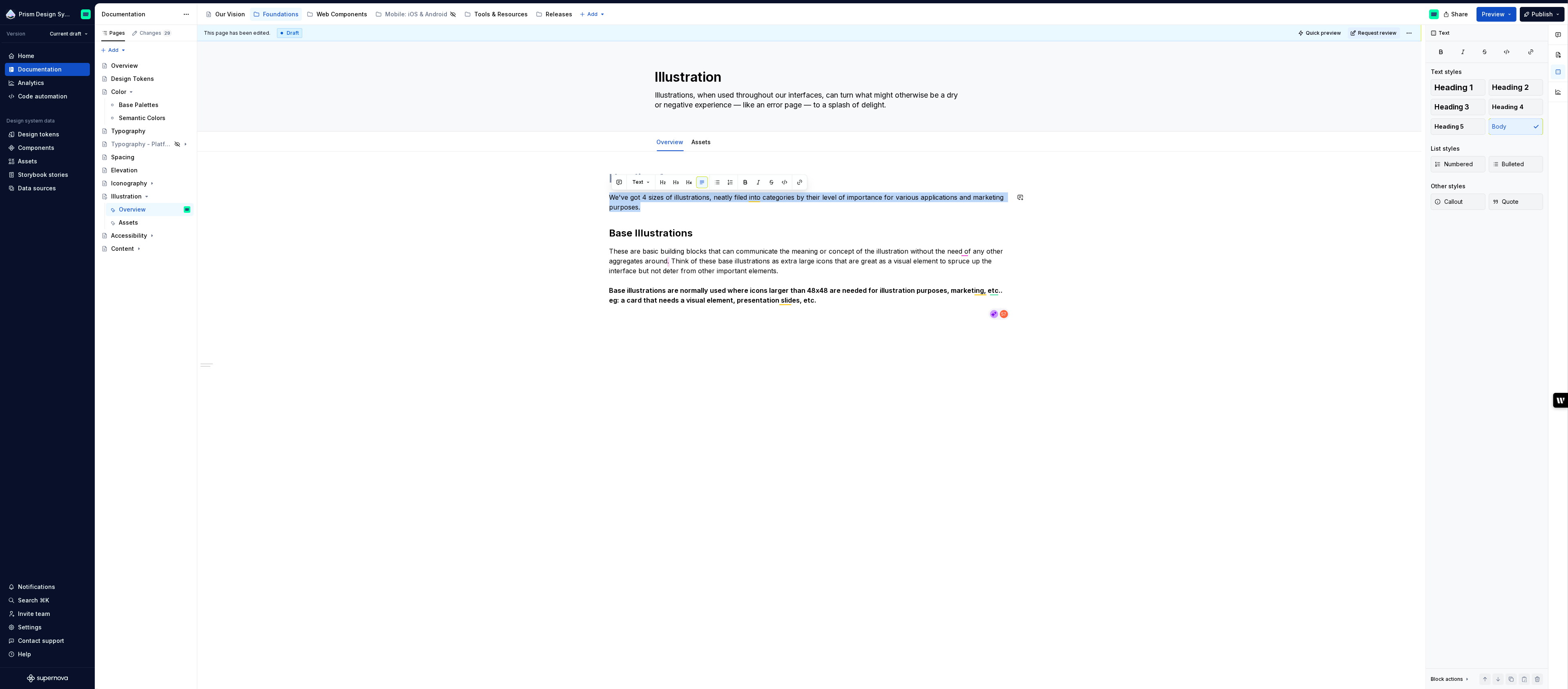
drag, startPoint x: 650, startPoint y: 211, endPoint x: 611, endPoint y: 191, distance: 43.8
click at [611, 191] on div "We've got 4 sizes of illustrations, neatly filed into categories by their level…" at bounding box center [810, 245] width 401 height 149
click at [684, 349] on div "We've got 4 sizes of illustrations, neatly filed into categories by their level…" at bounding box center [809, 344] width 1224 height 385
click at [640, 175] on h1 at bounding box center [810, 178] width 401 height 15
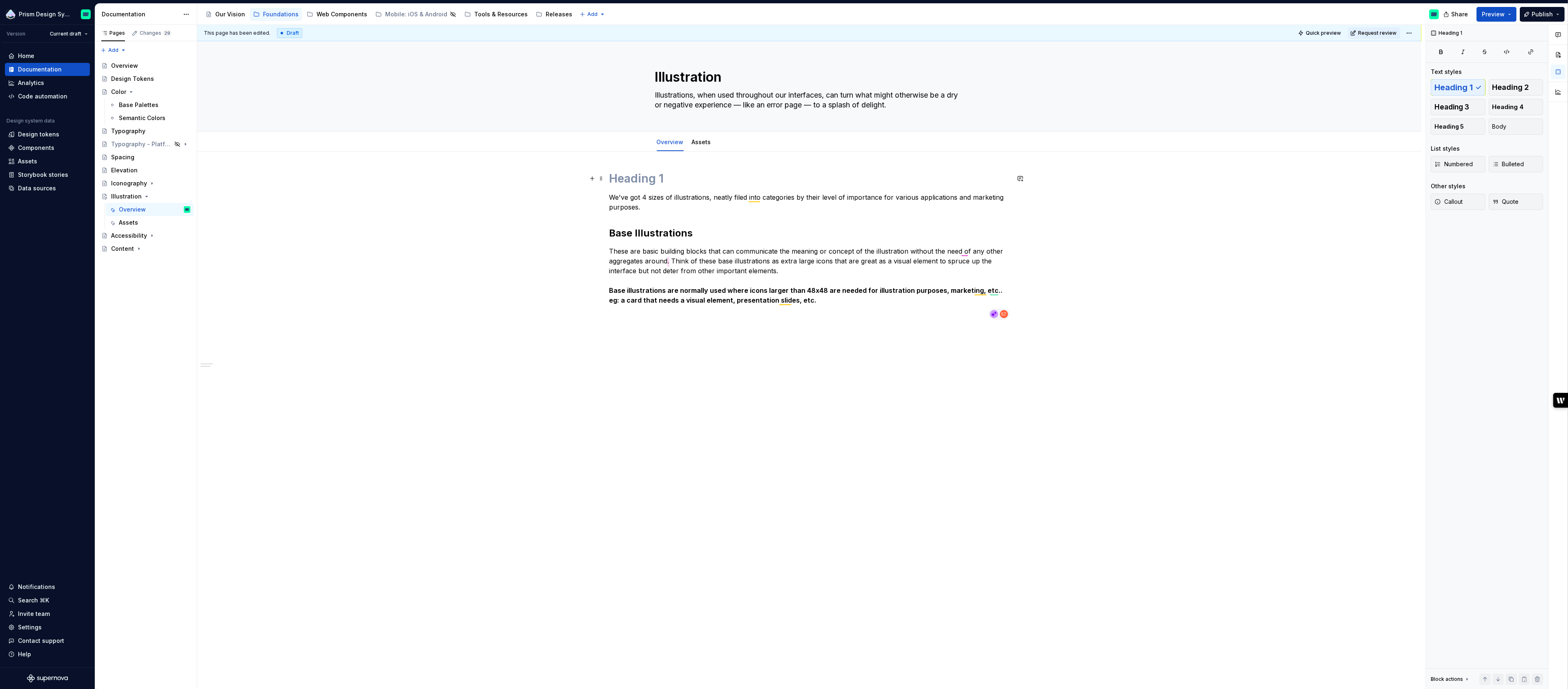
click at [640, 175] on h1 at bounding box center [810, 178] width 401 height 15
type textarea "*"
click at [648, 178] on h1 at bounding box center [810, 178] width 401 height 15
click at [609, 331] on div "Hierarchy We've got 4 sizes of illustrations, neatly filed into categories by t…" at bounding box center [809, 344] width 1224 height 385
click at [670, 262] on p "These are basic building blocks that can communicate the meaning or concept of …" at bounding box center [810, 276] width 401 height 59
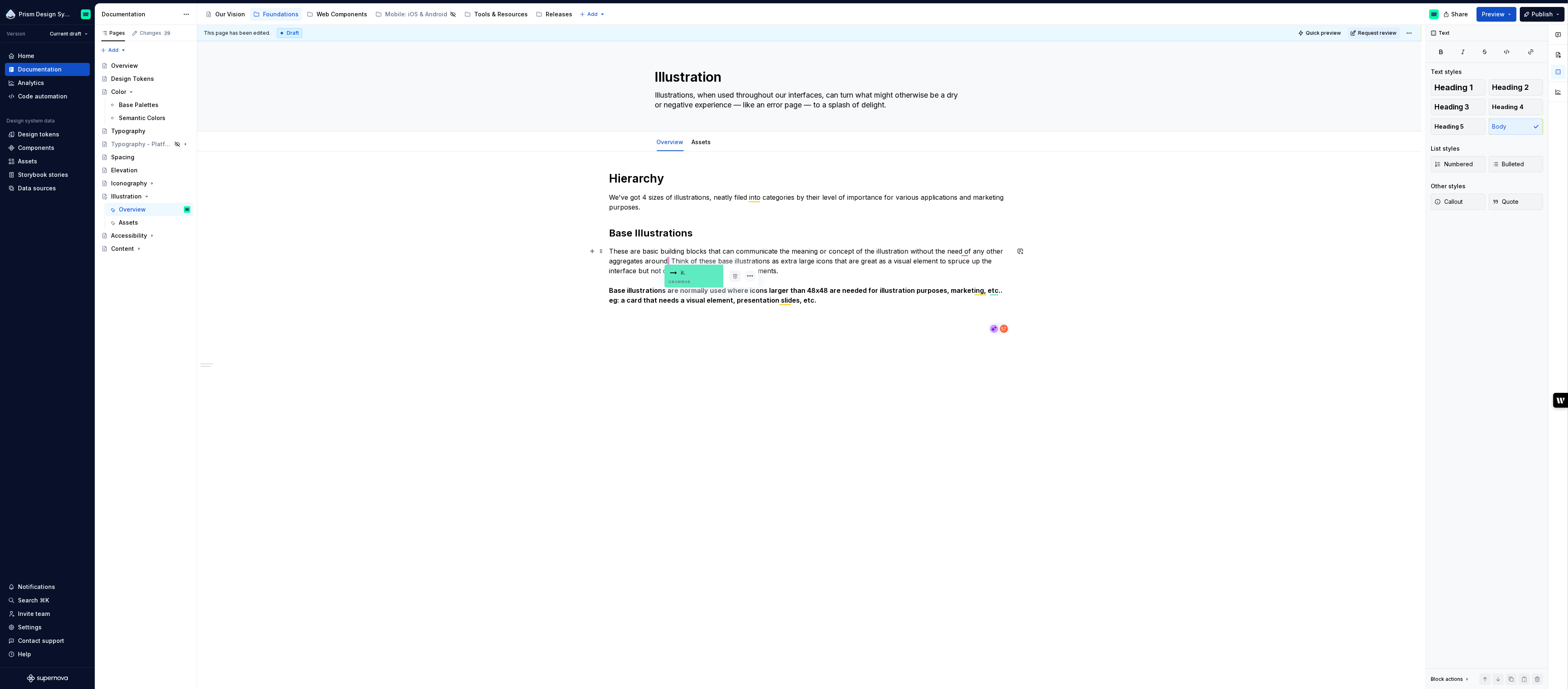
click at [676, 273] on div "it. Grammar" at bounding box center [694, 276] width 59 height 23
click at [663, 327] on p at bounding box center [810, 329] width 401 height 10
click at [967, 250] on p "These are basic building blocks that can communicate the meaning or concept of …" at bounding box center [810, 276] width 401 height 59
click at [975, 262] on div "for Grammar" at bounding box center [988, 267] width 59 height 23
click at [712, 335] on div "Hierarchy We've got 4 sizes of illustrations, neatly filed into categories by t…" at bounding box center [810, 257] width 401 height 173
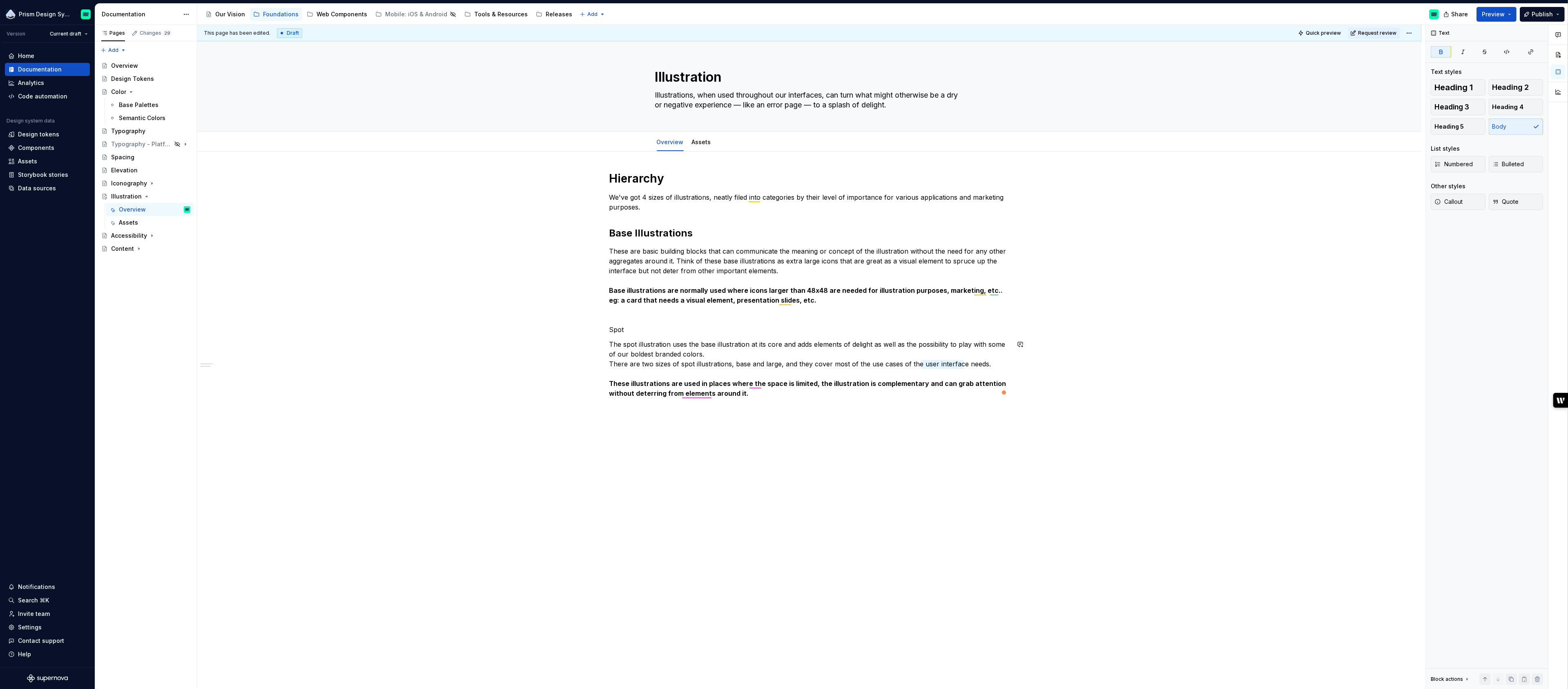
click at [754, 422] on div "This page has been edited. Draft Quick preview Request review Illustration Illu…" at bounding box center [811, 357] width 1228 height 665
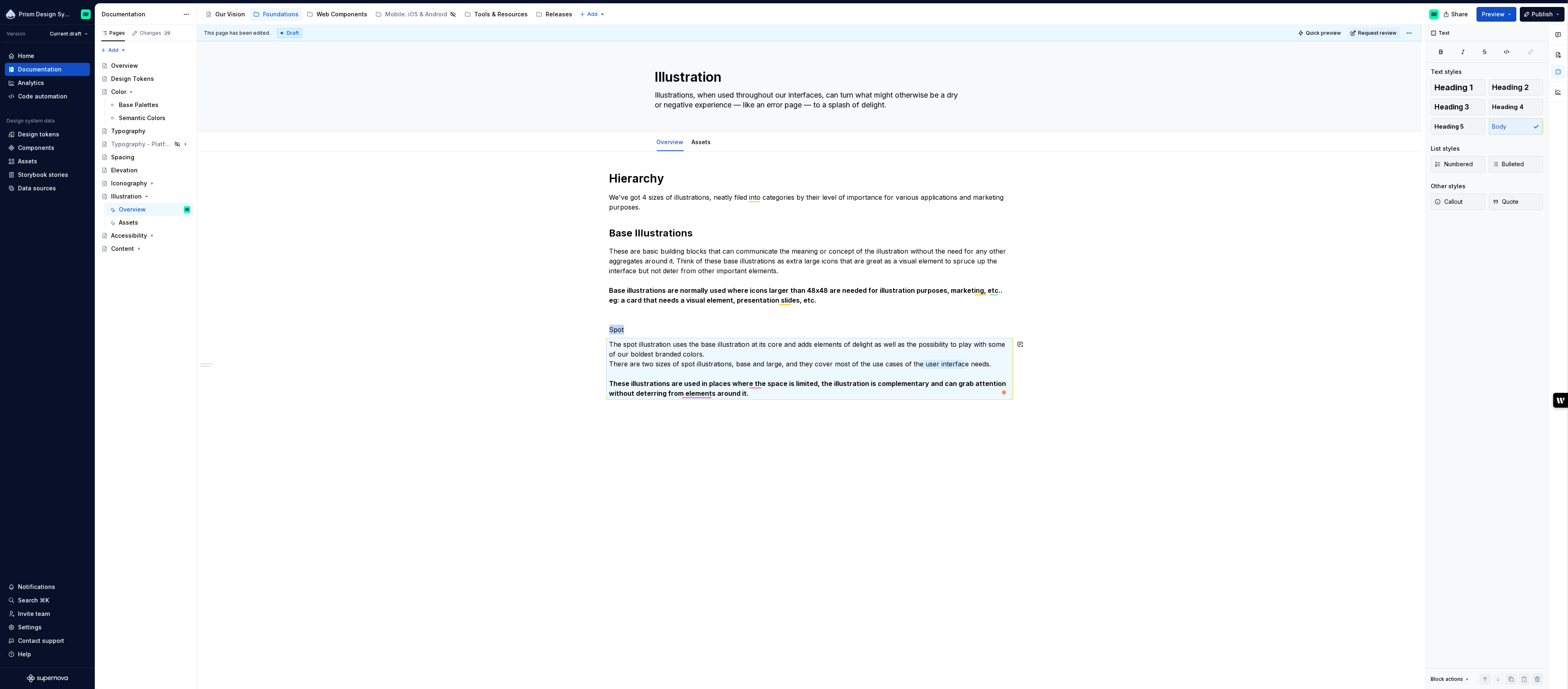
click at [785, 413] on div "Hierarchy We've got 4 sizes of illustrations, neatly filed into categories by t…" at bounding box center [809, 383] width 1224 height 463
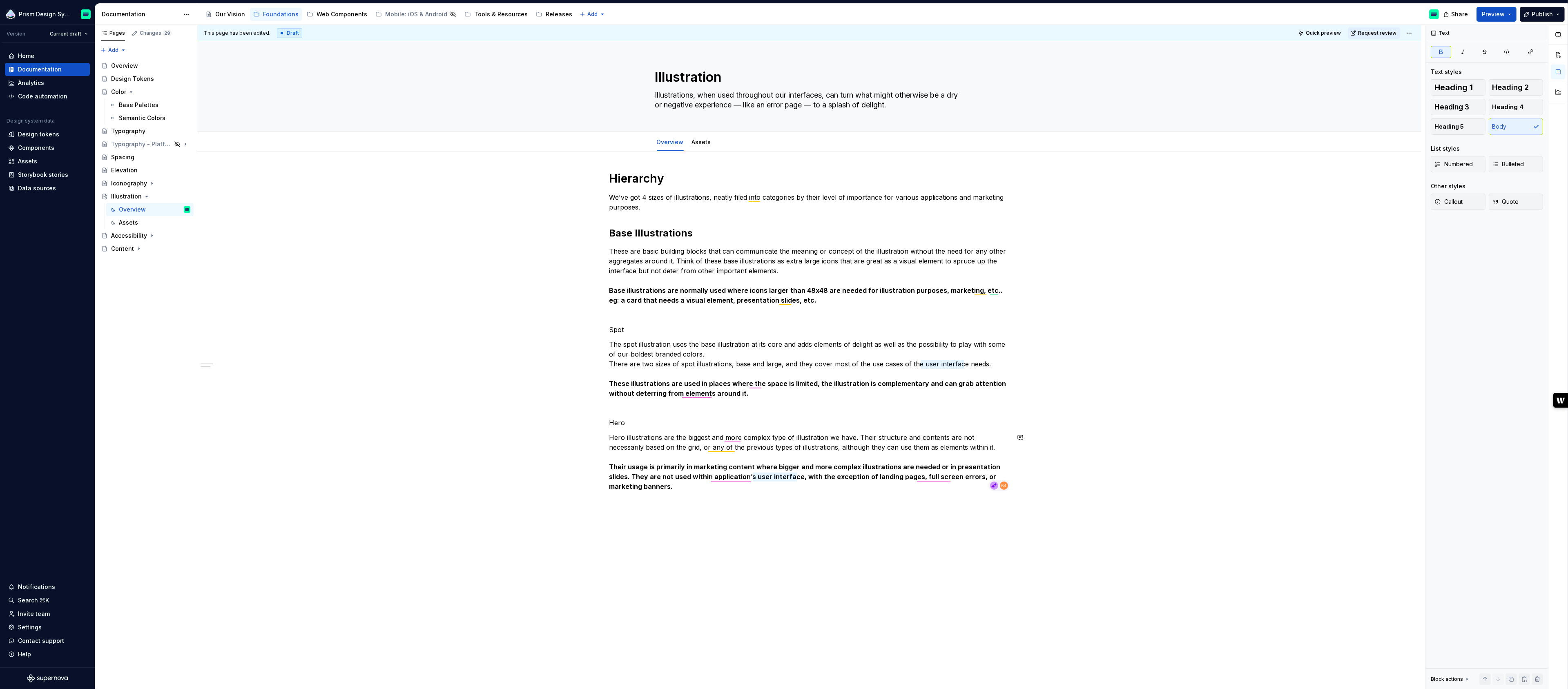
click at [788, 500] on div "Hierarchy We've got 4 sizes of illustrations, neatly filed into categories by t…" at bounding box center [810, 336] width 401 height 330
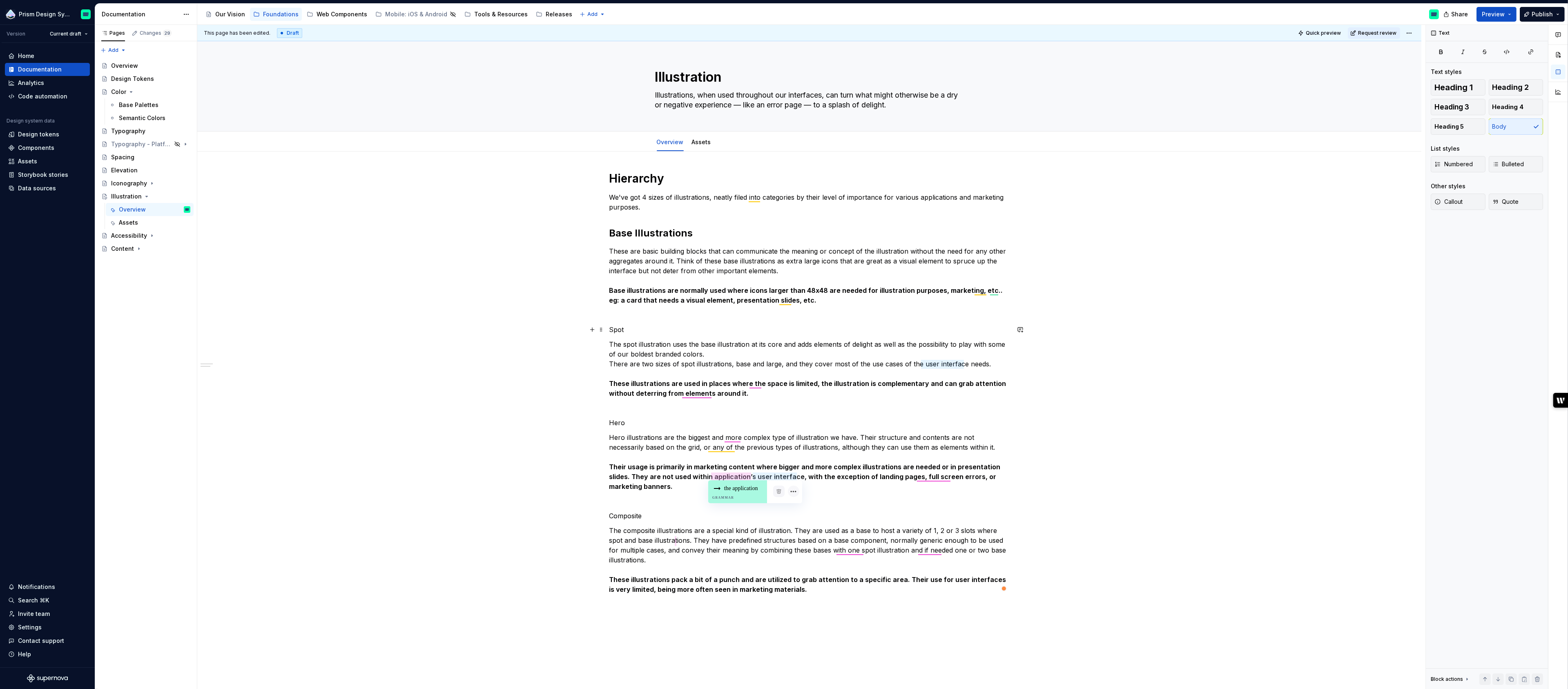
click at [620, 327] on p "Spot" at bounding box center [810, 329] width 401 height 10
click at [660, 313] on button "button" at bounding box center [663, 314] width 12 height 12
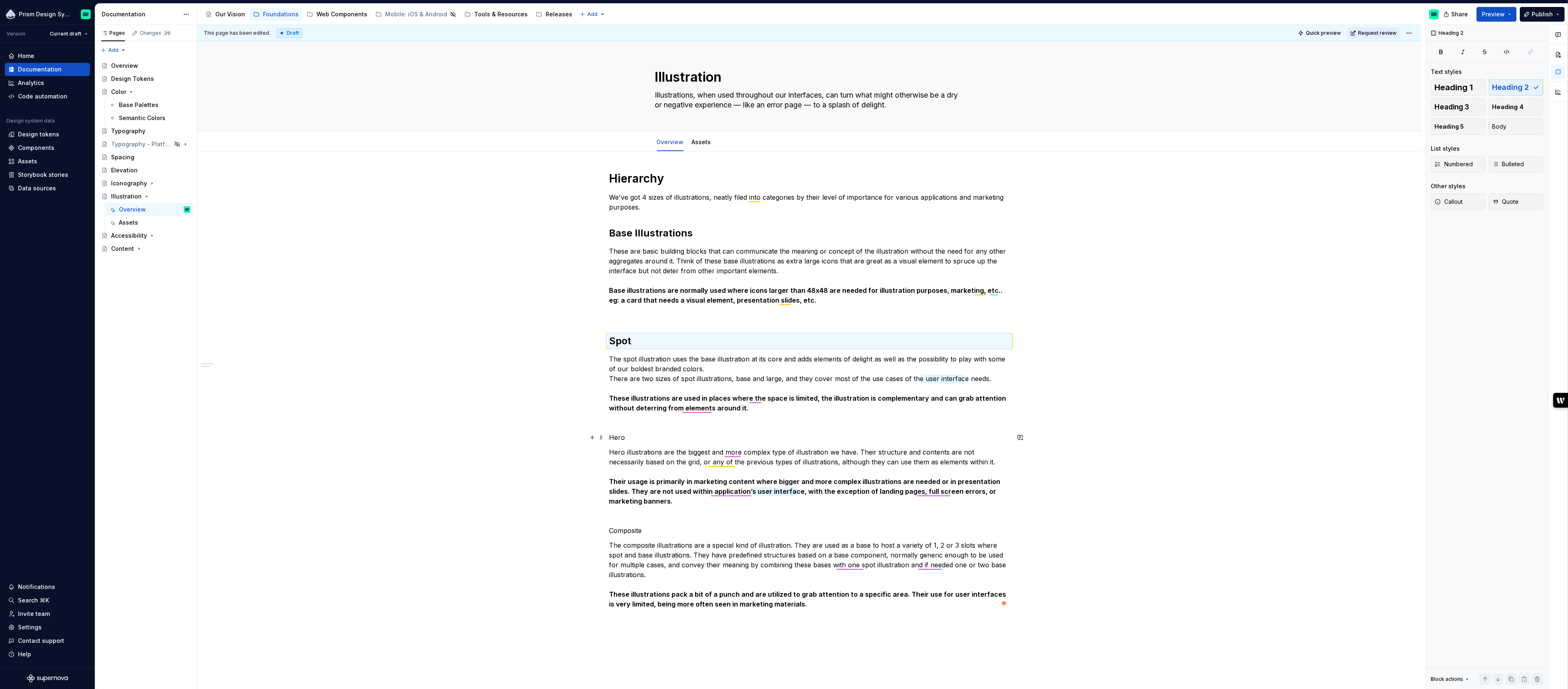
click at [619, 436] on p "Hero" at bounding box center [810, 438] width 401 height 10
click at [660, 420] on button "button" at bounding box center [663, 422] width 12 height 12
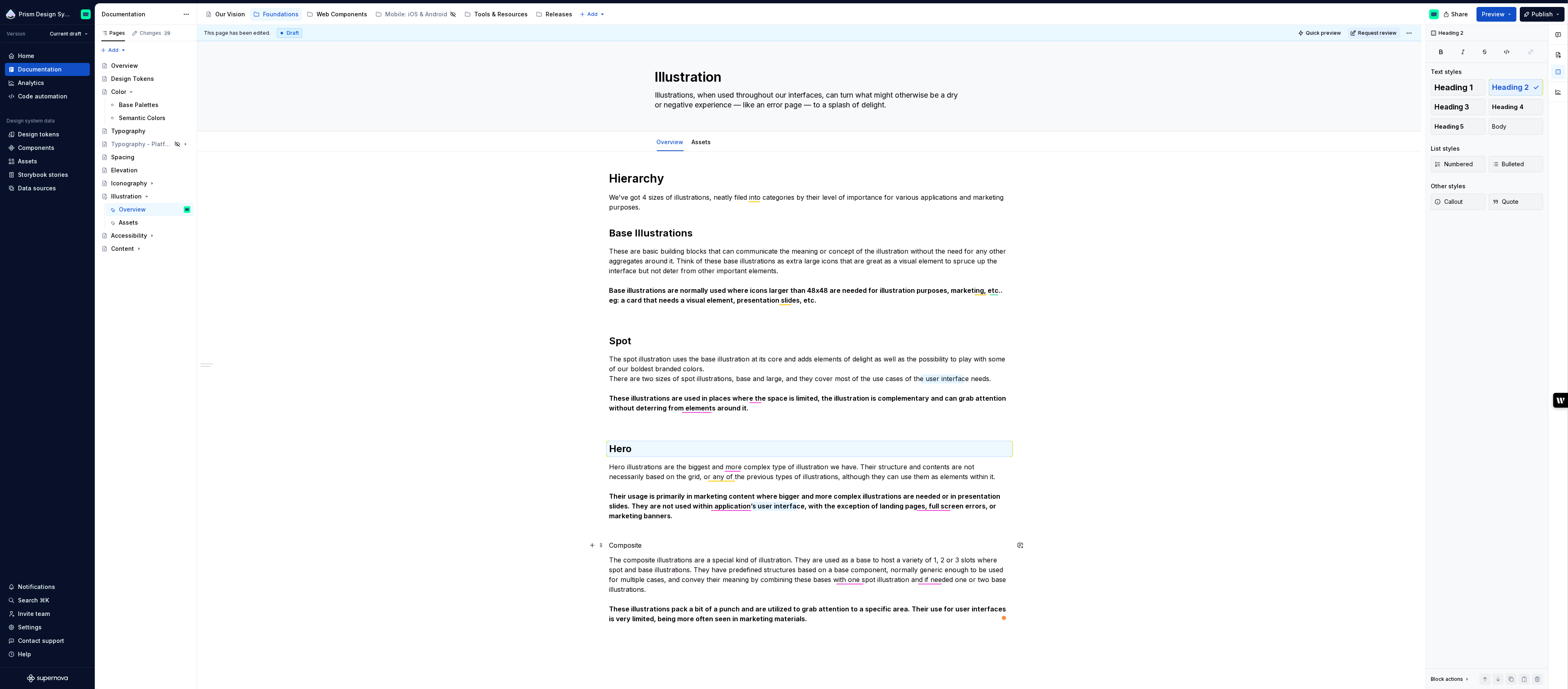
click at [634, 541] on p "Composite" at bounding box center [810, 545] width 401 height 10
click at [660, 529] on button "button" at bounding box center [663, 530] width 12 height 12
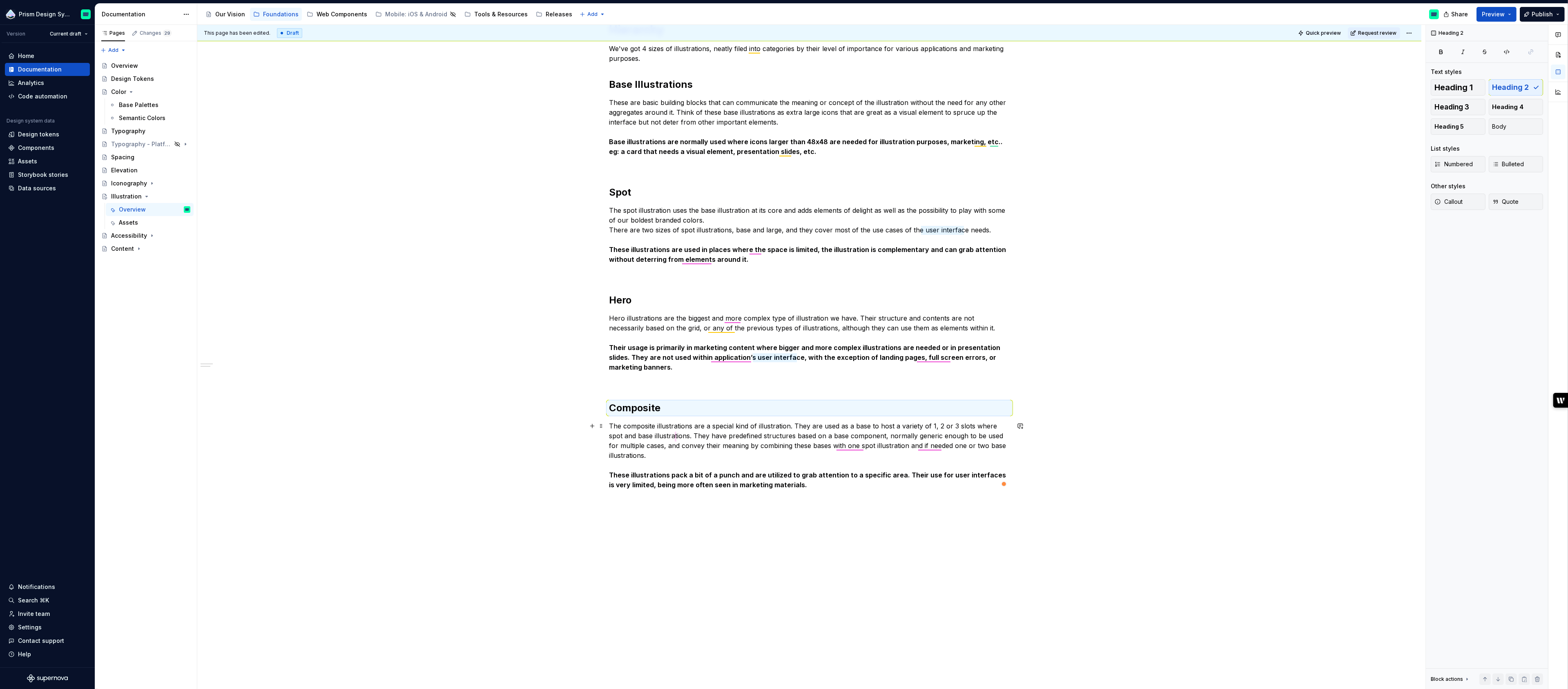
scroll to position [158, 0]
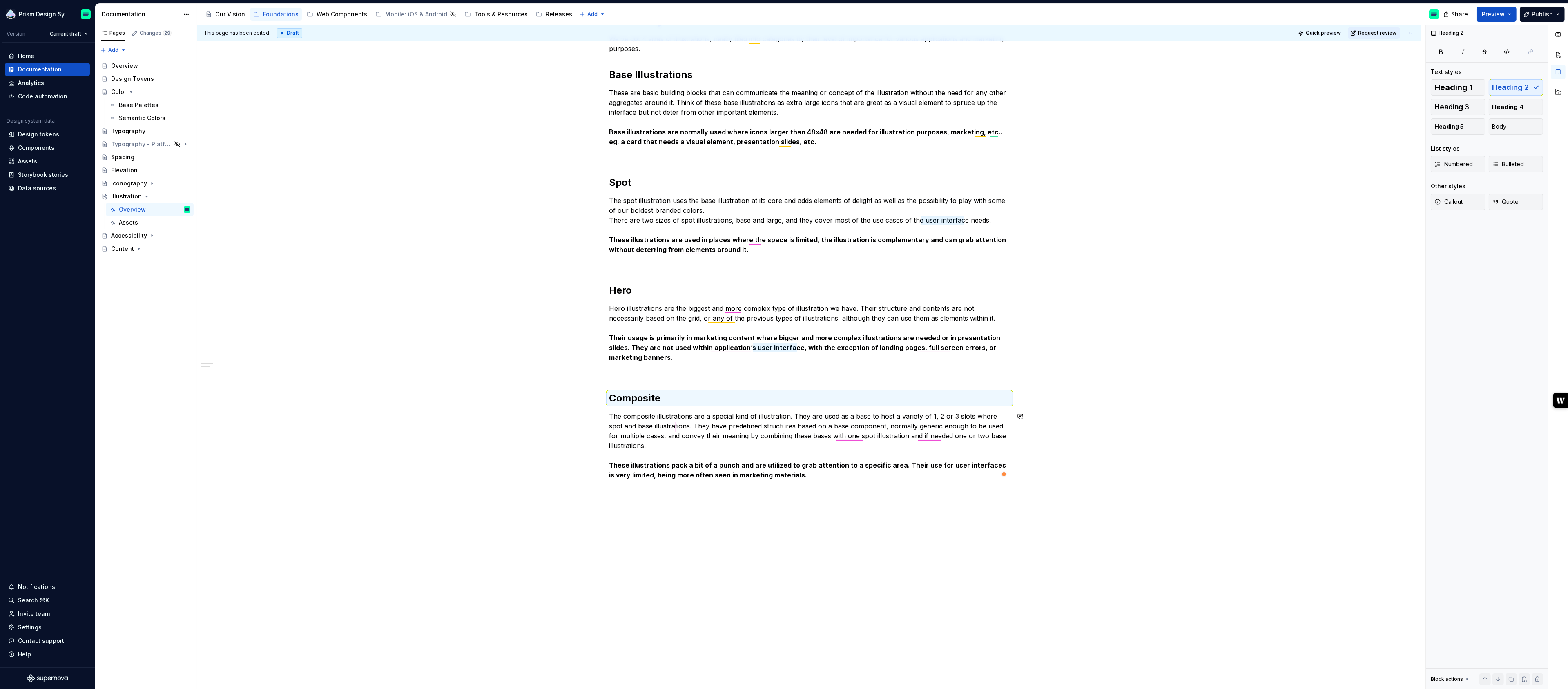
click at [676, 523] on div "Hierarchy We've got 4 sizes of illustrations, neatly filed into categories by t…" at bounding box center [809, 344] width 1224 height 703
click at [858, 437] on p "The composite illustrations are a special kind of illustration. They are used a…" at bounding box center [810, 446] width 401 height 69
click at [936, 429] on p "The composite illustrations are a special kind of illustration. They are used a…" at bounding box center [810, 446] width 401 height 69
click at [933, 433] on p "The composite illustrations are a special kind of illustration. They are used a…" at bounding box center [810, 446] width 401 height 69
click at [943, 451] on span "needed," at bounding box center [943, 447] width 24 height 13
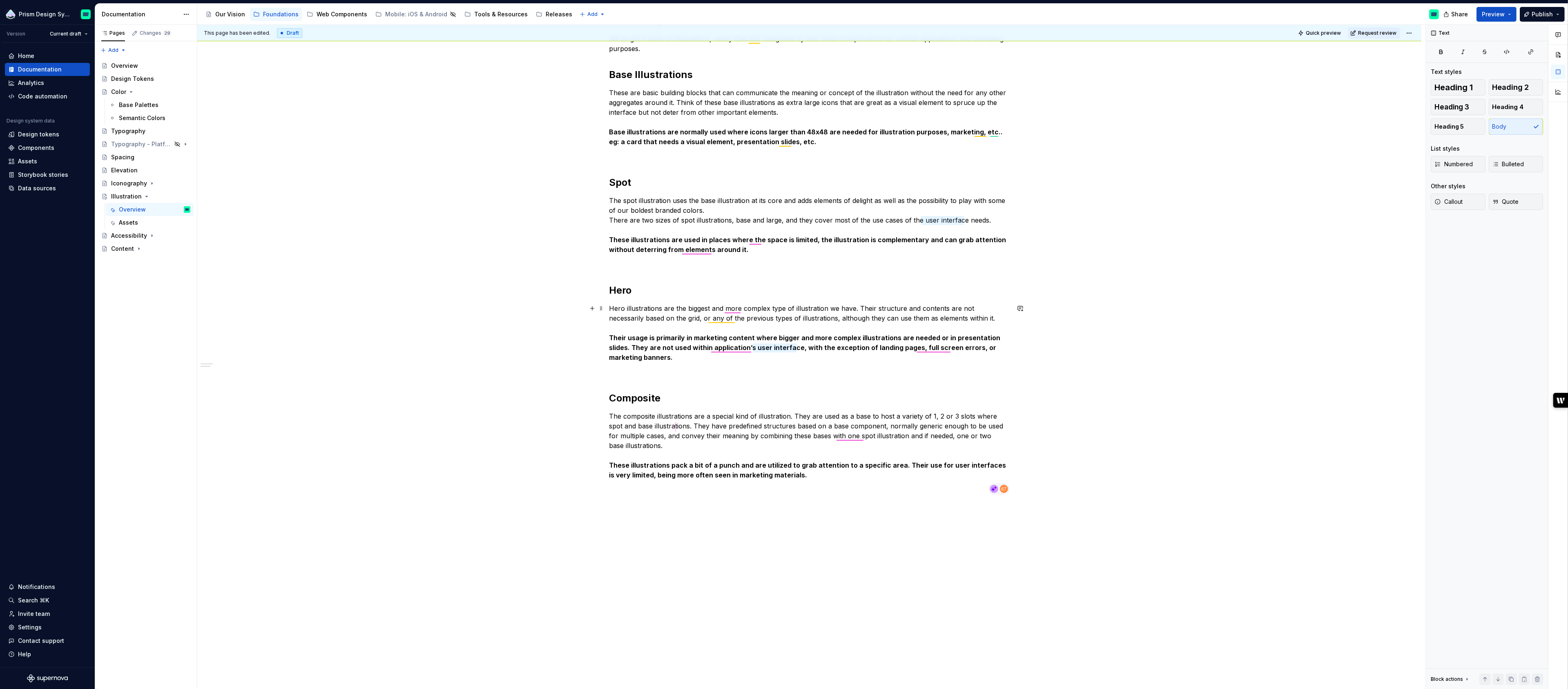
click at [738, 306] on p "Hero illustrations are the biggest and more complex type of illustration we hav…" at bounding box center [810, 333] width 401 height 59
click at [746, 317] on div "most Grammar" at bounding box center [751, 323] width 59 height 23
click at [861, 380] on div "Hierarchy We've got 4 sizes of illustrations, neatly filed into categories by t…" at bounding box center [810, 254] width 401 height 482
click at [755, 238] on strong "These illustrations are used in places where the space is limited, the illustra…" at bounding box center [808, 245] width 399 height 18
click at [766, 256] on div "the Grammar" at bounding box center [776, 256] width 59 height 27
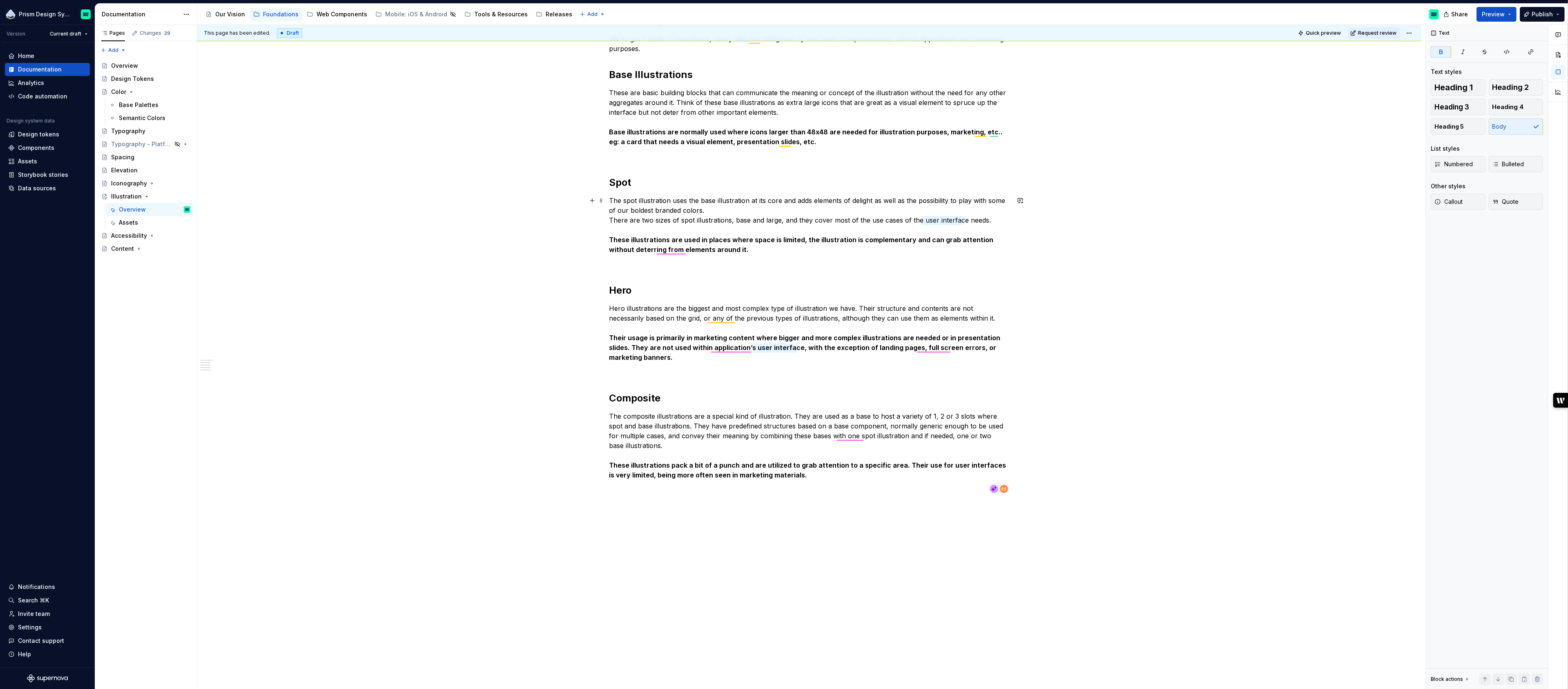
click at [673, 248] on strong "These illustrations are used in places where space is limited, the illustration…" at bounding box center [802, 245] width 386 height 18
click at [682, 265] on div "the elements Grammar" at bounding box center [683, 264] width 59 height 23
type textarea "*"
click at [654, 511] on div "Hierarchy We've got 4 sizes of illustrations, neatly filed into categories by t…" at bounding box center [809, 352] width 1224 height 718
click at [616, 505] on p "Usage" at bounding box center [810, 505] width 401 height 10
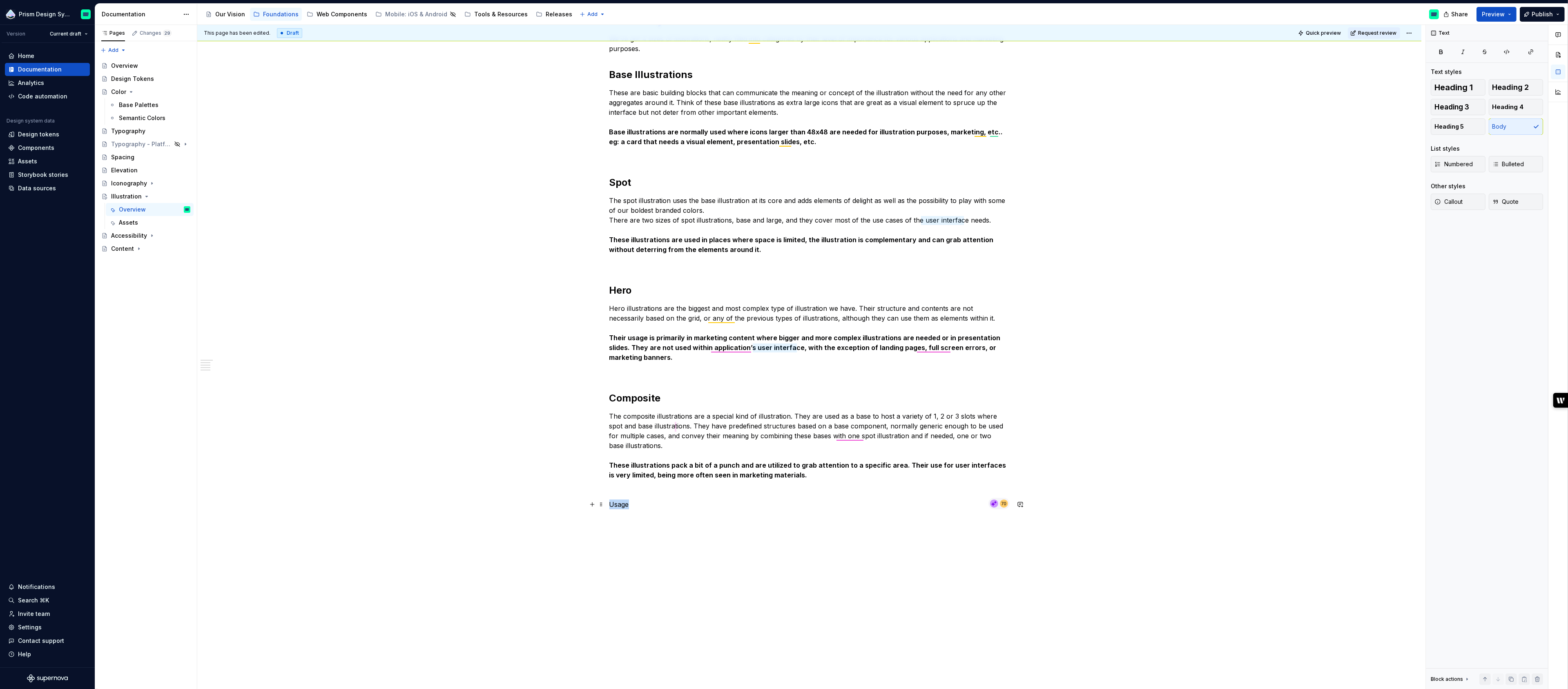
click at [616, 505] on p "Usage" at bounding box center [810, 505] width 401 height 10
click at [1447, 89] on span "Heading 1" at bounding box center [1454, 87] width 38 height 8
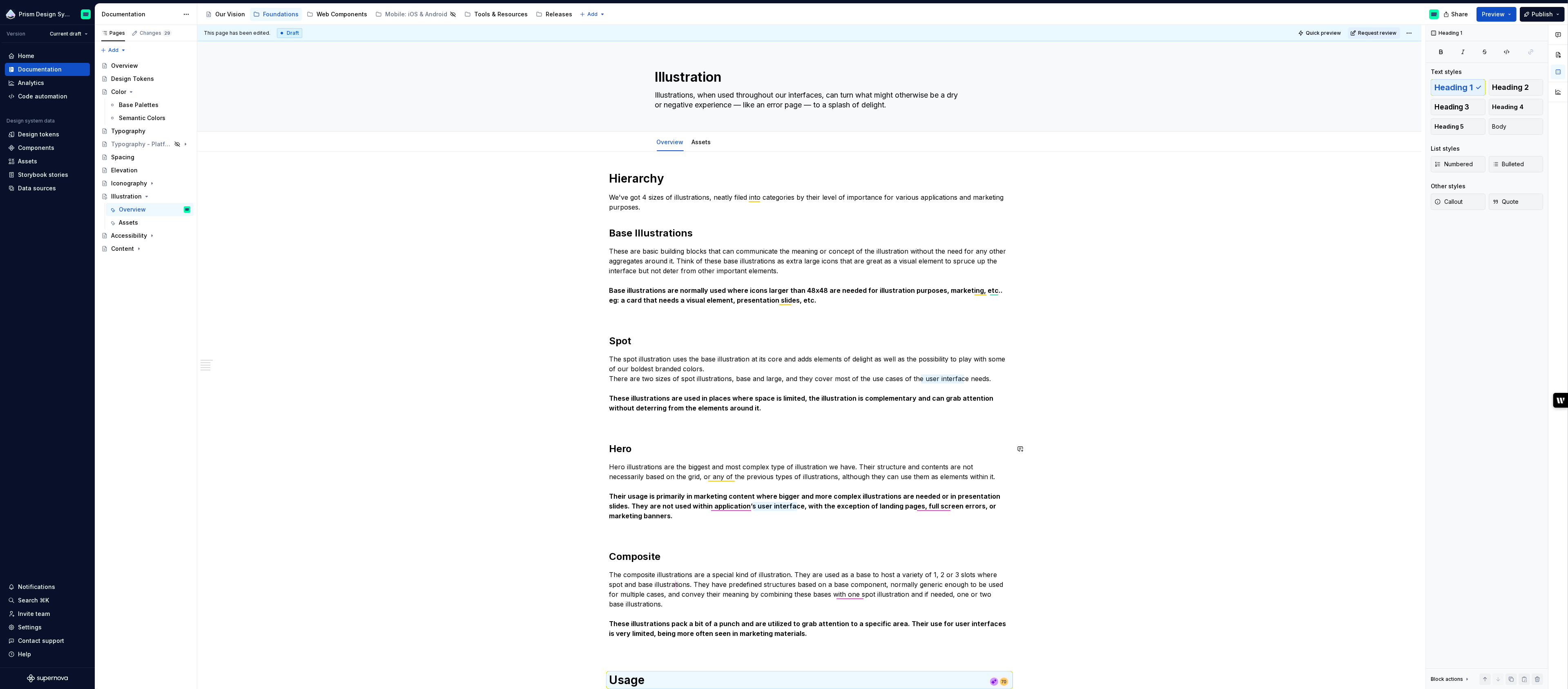
click at [703, 427] on p at bounding box center [810, 422] width 401 height 10
click at [705, 353] on div "Hierarchy We've got 4 sizes of illustrations, neatly filed into categories by t…" at bounding box center [810, 429] width 401 height 516
type textarea "*"
